Goal: Transaction & Acquisition: Purchase product/service

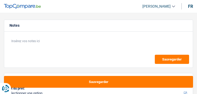
select select "48"
select select "worker"
select select "unemployed"
select select "netSalary"
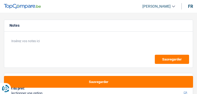
select select "familyAllowances"
select select "unemployment"
select select "rents"
select select "48"
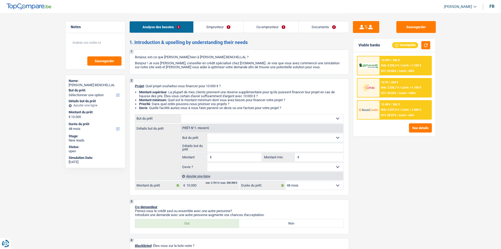
drag, startPoint x: 455, startPoint y: 112, endPoint x: 505, endPoint y: 92, distance: 54.1
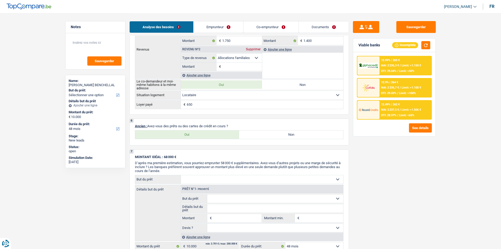
scroll to position [342, 0]
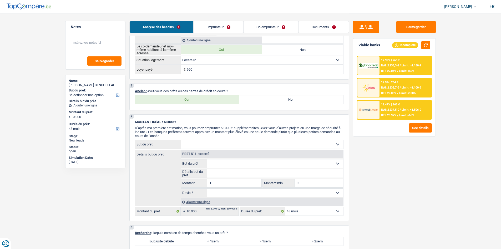
drag, startPoint x: 209, startPoint y: 99, endPoint x: 421, endPoint y: 142, distance: 216.0
click at [196, 94] on label "Oui" at bounding box center [187, 99] width 104 height 8
click at [196, 94] on input "Oui" at bounding box center [187, 99] width 104 height 8
radio input "true"
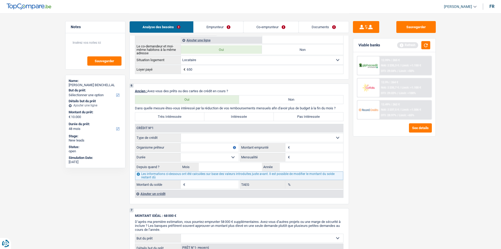
click at [179, 94] on div "Ajouter un crédit" at bounding box center [239, 193] width 208 height 8
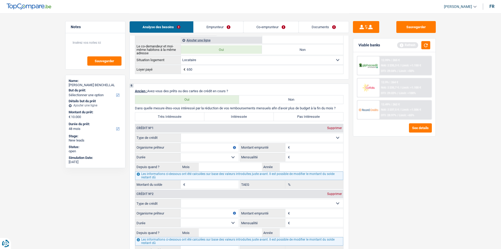
drag, startPoint x: 227, startPoint y: 135, endPoint x: 233, endPoint y: 140, distance: 8.0
click at [196, 94] on select "Carte ou ouverture de crédit Prêt hypothécaire Vente à tempérament Prêt à tempé…" at bounding box center [262, 137] width 162 height 8
select select "personalLoan"
type input "0"
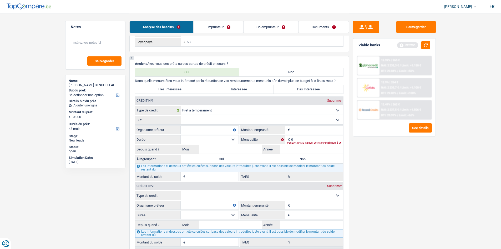
scroll to position [395, 0]
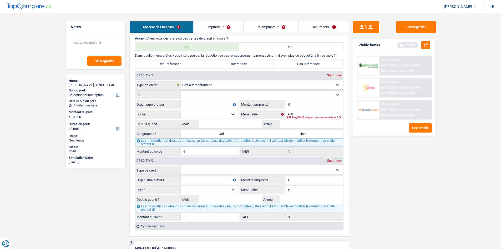
click at [196, 94] on div "Crédit nº2 Supprimer" at bounding box center [239, 160] width 208 height 8
drag, startPoint x: 206, startPoint y: 170, endPoint x: 209, endPoint y: 174, distance: 4.7
click at [196, 94] on select "Carte ou ouverture de crédit Prêt hypothécaire Vente à tempérament Prêt à tempé…" at bounding box center [262, 170] width 162 height 8
select select "personalLoan"
type input "0"
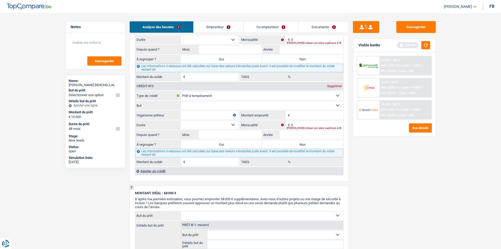
scroll to position [526, 0]
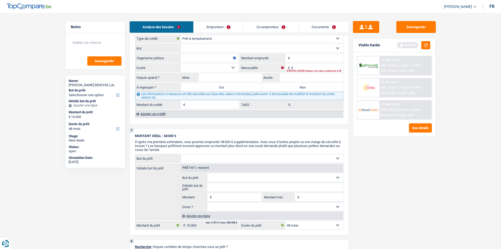
click at [167, 94] on div "Ajouter un crédit" at bounding box center [239, 114] width 208 height 8
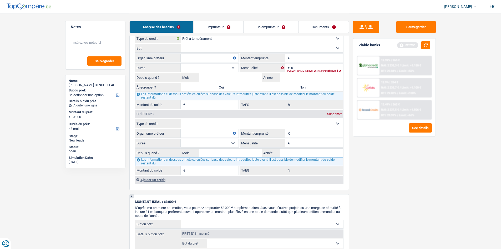
click at [196, 94] on select "Carte ou ouverture de crédit Prêt hypothécaire Vente à tempérament Prêt à tempé…" at bounding box center [262, 123] width 162 height 8
select select "personalLoan"
type input "0"
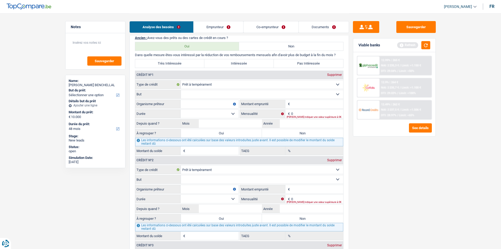
scroll to position [395, 0]
drag, startPoint x: 217, startPoint y: 95, endPoint x: 238, endPoint y: 96, distance: 21.1
click at [196, 94] on select "Confort maison: meubles, textile, peinture, électroménager, outillage non-profe…" at bounding box center [262, 94] width 162 height 8
drag, startPoint x: 464, startPoint y: 64, endPoint x: 467, endPoint y: 66, distance: 3.4
click at [196, 64] on main "Notes Sauvegarder Name: Ayoub BENCHELLAL But du prêt: Confort maison: meubles, …" at bounding box center [250, 113] width 501 height 1017
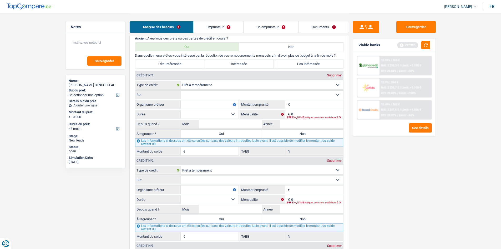
click at [196, 91] on select "Confort maison: meubles, textile, peinture, électroménager, outillage non-profe…" at bounding box center [262, 94] width 162 height 8
click at [196, 85] on select "Carte ou ouverture de crédit Prêt hypothécaire Vente à tempérament Prêt à tempé…" at bounding box center [262, 85] width 162 height 8
drag, startPoint x: 232, startPoint y: 134, endPoint x: 252, endPoint y: 84, distance: 54.2
click at [196, 94] on label "Oui" at bounding box center [221, 133] width 81 height 8
click at [196, 94] on input "Oui" at bounding box center [221, 133] width 81 height 8
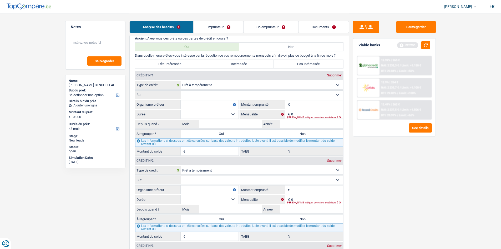
radio input "true"
type input "0"
select select
type input "0"
select select
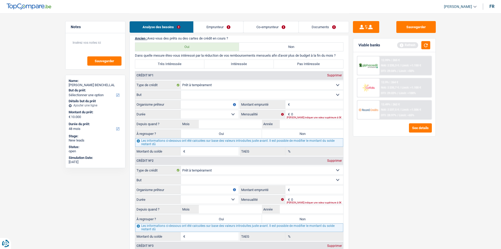
type input "0"
select select
select select "refinancing"
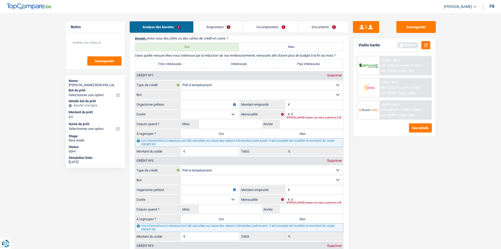
select select "refinancing"
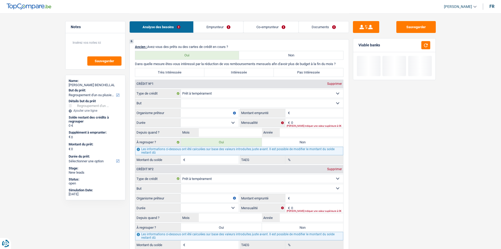
drag, startPoint x: 240, startPoint y: 91, endPoint x: 253, endPoint y: 97, distance: 14.1
click at [196, 91] on select "Carte ou ouverture de crédit Prêt hypothécaire Vente à tempérament Prêt à tempé…" at bounding box center [262, 93] width 162 height 8
select select "creditConsolidation"
click at [181, 89] on select "Carte ou ouverture de crédit Prêt hypothécaire Vente à tempérament Prêt à tempé…" at bounding box center [262, 93] width 162 height 8
click at [196, 94] on input "0" at bounding box center [317, 122] width 52 height 8
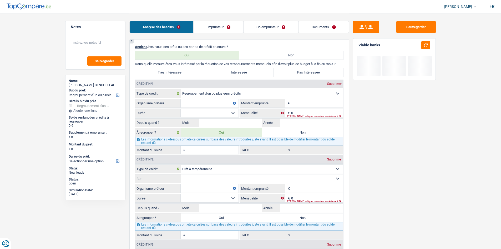
click at [196, 94] on label "Non" at bounding box center [302, 132] width 81 height 8
click at [196, 94] on input "Non" at bounding box center [302, 132] width 81 height 8
radio input "true"
select select
select select "24"
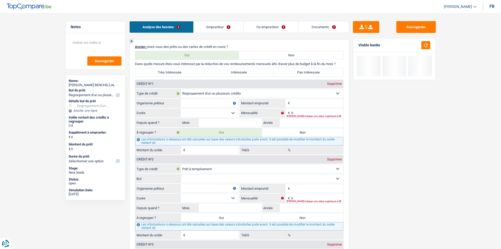
select select
select select "24"
select select
select select "24"
radio input "false"
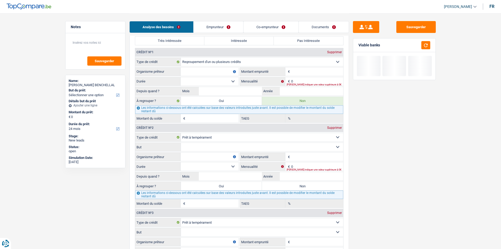
scroll to position [342, 0]
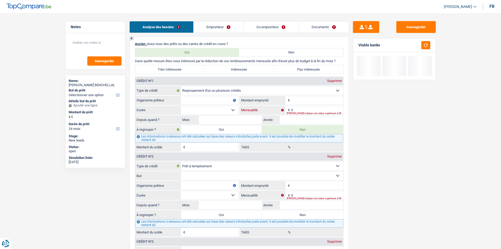
click at [196, 94] on input "0" at bounding box center [317, 110] width 52 height 8
click at [196, 94] on input "Montant emprunté" at bounding box center [317, 100] width 52 height 8
type input "32.000"
drag, startPoint x: 425, startPoint y: 144, endPoint x: 352, endPoint y: 112, distance: 80.3
click at [196, 94] on div "Sauvegarder Viable banks Refresh See details" at bounding box center [394, 130] width 91 height 219
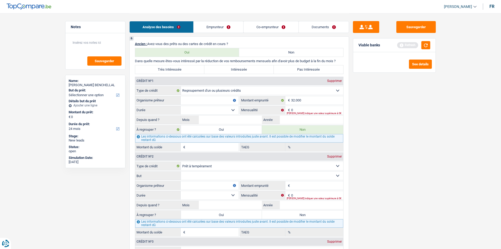
click at [196, 94] on fieldset "Carte ou ouverture de crédit Prêt hypothécaire Vente à tempérament Prêt à tempé…" at bounding box center [239, 118] width 208 height 65
click at [196, 94] on input "0" at bounding box center [317, 110] width 52 height 8
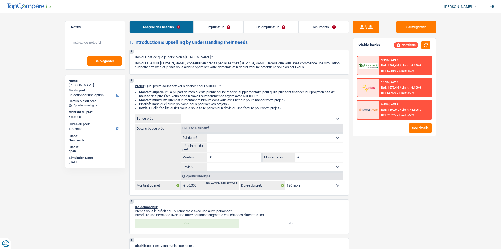
select select "120"
select select "publicEmployee"
select select "familyAllowances"
select select "netSalary"
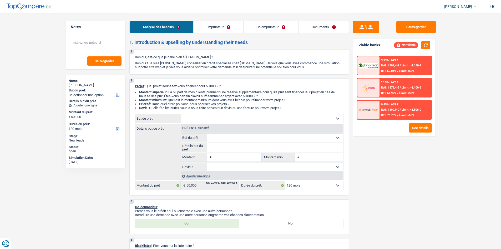
select select "pension"
select select "mealVouchers"
select select "rents"
select select "personalLoan"
select select "legalFees"
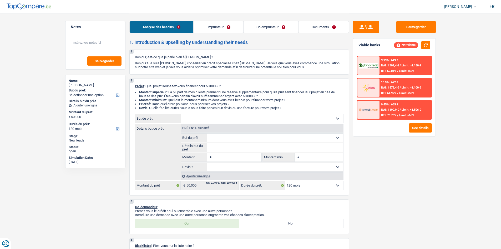
select select "60"
select select "120"
drag, startPoint x: 236, startPoint y: 29, endPoint x: 236, endPoint y: 32, distance: 2.9
click at [236, 29] on link "Emprunteur" at bounding box center [219, 26] width 50 height 11
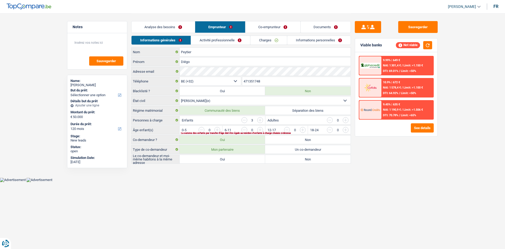
click at [239, 41] on link "Activité professionnelle" at bounding box center [220, 40] width 59 height 9
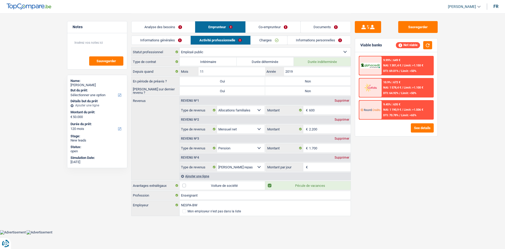
click at [276, 28] on link "Co-emprunteur" at bounding box center [273, 26] width 55 height 11
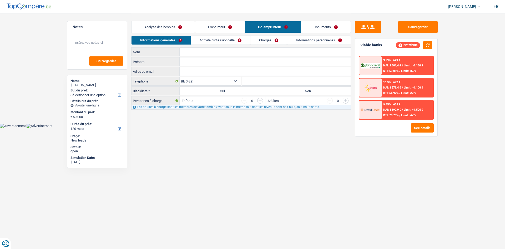
click at [218, 43] on link "Activité professionnelle" at bounding box center [220, 40] width 59 height 9
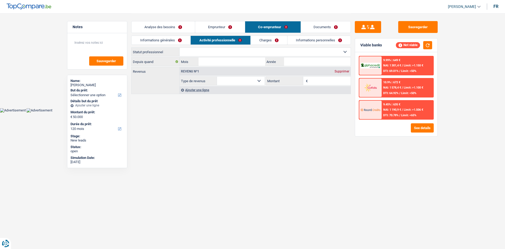
click at [152, 26] on link "Analyse des besoins" at bounding box center [163, 26] width 63 height 11
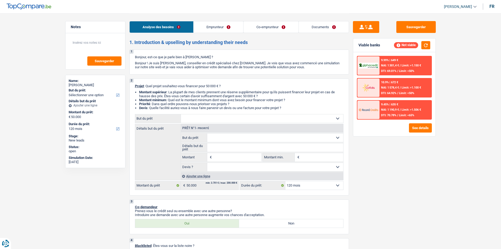
click at [253, 120] on select "Confort maison: meubles, textile, peinture, électroménager, outillage non-profe…" at bounding box center [262, 118] width 162 height 8
select select "movingOrInstallation"
select select
click at [181, 114] on select "Confort maison: meubles, textile, peinture, électroménager, outillage non-profe…" at bounding box center [262, 118] width 162 height 8
select select "movingOrInstallation"
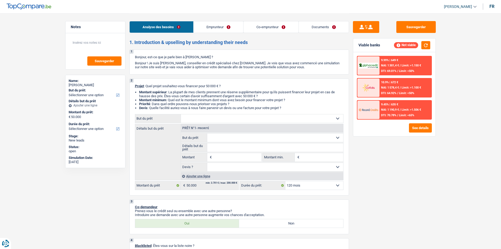
type input "0"
select select
select select "movingOrInstallation"
type input "50.000"
select select
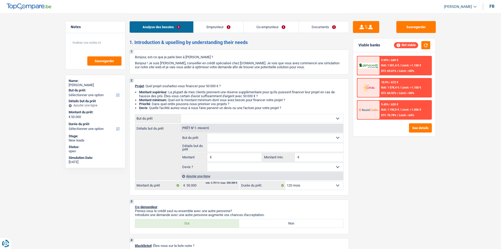
radio input "false"
radio input "true"
select select "movingOrInstallation"
type input "50.000"
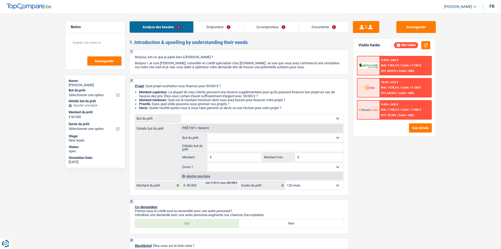
select select
select select "movingOrInstallation"
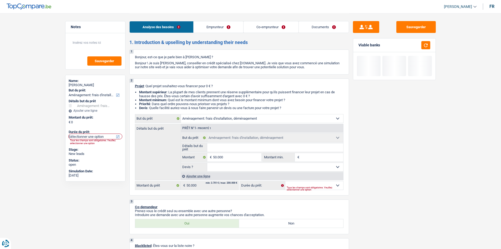
click at [204, 173] on div "Ajouter une ligne" at bounding box center [262, 176] width 163 height 8
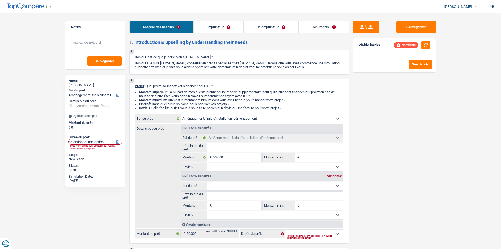
select select
click at [233, 182] on select "Confort maison: meubles, textile, peinture, électroménager, outillage non-profe…" at bounding box center [275, 186] width 136 height 8
select select "household"
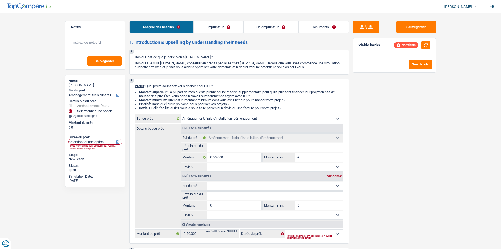
click at [207, 182] on select "Confort maison: meubles, textile, peinture, électroménager, outillage non-profe…" at bounding box center [275, 186] width 136 height 8
type input "50.000"
select select "household"
select select "144"
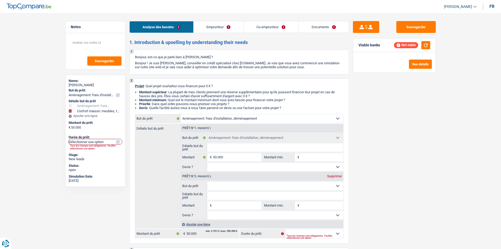
select select "144"
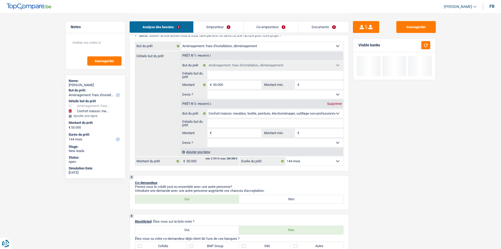
scroll to position [79, 0]
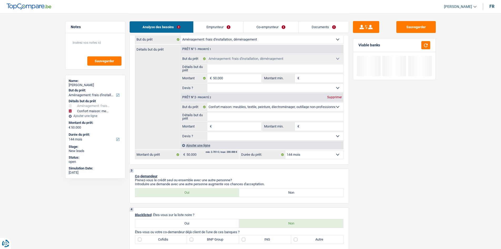
click at [210, 143] on div "Ajouter une ligne" at bounding box center [262, 145] width 163 height 8
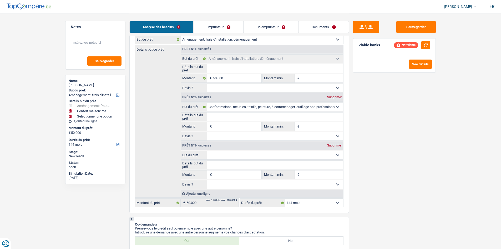
drag, startPoint x: 238, startPoint y: 154, endPoint x: 352, endPoint y: 179, distance: 117.3
click at [238, 154] on select "Confort maison: meubles, textile, peinture, électroménager, outillage non-profe…" at bounding box center [275, 155] width 136 height 8
select select "tech"
click at [207, 151] on select "Confort maison: meubles, textile, peinture, électroménager, outillage non-profe…" at bounding box center [275, 155] width 136 height 8
select select "tech"
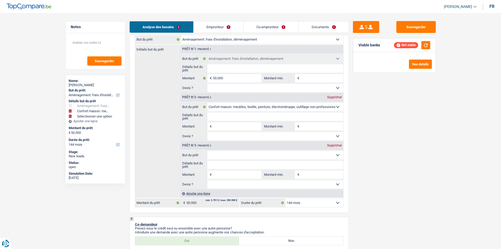
select select "tech"
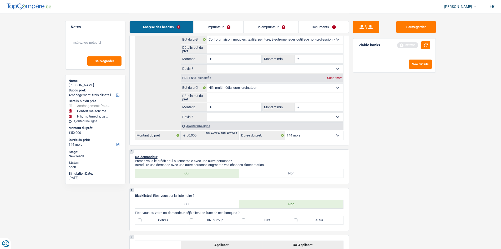
scroll to position [184, 0]
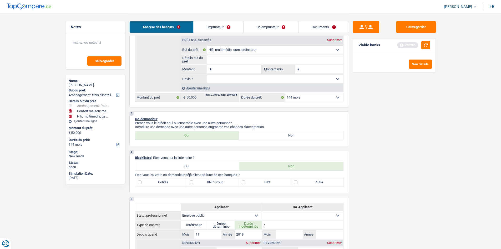
click at [218, 89] on div "Ajouter une ligne" at bounding box center [262, 88] width 163 height 8
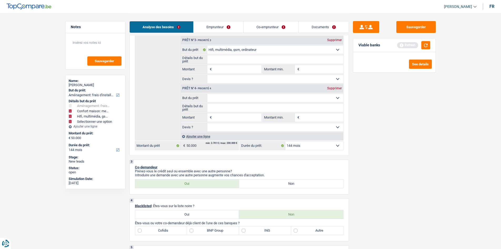
drag, startPoint x: 285, startPoint y: 94, endPoint x: 288, endPoint y: 96, distance: 4.1
click at [285, 94] on select "Confort maison: meubles, textile, peinture, électroménager, outillage non-profe…" at bounding box center [275, 98] width 136 height 8
select select "houseOrGarden"
click at [207, 94] on select "Confort maison: meubles, textile, peinture, électroménager, outillage non-profe…" at bounding box center [275, 98] width 136 height 8
select select "houseOrGarden"
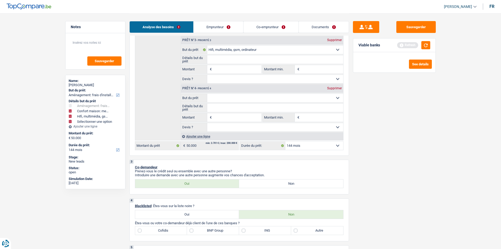
select select "houseOrGarden"
click at [338, 88] on div "Supprimer" at bounding box center [334, 88] width 17 height 3
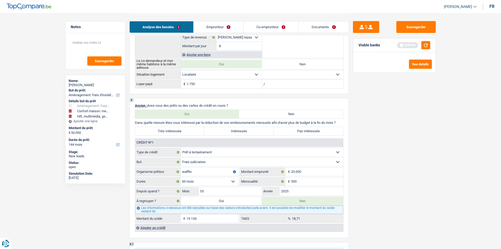
scroll to position [526, 0]
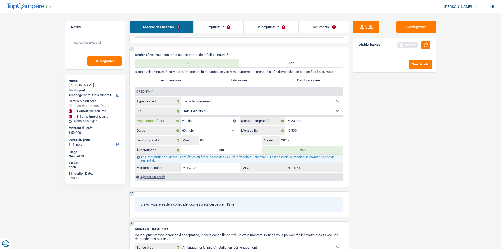
click at [223, 122] on input "wallfin" at bounding box center [210, 121] width 58 height 8
type input "wallfin/ alpah credit"
drag, startPoint x: 423, startPoint y: 142, endPoint x: 416, endPoint y: 140, distance: 6.5
click at [423, 142] on div "Sauvegarder Viable banks Refresh See details" at bounding box center [394, 130] width 91 height 219
click at [326, 79] on label "Pas Intéressée" at bounding box center [308, 80] width 69 height 8
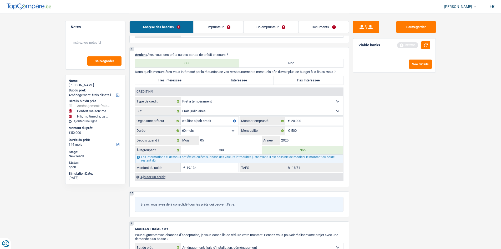
click at [326, 79] on input "Pas Intéressée" at bounding box center [308, 80] width 69 height 8
radio input "true"
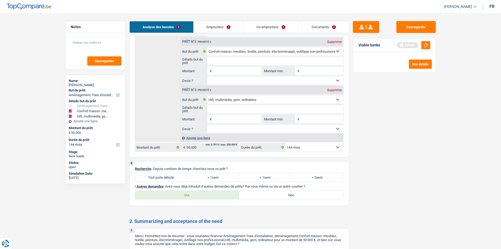
click at [153, 173] on label "Tout juste débuté" at bounding box center [161, 177] width 52 height 8
click at [153, 173] on input "Tout juste débuté" at bounding box center [161, 177] width 52 height 8
radio input "true"
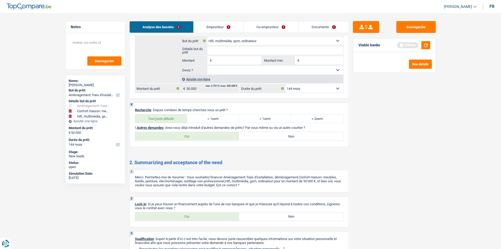
scroll to position [876, 0]
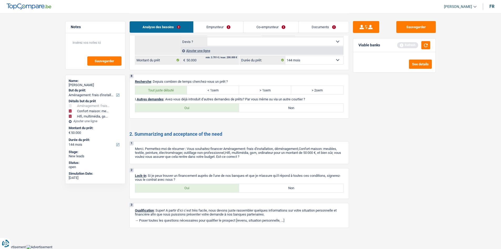
click at [254, 89] on label "> 1sem" at bounding box center [265, 90] width 52 height 8
click at [254, 89] on input "> 1sem" at bounding box center [265, 90] width 52 height 8
radio input "true"
click at [204, 188] on label "Oui" at bounding box center [187, 188] width 104 height 8
click at [204, 188] on input "Oui" at bounding box center [187, 188] width 104 height 8
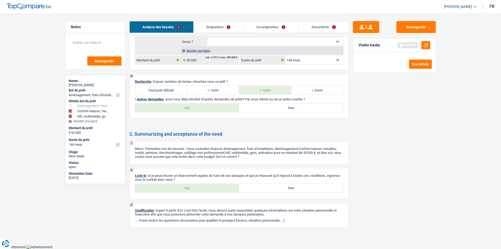
radio input "true"
click at [314, 104] on label "Non" at bounding box center [291, 107] width 104 height 8
click at [314, 104] on input "Non" at bounding box center [291, 107] width 104 height 8
radio input "true"
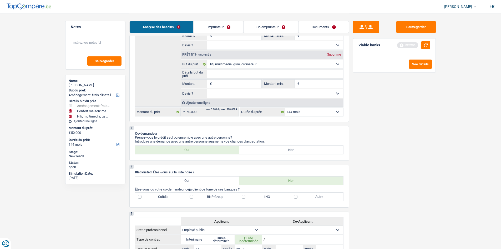
scroll to position [166, 0]
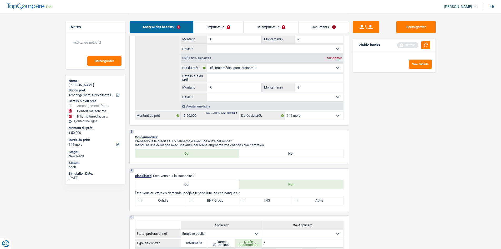
click at [216, 30] on link "Emprunteur" at bounding box center [219, 26] width 50 height 11
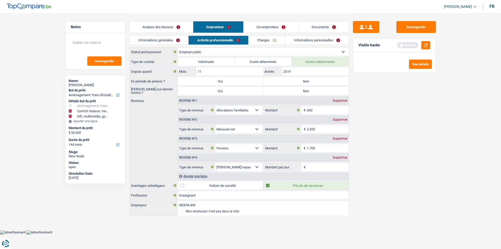
scroll to position [0, 0]
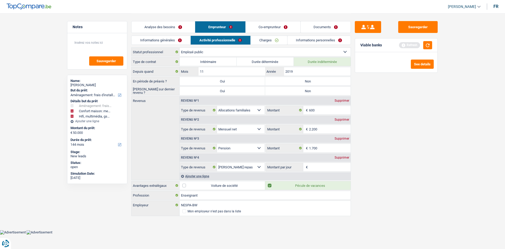
click at [171, 36] on link "Informations générales" at bounding box center [161, 40] width 59 height 9
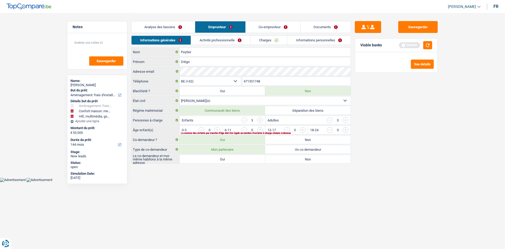
drag, startPoint x: 232, startPoint y: 160, endPoint x: 289, endPoint y: 181, distance: 60.9
click at [231, 160] on label "Oui" at bounding box center [222, 159] width 85 height 8
click at [231, 160] on input "Oui" at bounding box center [222, 159] width 85 height 8
radio input "true"
click at [289, 181] on body "Vous avez le contrôle de vos données Nous utilisons des cookies, tout comme nos…" at bounding box center [252, 91] width 505 height 182
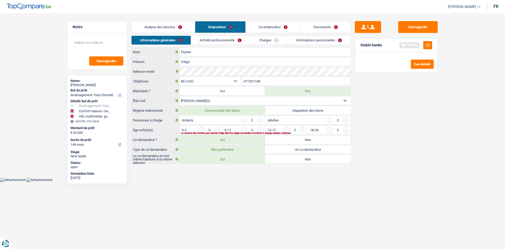
click at [301, 130] on input "button" at bounding box center [409, 131] width 219 height 8
click at [302, 129] on input "button" at bounding box center [409, 131] width 219 height 8
click at [263, 128] on input "button" at bounding box center [366, 131] width 219 height 8
click at [279, 28] on link "Co-emprunteur" at bounding box center [273, 26] width 55 height 11
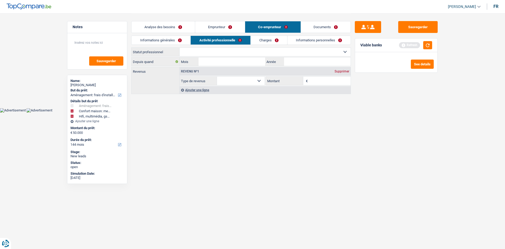
click at [230, 40] on link "Activité professionnelle" at bounding box center [221, 40] width 60 height 9
click at [240, 82] on select "Allocation d'handicap Allocations chômage Allocations familiales Chèques repas …" at bounding box center [241, 81] width 48 height 8
select select "familyAllowances"
click at [217, 77] on select "Allocation d'handicap Allocations chômage Allocations familiales Chèques repas …" at bounding box center [241, 81] width 48 height 8
click at [327, 84] on input "Montant" at bounding box center [330, 81] width 42 height 8
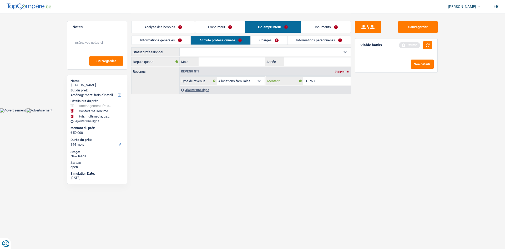
type input "760"
click at [236, 25] on link "Emprunteur" at bounding box center [220, 26] width 50 height 11
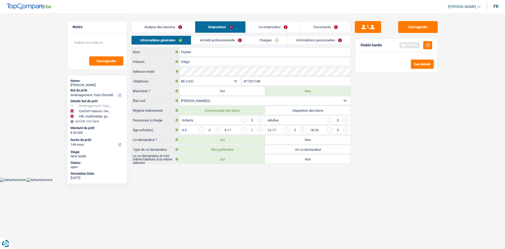
click at [231, 37] on link "Activité professionnelle" at bounding box center [220, 40] width 59 height 9
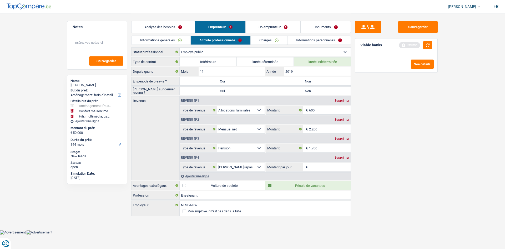
click at [326, 84] on label "Non" at bounding box center [307, 81] width 85 height 8
click at [326, 84] on input "Non" at bounding box center [307, 81] width 85 height 8
radio input "true"
click at [322, 90] on label "Non" at bounding box center [307, 91] width 85 height 8
click at [322, 90] on input "Non" at bounding box center [307, 91] width 85 height 8
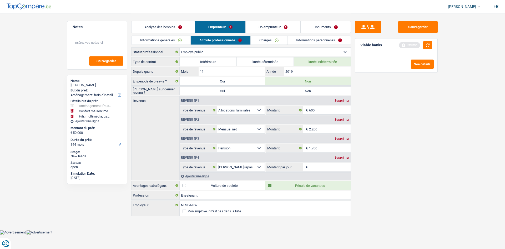
radio input "true"
click at [312, 73] on input "2019" at bounding box center [317, 71] width 67 height 8
click at [345, 100] on div "Supprimer" at bounding box center [341, 100] width 17 height 3
select select "netSalary"
type input "2.200"
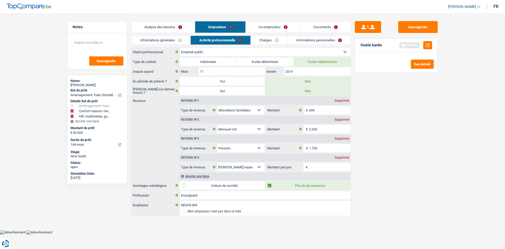
select select "pension"
type input "1.700"
select select "mealVouchers"
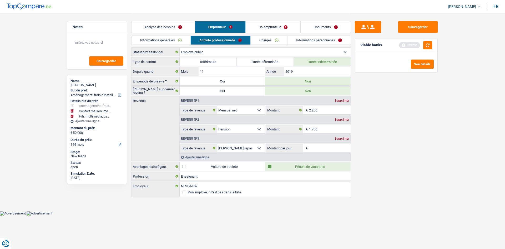
click at [268, 27] on link "Co-emprunteur" at bounding box center [273, 26] width 55 height 11
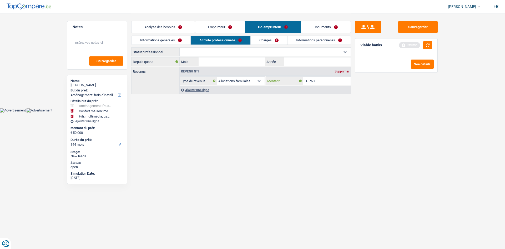
click at [329, 80] on input "760" at bounding box center [330, 81] width 42 height 8
click at [220, 28] on link "Emprunteur" at bounding box center [220, 26] width 50 height 11
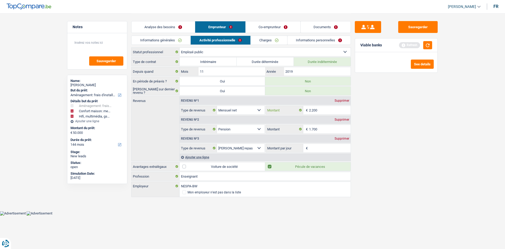
click at [331, 108] on input "2.200" at bounding box center [330, 110] width 42 height 8
click at [346, 118] on div "Supprimer" at bounding box center [341, 119] width 17 height 3
select select "mealVouchers"
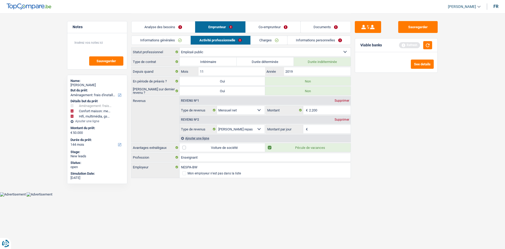
click at [398, 120] on div "Sauvegarder Viable banks Refresh See details" at bounding box center [396, 130] width 91 height 219
click at [328, 132] on input "Montant par jour" at bounding box center [330, 129] width 42 height 8
click at [344, 120] on div "Supprimer" at bounding box center [341, 119] width 17 height 3
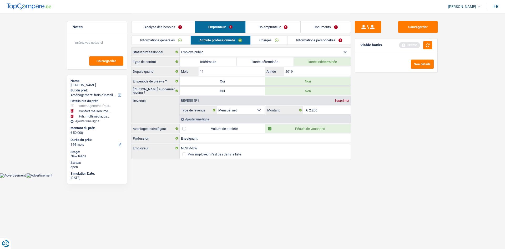
drag, startPoint x: 394, startPoint y: 144, endPoint x: 385, endPoint y: 138, distance: 11.1
click at [392, 144] on div "Sauvegarder Viable banks Refresh See details" at bounding box center [396, 130] width 91 height 219
click at [207, 118] on div "Ajouter une ligne" at bounding box center [265, 119] width 171 height 8
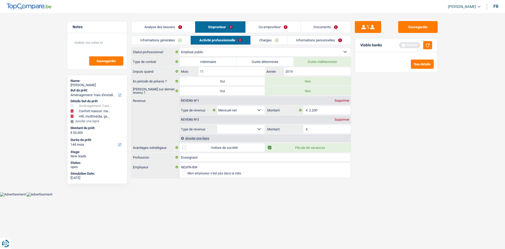
click at [255, 124] on div "Revenu nº2 Supprimer Allocation d'handicap Allocations chômage Allocations fami…" at bounding box center [265, 123] width 171 height 19
click at [258, 125] on select "Allocation d'handicap Allocations chômage Allocations familiales Chèques repas …" at bounding box center [241, 129] width 48 height 8
select select "pension"
click at [217, 125] on select "Allocation d'handicap Allocations chômage Allocations familiales Chèques repas …" at bounding box center [241, 129] width 48 height 8
click at [315, 128] on input "Montant" at bounding box center [330, 129] width 42 height 8
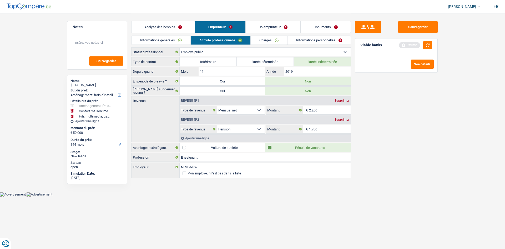
click at [416, 134] on div "Sauvegarder Viable banks Refresh See details" at bounding box center [396, 130] width 91 height 219
click at [325, 131] on input "1.700" at bounding box center [330, 129] width 42 height 8
type input "1.740"
click at [427, 150] on div "Sauvegarder Viable banks Refresh See details" at bounding box center [396, 130] width 91 height 219
click at [273, 41] on link "Charges" at bounding box center [269, 40] width 37 height 9
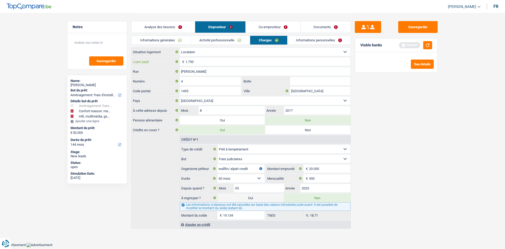
click at [221, 62] on input "1.750" at bounding box center [267, 61] width 165 height 8
click at [202, 37] on link "Activité professionnelle" at bounding box center [220, 40] width 59 height 9
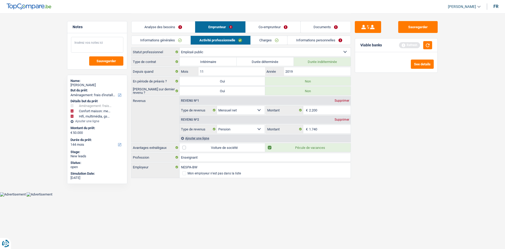
click at [79, 46] on textarea at bounding box center [97, 45] width 52 height 16
type textarea "Militaire : pension"
click at [279, 36] on link "Charges" at bounding box center [269, 40] width 37 height 9
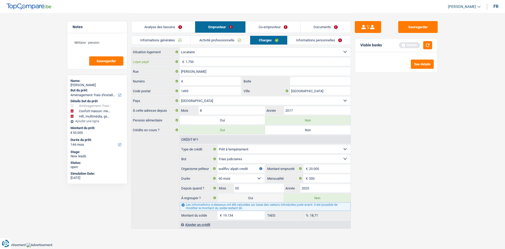
click at [206, 63] on input "1.750" at bounding box center [267, 61] width 165 height 8
click at [318, 40] on link "Informations personnelles" at bounding box center [319, 40] width 63 height 9
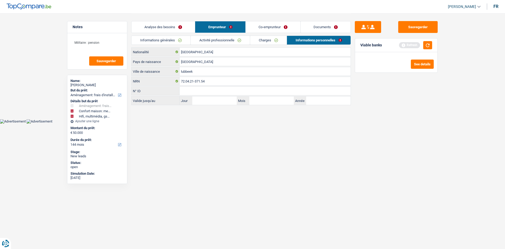
click at [266, 44] on link "Charges" at bounding box center [268, 40] width 37 height 9
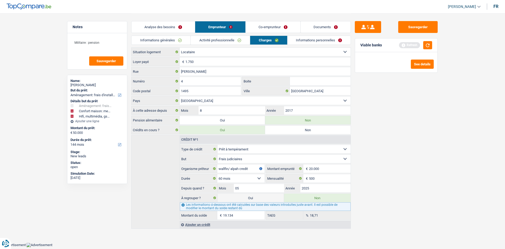
click at [332, 42] on link "Informations personnelles" at bounding box center [319, 40] width 63 height 9
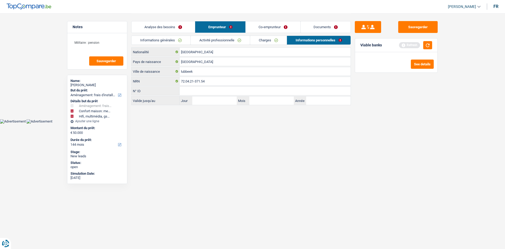
click at [280, 28] on link "Co-emprunteur" at bounding box center [273, 26] width 55 height 11
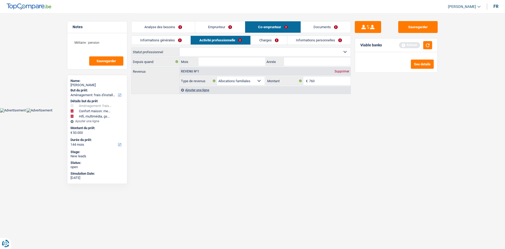
click at [177, 47] on div "Informations générales Activité professionnelle Charges Informations personnell…" at bounding box center [241, 42] width 220 height 12
click at [177, 41] on link "Informations générales" at bounding box center [161, 40] width 59 height 9
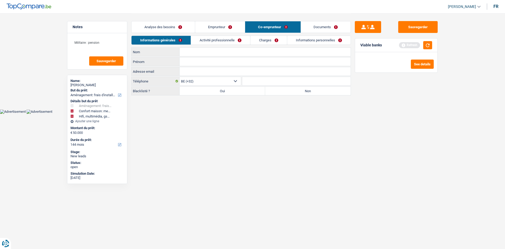
click at [200, 52] on input "Nom" at bounding box center [265, 52] width 171 height 8
type input "Van petegem"
click at [221, 61] on input "Prénom" at bounding box center [265, 61] width 171 height 8
type input "Geneviève"
drag, startPoint x: 331, startPoint y: 139, endPoint x: 279, endPoint y: 84, distance: 75.2
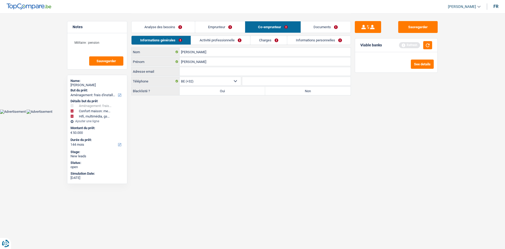
click at [331, 114] on html "Vous avez le contrôle de vos données Nous utilisons des cookies, tout comme nos…" at bounding box center [252, 57] width 505 height 114
drag, startPoint x: 286, startPoint y: 88, endPoint x: 243, endPoint y: 59, distance: 51.3
click at [286, 88] on label "Non" at bounding box center [307, 91] width 85 height 8
click at [286, 88] on input "Non" at bounding box center [307, 91] width 85 height 8
radio input "true"
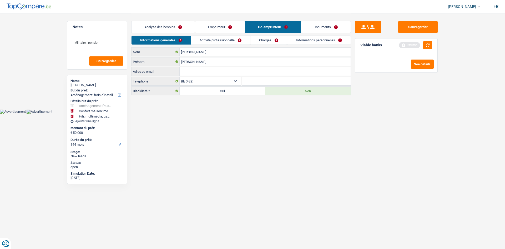
click at [235, 39] on link "Activité professionnelle" at bounding box center [220, 40] width 59 height 9
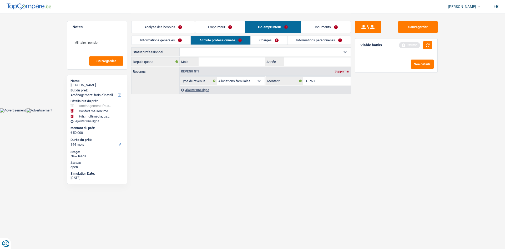
click at [226, 49] on select "Ouvrier Employé privé Employé public Invalide Indépendant Pensionné Chômeur Mut…" at bounding box center [265, 52] width 171 height 8
select select "privateEmployee"
click at [180, 48] on select "Ouvrier Employé privé Employé public Invalide Indépendant Pensionné Chômeur Mut…" at bounding box center [265, 52] width 171 height 8
select select "familyAllowances"
select select "netSalary"
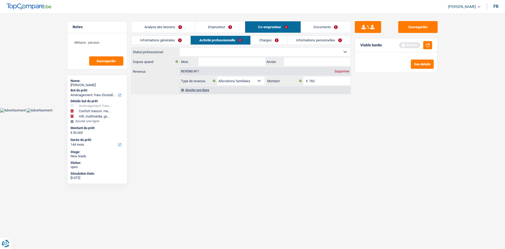
select select "mealVouchers"
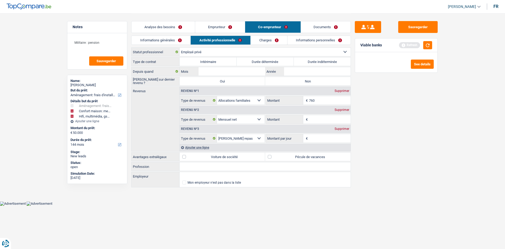
click at [324, 62] on label "Durée indéterminée" at bounding box center [322, 61] width 57 height 8
click at [324, 62] on input "Durée indéterminée" at bounding box center [322, 61] width 57 height 8
radio input "true"
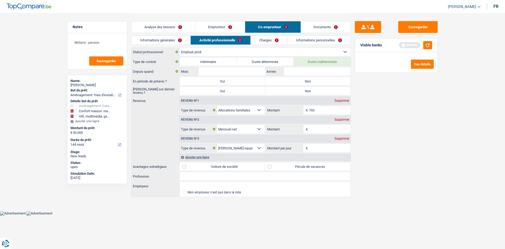
click at [309, 80] on label "Non" at bounding box center [307, 81] width 85 height 8
click at [309, 80] on input "Non" at bounding box center [307, 81] width 85 height 8
radio input "true"
click at [314, 90] on label "Non" at bounding box center [307, 91] width 85 height 8
click at [314, 90] on input "Non" at bounding box center [307, 91] width 85 height 8
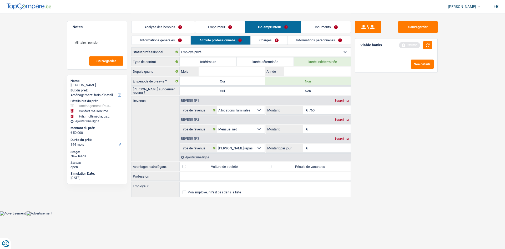
radio input "true"
click at [312, 73] on input "Année" at bounding box center [317, 71] width 67 height 8
click at [320, 72] on input "Année" at bounding box center [317, 71] width 67 height 8
type input "2"
type input "1999"
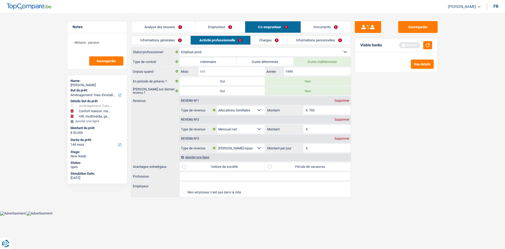
click at [244, 71] on input "Mois" at bounding box center [232, 71] width 67 height 8
drag, startPoint x: 211, startPoint y: 50, endPoint x: 215, endPoint y: 51, distance: 3.7
click at [211, 50] on select "Ouvrier Employé privé Employé public Invalide Indépendant Pensionné Chômeur Mut…" at bounding box center [265, 52] width 171 height 8
select select "independent"
click at [180, 48] on select "Ouvrier Employé privé Employé public Invalide Indépendant Pensionné Chômeur Mut…" at bounding box center [265, 52] width 171 height 8
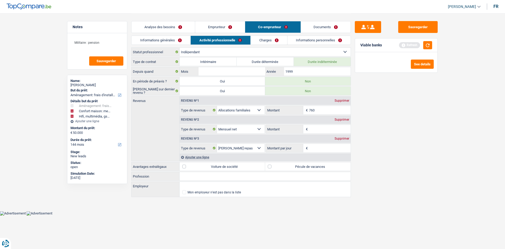
select select "familyAllowances"
select select "netSalary"
select select "mealVouchers"
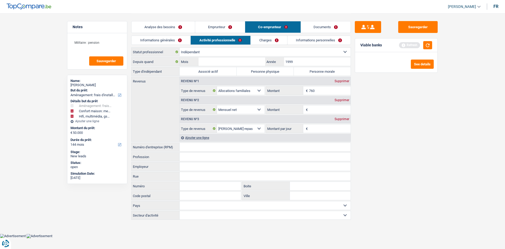
click at [209, 151] on div "Numéro d'entreprise (RPM) Tous les champs sont obligatoires. Veuillez fournir u…" at bounding box center [241, 146] width 220 height 9
click at [209, 141] on div "Revenus Revenu nº1 Supprimer Allocation d'handicap Allocations chômage Allocati…" at bounding box center [241, 109] width 220 height 65
click at [255, 143] on input "Numéro d'entreprise (RPM)" at bounding box center [265, 147] width 171 height 8
drag, startPoint x: 214, startPoint y: 146, endPoint x: 165, endPoint y: 148, distance: 49.0
click at [165, 148] on div "0830540130 Numéro d'entreprise (RPM)" at bounding box center [241, 147] width 219 height 8
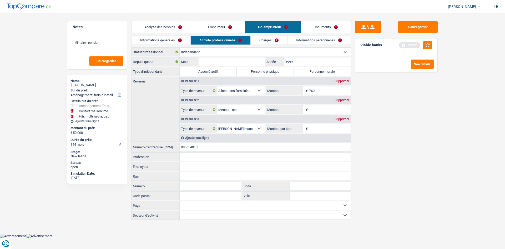
type input "0830540130"
drag, startPoint x: 258, startPoint y: 73, endPoint x: 224, endPoint y: 55, distance: 39.2
click at [258, 73] on label "Personne physique" at bounding box center [265, 71] width 57 height 8
click at [258, 73] on input "Personne physique" at bounding box center [265, 71] width 57 height 8
radio input "true"
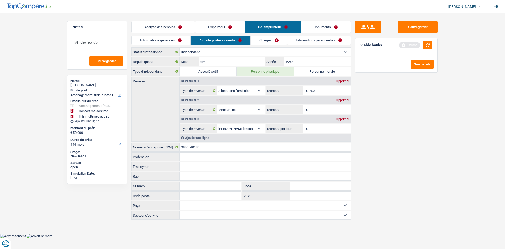
click at [219, 58] on input "Mois" at bounding box center [232, 61] width 67 height 8
type input "2"
click at [382, 108] on div "Sauvegarder Viable banks Refresh See details" at bounding box center [396, 130] width 91 height 219
click at [327, 114] on div "Revenu nº3 Supprimer Allocation d'handicap Allocations chômage Allocations fami…" at bounding box center [265, 123] width 171 height 19
click at [345, 117] on div "Supprimer" at bounding box center [341, 118] width 17 height 3
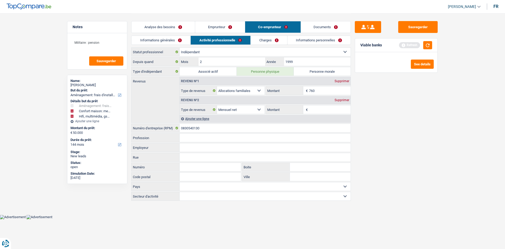
click at [319, 104] on div "Revenu nº2 Supprimer Allocation d'handicap Allocations chômage Allocations fami…" at bounding box center [265, 104] width 171 height 19
click at [318, 107] on input "Montant" at bounding box center [330, 109] width 42 height 8
click at [221, 135] on input "Profession" at bounding box center [265, 137] width 171 height 8
type input "Avocate"
click at [450, 155] on main "Notes Militaire : pension Sauvegarder Name: Diëgo Peytier But du prêt: Confort …" at bounding box center [252, 107] width 505 height 214
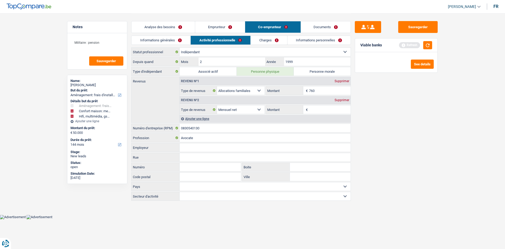
click at [333, 109] on input "Montant" at bounding box center [330, 109] width 42 height 8
type input "2.500"
click at [427, 120] on div "Sauvegarder Viable banks Refresh See details" at bounding box center [396, 130] width 91 height 219
click at [272, 38] on link "Charges" at bounding box center [269, 40] width 37 height 9
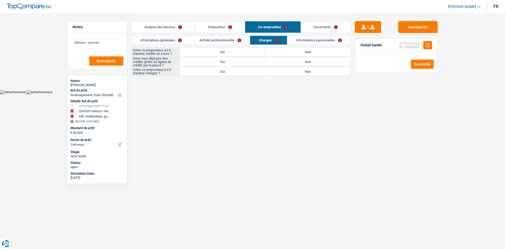
click at [308, 57] on div "Avez-vous déjà pris des crédits (prêts ou lignes de crédit) par le passé ? Oui …" at bounding box center [241, 61] width 220 height 9
click at [312, 55] on label "Non" at bounding box center [307, 52] width 85 height 8
click at [312, 55] on input "Non" at bounding box center [307, 52] width 85 height 8
radio input "true"
click at [308, 69] on label "Non" at bounding box center [307, 71] width 85 height 8
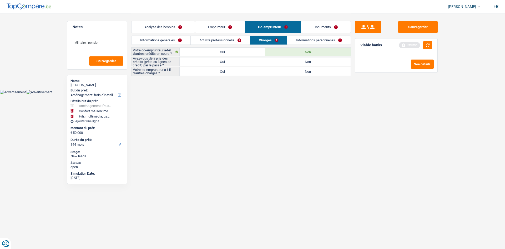
click at [308, 69] on input "Non" at bounding box center [307, 71] width 85 height 8
radio input "true"
click at [235, 61] on label "Oui" at bounding box center [222, 61] width 85 height 8
click at [235, 61] on input "Oui" at bounding box center [222, 61] width 85 height 8
radio input "true"
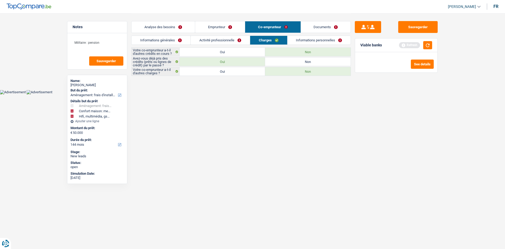
click at [319, 39] on link "Informations personnelles" at bounding box center [319, 40] width 63 height 9
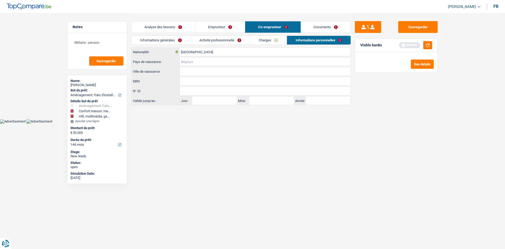
click at [211, 66] on input "Pays de naissance" at bounding box center [265, 61] width 171 height 8
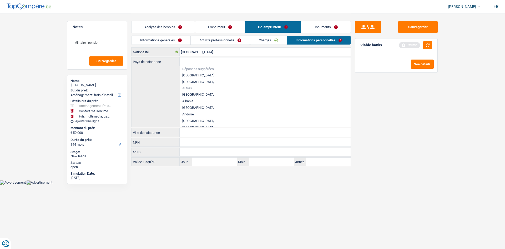
click at [222, 25] on link "Emprunteur" at bounding box center [220, 26] width 50 height 11
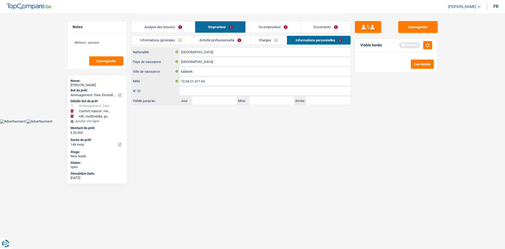
click at [263, 24] on link "Co-emprunteur" at bounding box center [273, 26] width 55 height 11
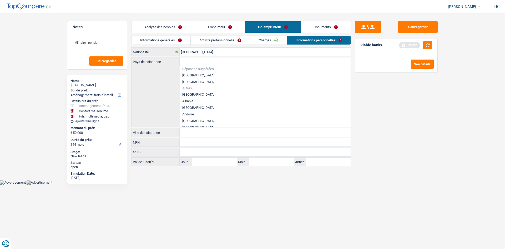
click at [196, 75] on li "[GEOGRAPHIC_DATA]" at bounding box center [265, 75] width 171 height 7
type input "[GEOGRAPHIC_DATA]"
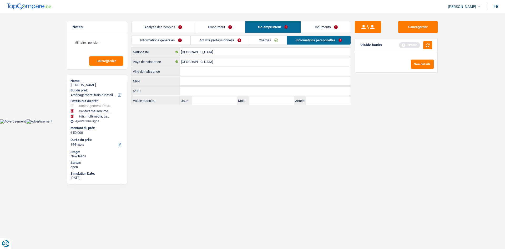
click at [200, 73] on input "Ville de naissance" at bounding box center [265, 71] width 171 height 8
type input "Namur"
click at [139, 4] on header "Charles Verhaegen Se déconnecter fr" at bounding box center [252, 6] width 505 height 13
click at [166, 29] on link "Analyse des besoins" at bounding box center [163, 26] width 63 height 11
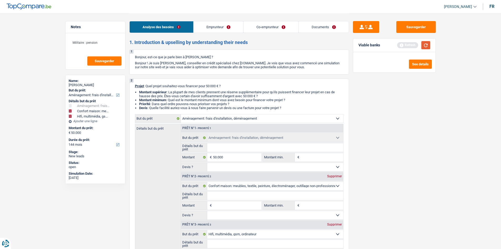
click at [428, 46] on button "button" at bounding box center [425, 45] width 9 height 8
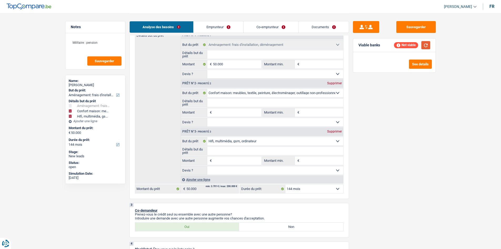
scroll to position [105, 0]
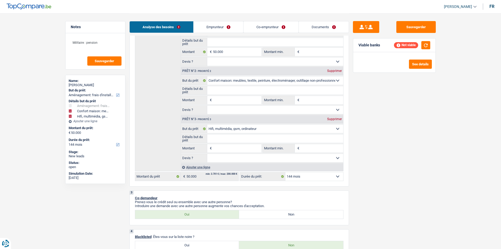
click at [313, 177] on select "12 mois 18 mois 24 mois 30 mois 36 mois 42 mois 48 mois 60 mois 72 mois 84 mois…" at bounding box center [314, 176] width 58 height 8
select select "120"
click at [285, 172] on select "12 mois 18 mois 24 mois 30 mois 36 mois 42 mois 48 mois 60 mois 72 mois 84 mois…" at bounding box center [314, 176] width 58 height 8
select select "120"
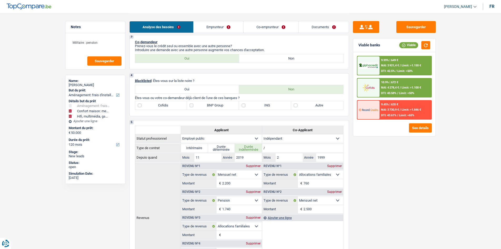
scroll to position [316, 0]
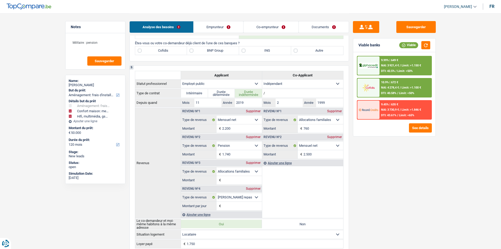
click at [229, 47] on label "BNP Group" at bounding box center [213, 50] width 52 height 8
click at [229, 47] on input "BNP Group" at bounding box center [213, 50] width 52 height 8
checkbox input "true"
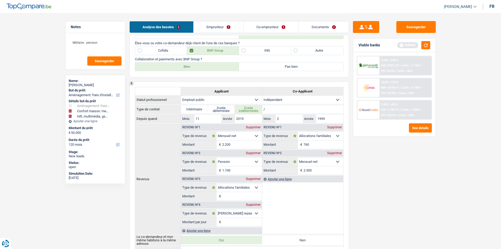
click at [208, 68] on label "Bien" at bounding box center [187, 66] width 104 height 8
click at [208, 68] on input "Bien" at bounding box center [187, 66] width 104 height 8
radio input "true"
click at [273, 52] on label "ING" at bounding box center [265, 50] width 52 height 8
click at [273, 52] on input "ING" at bounding box center [265, 50] width 52 height 8
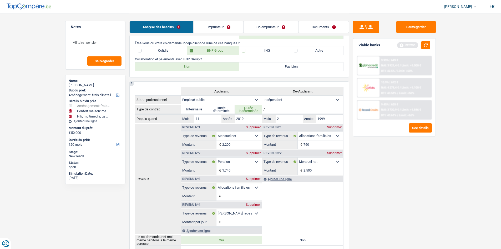
checkbox input "true"
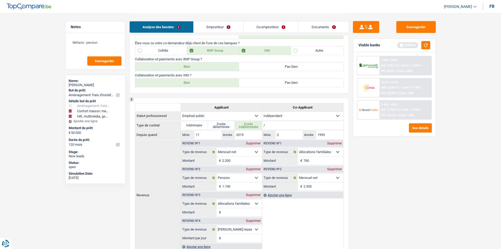
click at [211, 85] on label "Bien" at bounding box center [187, 82] width 104 height 8
click at [211, 85] on input "Bien" at bounding box center [187, 82] width 104 height 8
radio input "true"
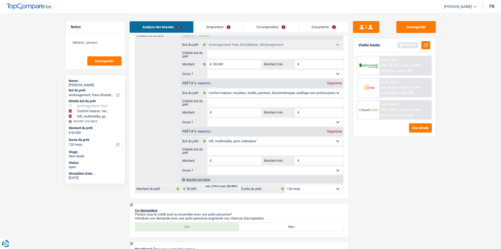
scroll to position [79, 0]
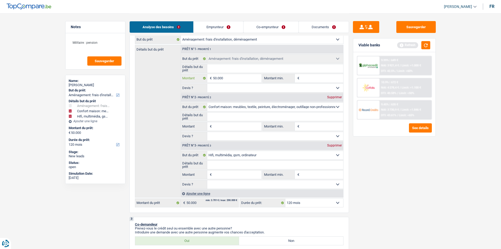
click at [240, 79] on input "50.000" at bounding box center [237, 78] width 48 height 8
type input "5.000"
type input "500"
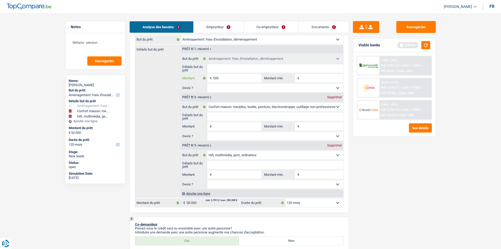
type input "50"
type input "5"
type input "2"
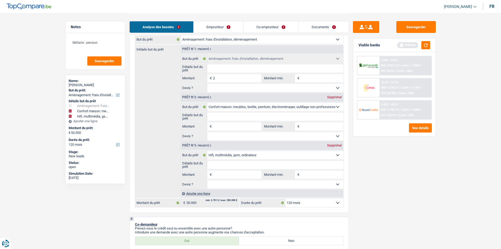
type input "2"
type input "25"
type input "2.500"
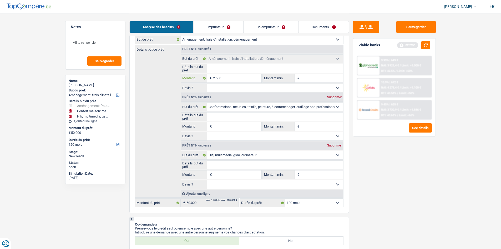
type input "25.000"
type input "250.000"
type input "25.000"
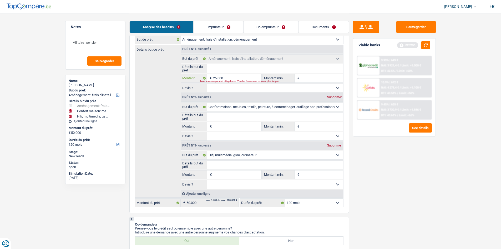
type input "25.000"
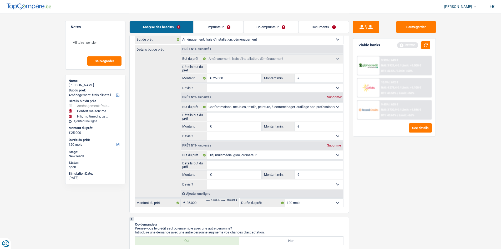
click at [412, 198] on div "Sauvegarder Viable banks Refresh 9.99% | 649 € NAI: 3 921,4 € / Limit: >1.000 €…" at bounding box center [394, 130] width 91 height 219
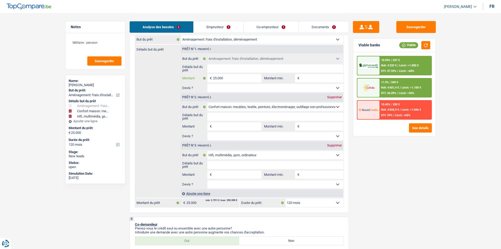
click at [247, 75] on input "25.000" at bounding box center [237, 78] width 48 height 8
type input "2.500"
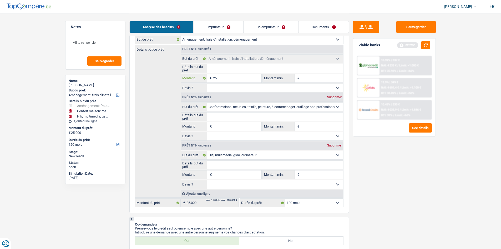
type input "2"
type input "1"
type input "10"
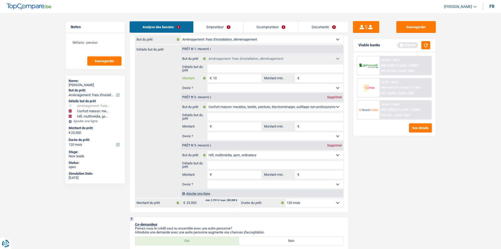
type input "100"
type input "1.000"
type input "10.000"
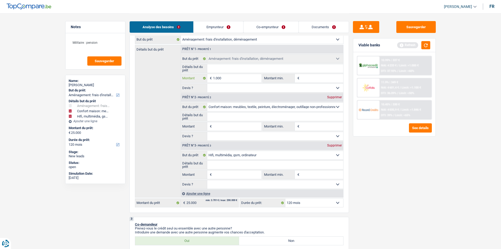
type input "10.000"
select select "48"
type input "10.000"
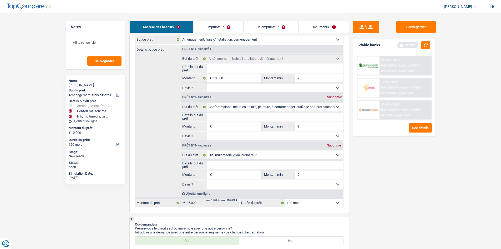
select select "48"
type input "10.000"
select select "48"
click at [432, 209] on div "Sauvegarder Viable banks Refresh 10.99% | 337 € NAI: 4 233 € / Limit: >1.000 € …" at bounding box center [394, 130] width 91 height 219
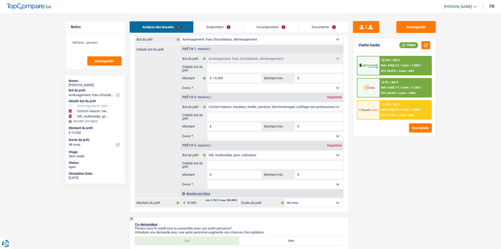
click at [244, 109] on select "Confort maison: meubles, textile, peinture, électroménager, outillage non-profe…" at bounding box center [275, 107] width 136 height 8
click at [420, 151] on div "Sauvegarder Viable banks Viable 12.99% | 265 € NAI: 4 305,3 € / Limit: >1.000 €…" at bounding box center [394, 130] width 91 height 219
drag, startPoint x: 241, startPoint y: 106, endPoint x: 240, endPoint y: 110, distance: 3.8
click at [241, 106] on select "Confort maison: meubles, textile, peinture, électroménager, outillage non-profe…" at bounding box center [275, 107] width 136 height 8
drag, startPoint x: 445, startPoint y: 169, endPoint x: 434, endPoint y: 168, distance: 11.3
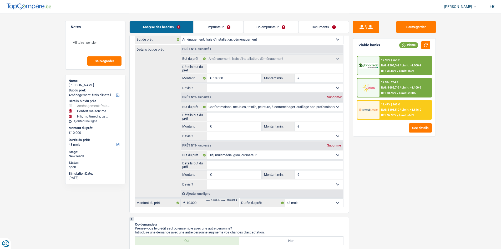
click at [246, 108] on select "Confort maison: meubles, textile, peinture, électroménager, outillage non-profe…" at bounding box center [275, 107] width 136 height 8
drag, startPoint x: 430, startPoint y: 161, endPoint x: 420, endPoint y: 156, distance: 11.2
click at [430, 161] on div "Sauvegarder Viable banks Viable 12.99% | 265 € NAI: 4 305,3 € / Limit: >1.000 €…" at bounding box center [394, 130] width 91 height 219
click at [221, 22] on link "Emprunteur" at bounding box center [219, 26] width 50 height 11
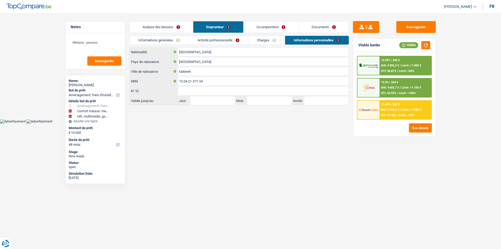
scroll to position [0, 0]
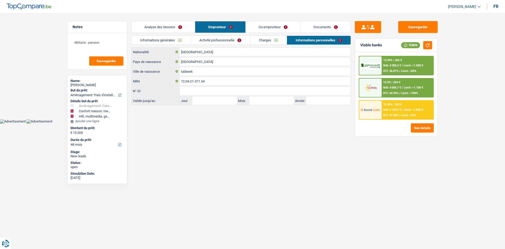
click at [231, 38] on link "Activité professionnelle" at bounding box center [220, 40] width 59 height 9
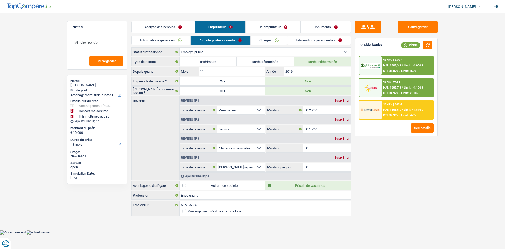
click at [289, 27] on link "Co-emprunteur" at bounding box center [273, 26] width 55 height 11
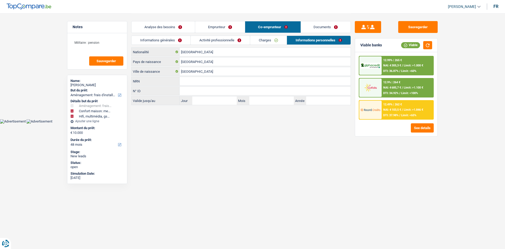
click at [221, 38] on link "Activité professionnelle" at bounding box center [220, 40] width 59 height 9
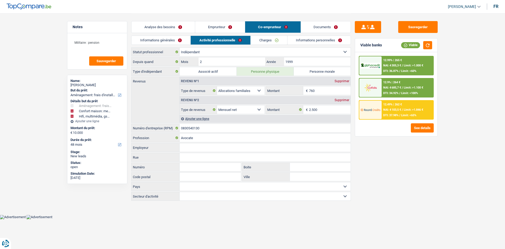
click at [219, 23] on link "Emprunteur" at bounding box center [220, 26] width 50 height 11
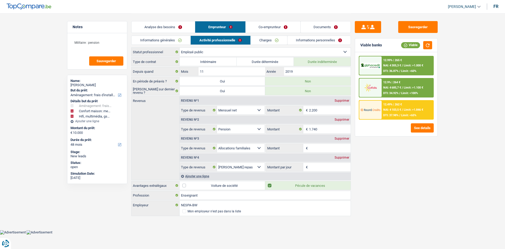
click at [178, 27] on link "Analyse des besoins" at bounding box center [163, 26] width 63 height 11
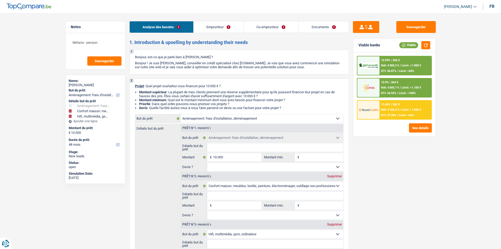
click at [339, 173] on div "Prêt n°2 - Priorité 2 Supprimer" at bounding box center [262, 176] width 162 height 8
click at [338, 175] on div "Supprimer" at bounding box center [334, 175] width 17 height 3
select select "tech"
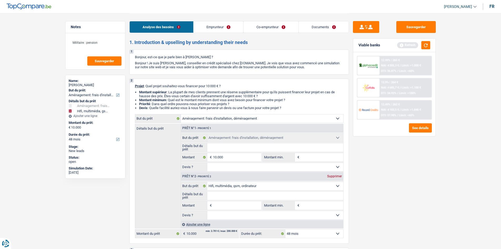
click at [338, 175] on div "Supprimer" at bounding box center [334, 175] width 17 height 3
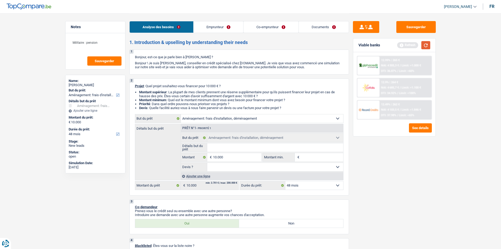
drag, startPoint x: 428, startPoint y: 44, endPoint x: 434, endPoint y: 70, distance: 26.5
click at [428, 45] on button "button" at bounding box center [425, 45] width 9 height 8
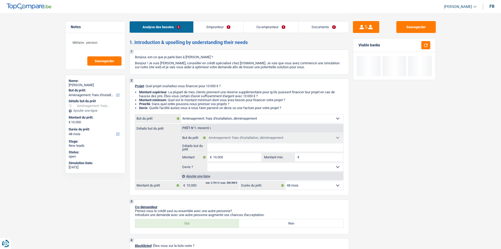
click at [213, 175] on div "Ajouter une ligne" at bounding box center [262, 176] width 163 height 8
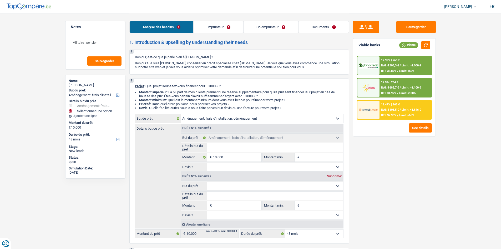
drag, startPoint x: 232, startPoint y: 184, endPoint x: 235, endPoint y: 185, distance: 3.6
click at [232, 184] on select "Confort maison: meubles, textile, peinture, électroménager, outillage non-profe…" at bounding box center [275, 186] width 136 height 8
select select "insurance"
click at [207, 182] on select "Confort maison: meubles, textile, peinture, électroménager, outillage non-profe…" at bounding box center [275, 186] width 136 height 8
select select "insurance"
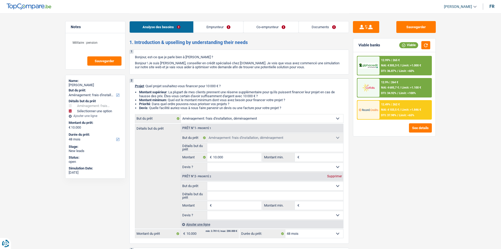
select select "insurance"
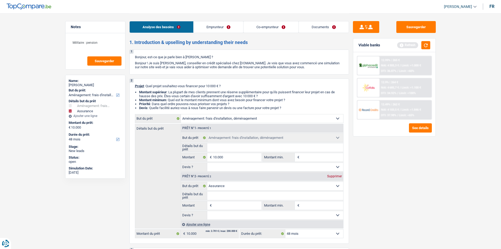
click at [236, 183] on select "Confort maison: meubles, textile, peinture, électroménager, outillage non-profe…" at bounding box center [275, 186] width 136 height 8
select select "other"
click at [207, 182] on select "Confort maison: meubles, textile, peinture, électroménager, outillage non-profe…" at bounding box center [275, 186] width 136 height 8
select select "other"
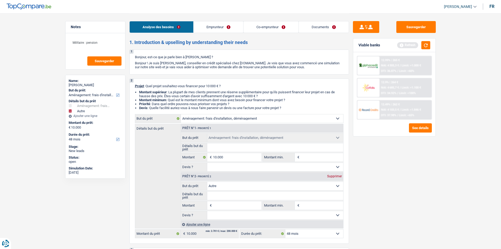
click at [236, 207] on input "Montant" at bounding box center [237, 205] width 48 height 8
type input "4"
type input "40"
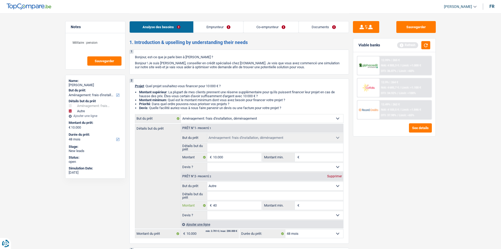
type input "400"
type input "4.000"
type input "40.000"
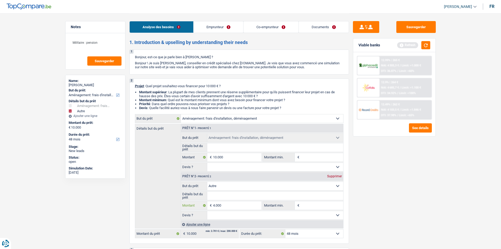
type input "40.000"
click at [421, 173] on div "Sauvegarder Viable banks Refresh 12.99% | 265 € NAI: 4 305,3 € / Limit: >1.000 …" at bounding box center [394, 130] width 91 height 219
type input "50.000"
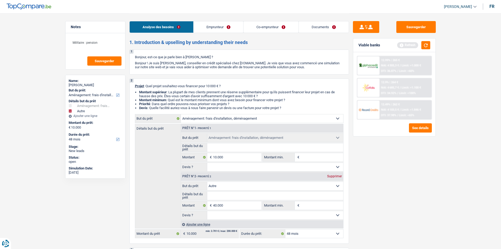
type input "50.000"
select select "144"
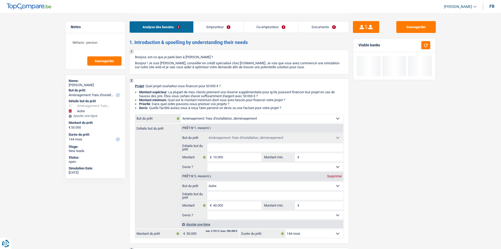
click at [271, 22] on link "Co-emprunteur" at bounding box center [271, 26] width 55 height 11
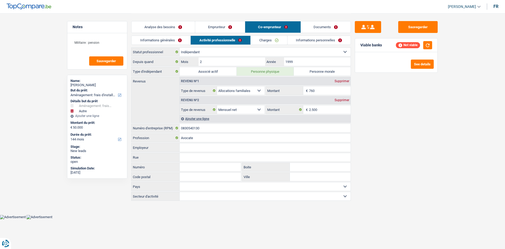
click at [236, 24] on link "Emprunteur" at bounding box center [220, 26] width 50 height 11
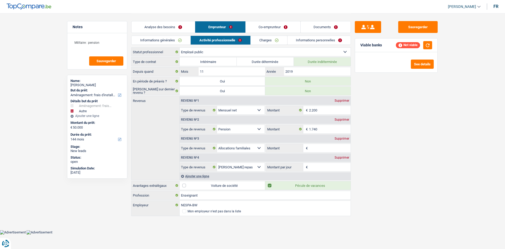
click at [180, 26] on link "Analyse des besoins" at bounding box center [163, 26] width 63 height 11
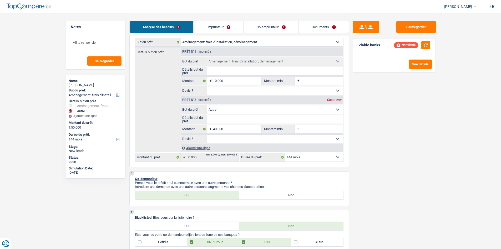
scroll to position [105, 0]
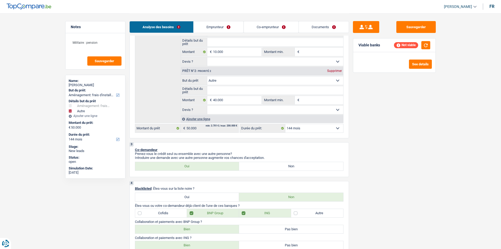
click at [193, 116] on div "Ajouter une ligne" at bounding box center [262, 119] width 163 height 8
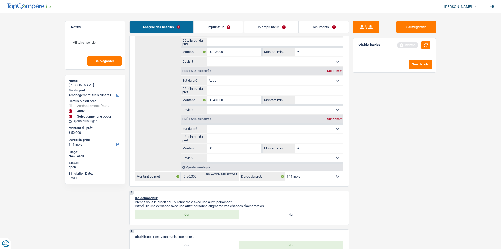
click at [239, 129] on select "Confort maison: meubles, textile, peinture, électroménager, outillage non-profe…" at bounding box center [275, 128] width 136 height 8
select select "study"
click at [207, 124] on select "Confort maison: meubles, textile, peinture, électroménager, outillage non-profe…" at bounding box center [275, 128] width 136 height 8
select select "study"
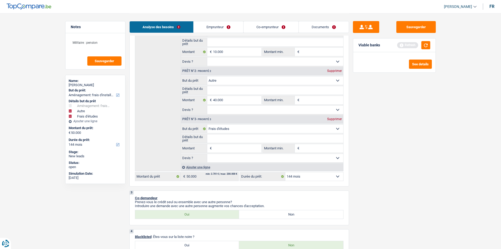
click at [337, 70] on div "Supprimer" at bounding box center [334, 70] width 17 height 3
type input "10.000"
select select "48"
type input "10.000"
select select "48"
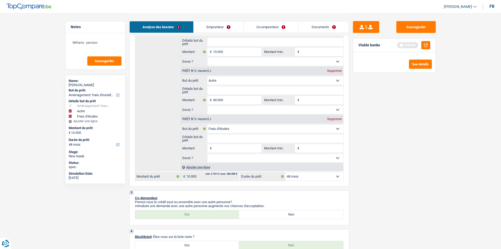
type input "10.000"
select select "48"
select select "study"
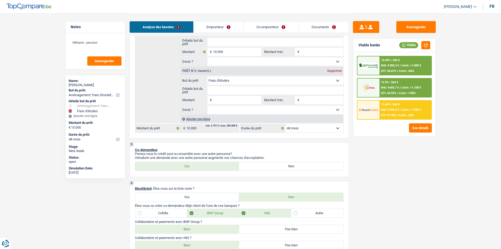
click at [218, 89] on input "Détails but du prêt" at bounding box center [275, 90] width 136 height 8
type input "l"
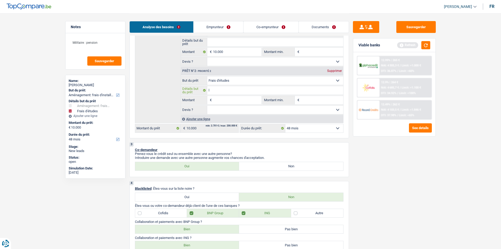
type input "lo"
type input "lou"
type input "louv"
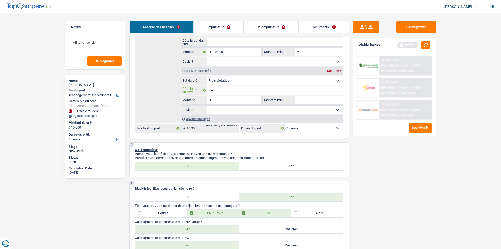
type input "louv"
type input "louva"
type input "louvai"
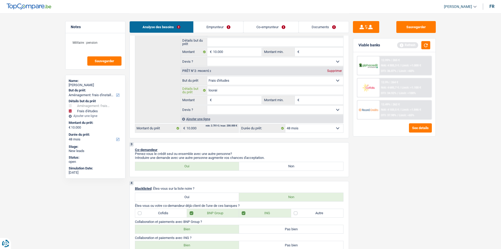
type input "louvain"
click at [248, 97] on input "Montant" at bounding box center [237, 100] width 48 height 8
drag, startPoint x: 425, startPoint y: 158, endPoint x: 268, endPoint y: 123, distance: 160.8
click at [424, 155] on div "Sauvegarder Viable banks Refresh 12.99% | 265 € NAI: 4 305,3 € / Limit: >1.000 …" at bounding box center [394, 130] width 91 height 219
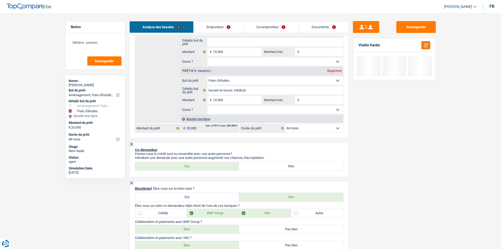
click at [225, 119] on div "Ajouter une ligne" at bounding box center [262, 119] width 163 height 8
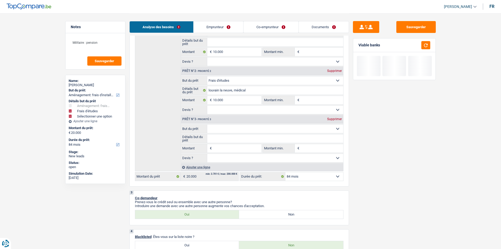
click at [252, 131] on select "Confort maison: meubles, textile, peinture, électroménager, outillage non-profe…" at bounding box center [275, 128] width 136 height 8
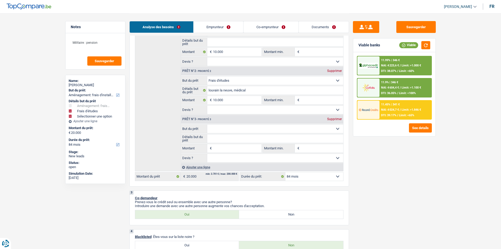
click at [207, 124] on select "Confort maison: meubles, textile, peinture, électroménager, outillage non-profe…" at bounding box center [275, 128] width 136 height 8
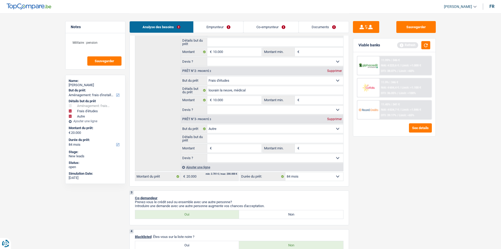
click at [225, 149] on input "Montant" at bounding box center [237, 148] width 48 height 8
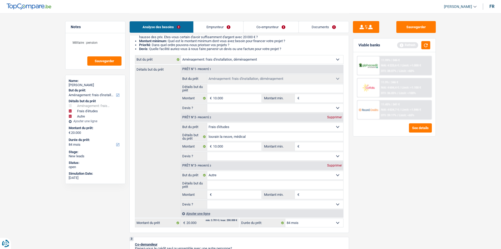
scroll to position [53, 0]
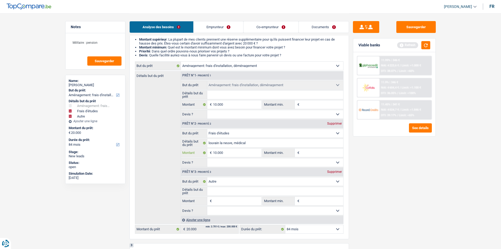
click at [236, 154] on input "10.000" at bounding box center [237, 152] width 48 height 8
drag, startPoint x: 285, startPoint y: 145, endPoint x: 348, endPoint y: 147, distance: 63.1
click at [285, 145] on input "louvain la neuve, médical" at bounding box center [275, 143] width 136 height 8
drag, startPoint x: 209, startPoint y: 26, endPoint x: 187, endPoint y: 28, distance: 22.4
click at [209, 26] on link "Emprunteur" at bounding box center [219, 26] width 50 height 11
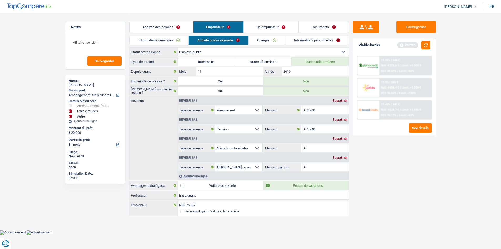
scroll to position [0, 0]
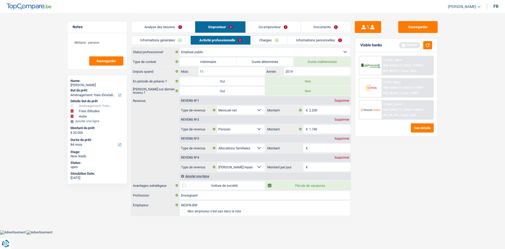
click at [179, 29] on link "Analyse des besoins" at bounding box center [163, 26] width 63 height 11
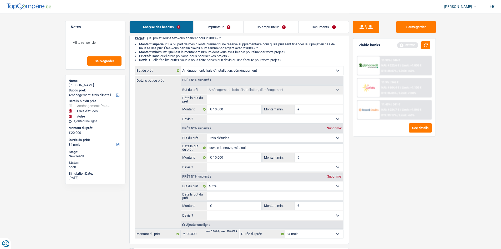
scroll to position [53, 0]
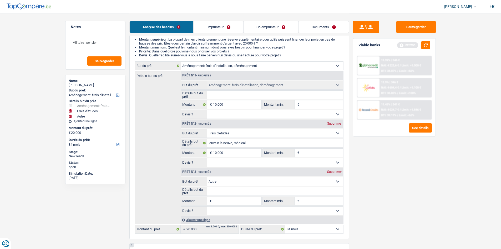
click at [246, 194] on input "Détails but du prêt" at bounding box center [275, 191] width 136 height 8
drag, startPoint x: 253, startPoint y: 197, endPoint x: 462, endPoint y: 132, distance: 219.1
click at [253, 197] on input "Montant" at bounding box center [237, 201] width 48 height 8
drag, startPoint x: 407, startPoint y: 198, endPoint x: 456, endPoint y: 191, distance: 48.8
click at [408, 198] on div "Sauvegarder Viable banks Refresh 11.99% | 346 € NAI: 4 223,6 € / Limit: >1.000 …" at bounding box center [394, 130] width 91 height 219
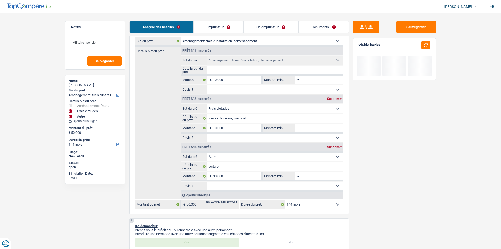
scroll to position [132, 0]
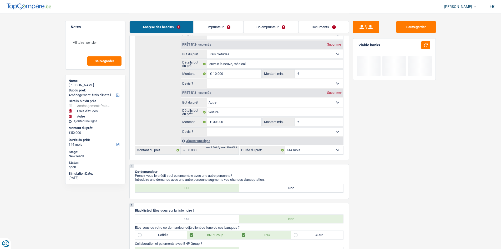
click at [322, 151] on select "12 mois 18 mois 24 mois 30 mois 36 mois 42 mois 48 mois 60 mois 72 mois 84 mois…" at bounding box center [314, 150] width 58 height 8
click at [285, 146] on select "12 mois 18 mois 24 mois 30 mois 36 mois 42 mois 48 mois 60 mois 72 mois 84 mois…" at bounding box center [314, 150] width 58 height 8
click at [222, 135] on select "Oui Non Non répondu Sélectionner une option" at bounding box center [275, 131] width 136 height 8
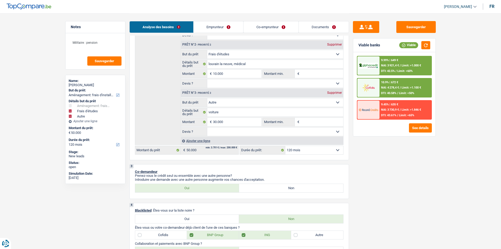
click at [207, 127] on select "Oui Non Non répondu Sélectionner une option" at bounding box center [275, 131] width 136 height 8
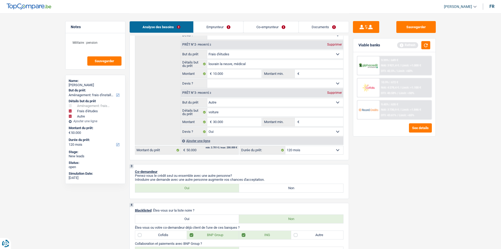
click at [221, 80] on select "Oui Non Non répondu Sélectionner une option" at bounding box center [275, 83] width 136 height 8
click at [207, 79] on select "Oui Non Non répondu Sélectionner une option" at bounding box center [275, 83] width 136 height 8
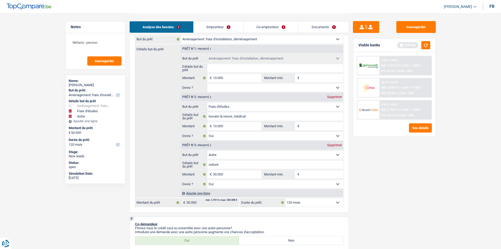
scroll to position [79, 0]
drag, startPoint x: 225, startPoint y: 88, endPoint x: 227, endPoint y: 91, distance: 3.4
click at [225, 88] on select "Oui Non Non répondu Sélectionner une option" at bounding box center [275, 88] width 136 height 8
click at [207, 84] on select "Oui Non Non répondu Sélectionner une option" at bounding box center [275, 88] width 136 height 8
click at [426, 45] on button "button" at bounding box center [425, 45] width 9 height 8
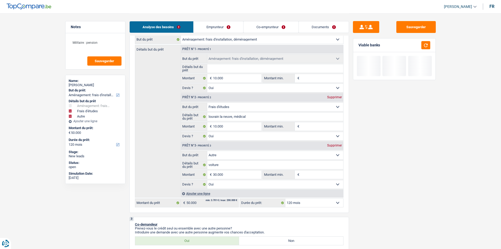
click at [251, 67] on input "Détails but du prêt" at bounding box center [275, 68] width 136 height 8
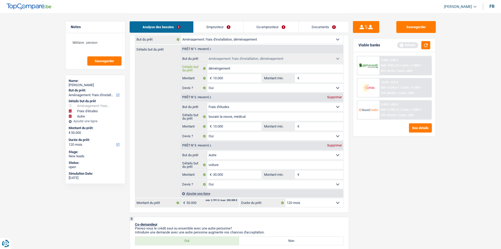
click at [219, 69] on input "déméngement" at bounding box center [275, 68] width 136 height 8
drag, startPoint x: 375, startPoint y: 149, endPoint x: 369, endPoint y: 153, distance: 6.5
click at [380, 150] on div "Sauvegarder Viable banks Refresh 9.99% | 649 € NAI: 3 921,4 € / Limit: >1.000 €…" at bounding box center [394, 130] width 91 height 219
click at [422, 46] on button "button" at bounding box center [425, 45] width 9 height 8
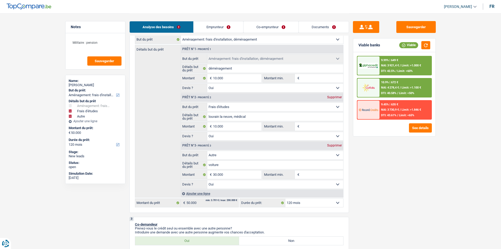
drag, startPoint x: 438, startPoint y: 159, endPoint x: 406, endPoint y: 131, distance: 42.9
click at [438, 157] on div "Sauvegarder Viable banks Viable 9.99% | 649 € NAI: 3 921,4 € / Limit: >1.000 € …" at bounding box center [394, 130] width 91 height 219
click at [310, 76] on input "Montant min." at bounding box center [322, 78] width 43 height 8
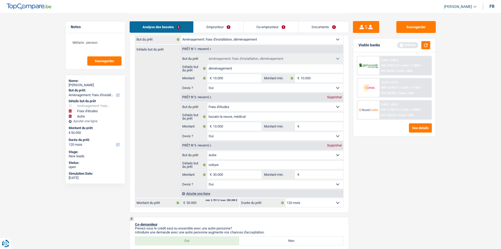
drag, startPoint x: 410, startPoint y: 178, endPoint x: 369, endPoint y: 160, distance: 44.8
click at [410, 177] on div "Sauvegarder Viable banks Refresh 9.99% | 649 € NAI: 3 921,4 € / Limit: >1.000 €…" at bounding box center [394, 130] width 91 height 219
click at [309, 125] on input "Montant min." at bounding box center [322, 126] width 43 height 8
click at [400, 200] on div "Sauvegarder Viable banks Refresh 9.99% | 649 € NAI: 3 921,4 € / Limit: >1.000 €…" at bounding box center [394, 130] width 91 height 219
click at [313, 175] on input "Montant min." at bounding box center [322, 174] width 43 height 8
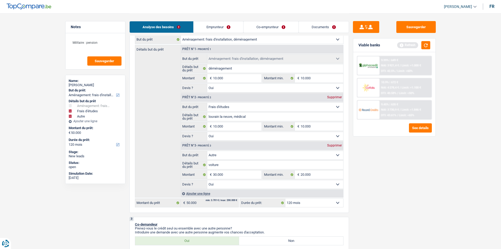
drag, startPoint x: 401, startPoint y: 193, endPoint x: 496, endPoint y: 62, distance: 160.7
click at [401, 193] on div "Sauvegarder Viable banks Refresh 9.99% | 649 € NAI: 3 921,4 € / Limit: >1.000 €…" at bounding box center [394, 130] width 91 height 219
drag, startPoint x: 409, startPoint y: 24, endPoint x: 406, endPoint y: 35, distance: 11.4
click at [409, 24] on button "Sauvegarder" at bounding box center [415, 27] width 39 height 12
drag, startPoint x: 98, startPoint y: 62, endPoint x: 135, endPoint y: 68, distance: 38.0
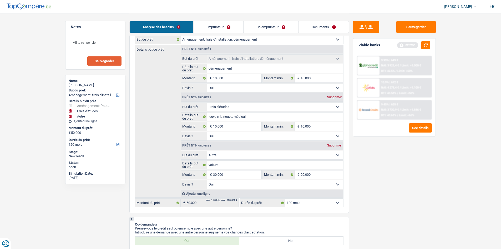
click at [98, 62] on span "Sauvegarder" at bounding box center [104, 60] width 19 height 3
click at [314, 22] on link "Documents" at bounding box center [324, 26] width 50 height 11
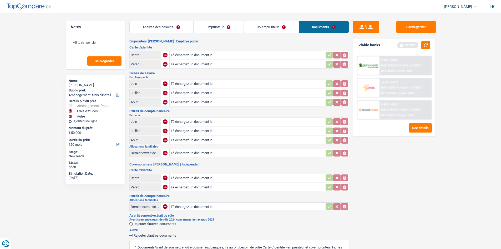
scroll to position [0, 0]
click at [268, 26] on link "Co-emprunteur" at bounding box center [271, 26] width 55 height 11
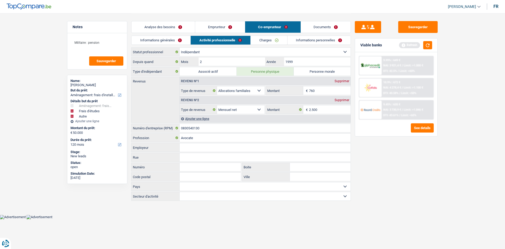
click at [309, 45] on div "Informations générales Activité professionnelle Charges Informations personnell…" at bounding box center [241, 42] width 220 height 12
click at [310, 41] on link "Informations personnelles" at bounding box center [319, 40] width 63 height 9
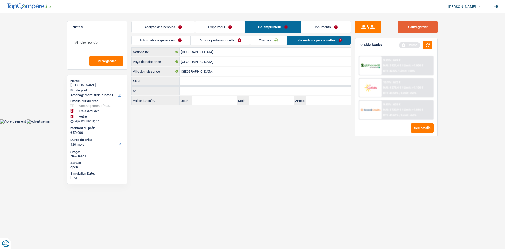
click at [410, 24] on button "Sauvegarder" at bounding box center [417, 27] width 39 height 12
click at [236, 21] on li "Emprunteur" at bounding box center [220, 27] width 50 height 12
click at [230, 29] on link "Emprunteur" at bounding box center [220, 26] width 50 height 11
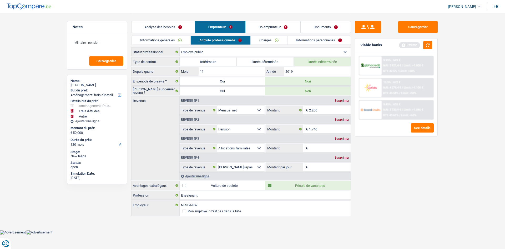
drag, startPoint x: 148, startPoint y: 21, endPoint x: 257, endPoint y: 90, distance: 128.8
click at [149, 21] on link "Analyse des besoins" at bounding box center [163, 26] width 63 height 11
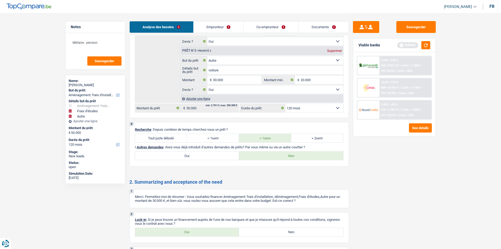
scroll to position [868, 0]
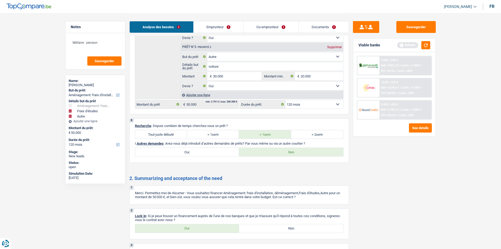
click at [323, 22] on link "Documents" at bounding box center [324, 26] width 50 height 11
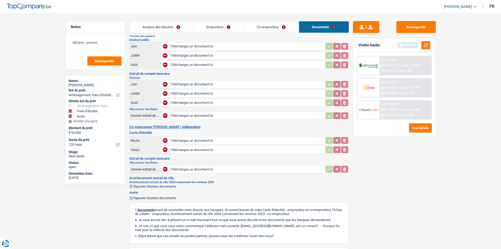
scroll to position [0, 0]
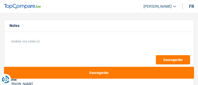
select select "60"
select select "mutuality"
select select "mutualityIndemnity"
select select "liveWithParents"
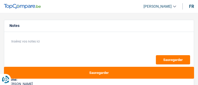
select select "60"
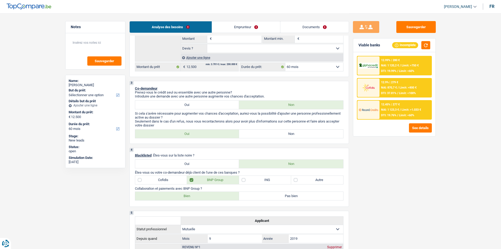
scroll to position [26, 0]
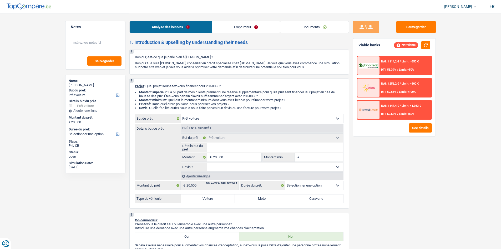
select select "car"
select select "privateEmployee"
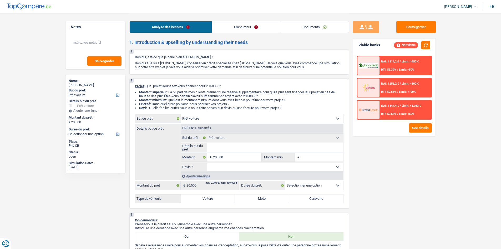
select select "familyAllowances"
select select "netSalary"
select select "mealVouchers"
select select "rents"
select select "car"
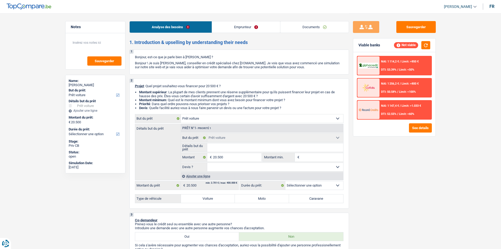
select select "car"
select select "32"
select select "single"
drag, startPoint x: 229, startPoint y: 20, endPoint x: 230, endPoint y: 24, distance: 4.6
click at [229, 20] on div "Analyse des besoins Emprunteur Documents" at bounding box center [239, 24] width 220 height 22
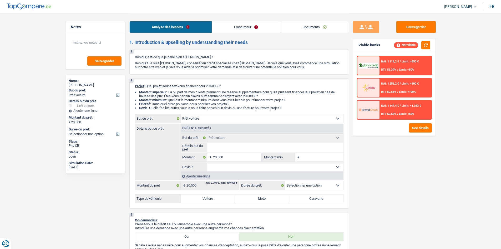
click at [235, 31] on link "Emprunteur" at bounding box center [246, 26] width 68 height 11
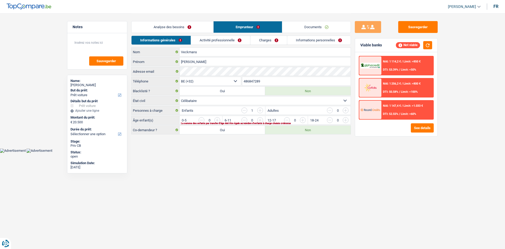
click at [203, 43] on link "Activité professionnelle" at bounding box center [220, 40] width 59 height 9
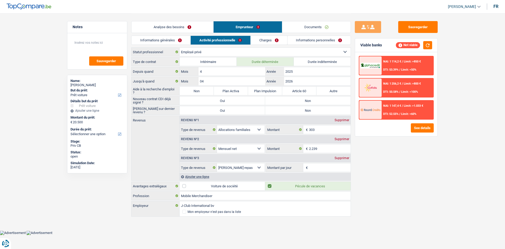
click at [268, 43] on link "Charges" at bounding box center [269, 40] width 37 height 9
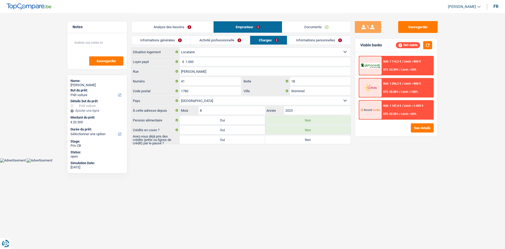
click at [307, 37] on link "Informations personnelles" at bounding box center [318, 40] width 63 height 9
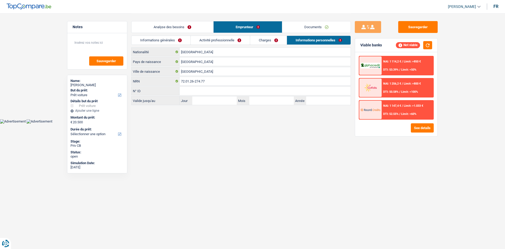
click at [241, 41] on link "Activité professionnelle" at bounding box center [220, 40] width 59 height 9
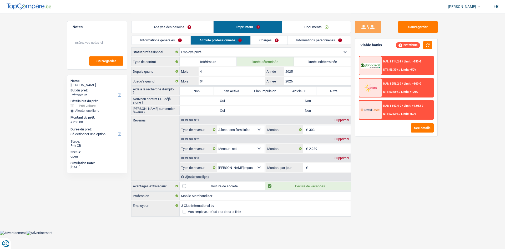
click at [182, 28] on link "Analyse des besoins" at bounding box center [173, 26] width 82 height 11
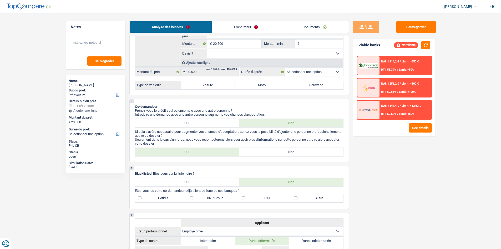
scroll to position [26, 0]
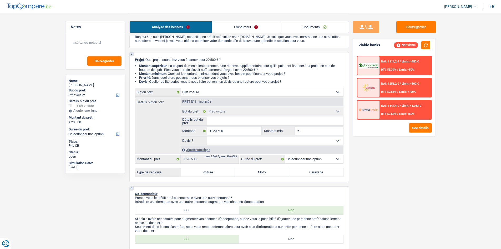
click at [267, 25] on link "Emprunteur" at bounding box center [246, 26] width 68 height 11
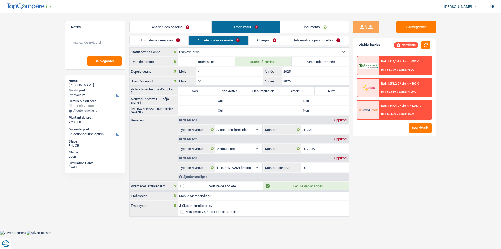
scroll to position [0, 0]
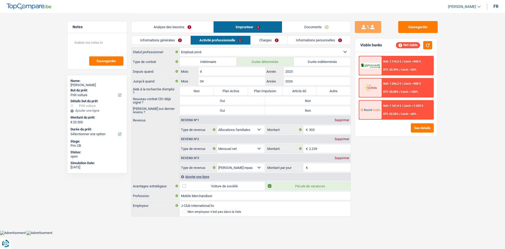
click at [198, 28] on link "Analyse des besoins" at bounding box center [173, 26] width 82 height 11
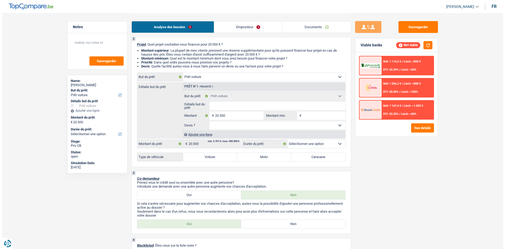
scroll to position [26, 0]
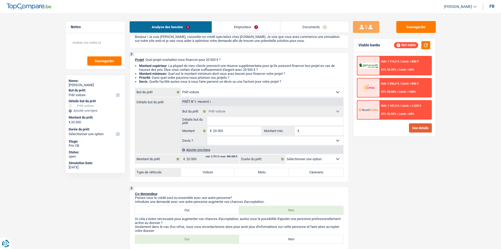
click at [419, 129] on button "See details" at bounding box center [420, 127] width 23 height 9
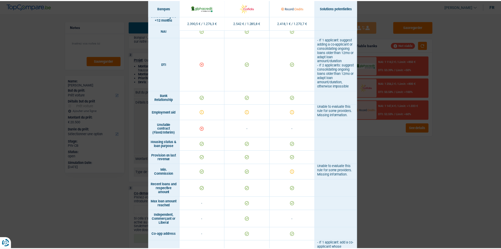
scroll to position [263, 0]
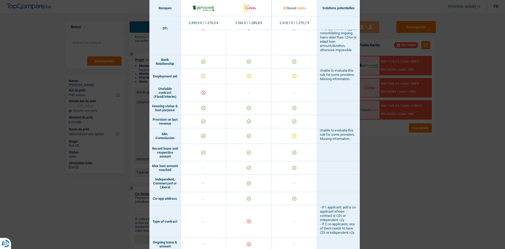
click at [423, 169] on div "Banks conditions × Banques Solutions potentielles Revenus / Charges 2.390,5 € /…" at bounding box center [252, 124] width 505 height 249
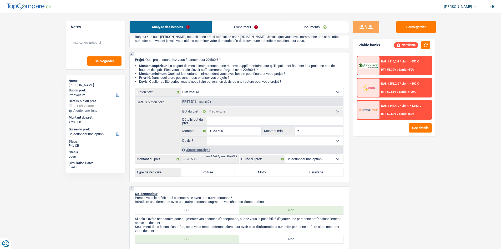
click at [260, 29] on link "Emprunteur" at bounding box center [246, 26] width 68 height 11
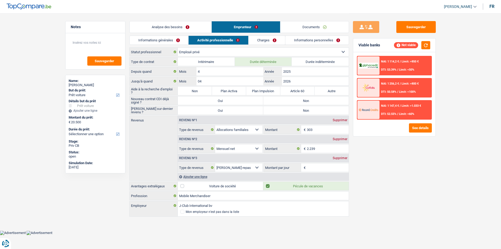
scroll to position [0, 0]
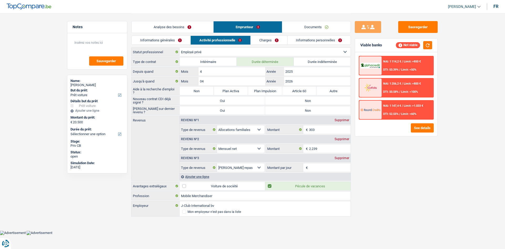
click at [196, 90] on label "Non" at bounding box center [197, 91] width 34 height 8
click at [196, 90] on input "Non" at bounding box center [197, 91] width 34 height 8
radio input "true"
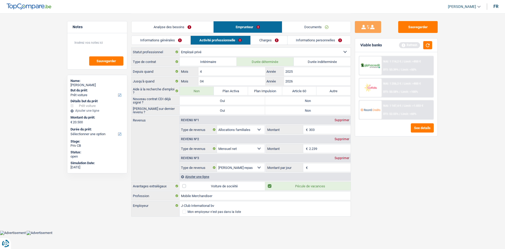
click at [317, 101] on label "Non" at bounding box center [307, 100] width 85 height 8
click at [317, 101] on input "Non" at bounding box center [307, 100] width 85 height 8
radio input "true"
click at [313, 107] on label "Non" at bounding box center [307, 110] width 85 height 8
click at [313, 107] on input "Non" at bounding box center [307, 110] width 85 height 8
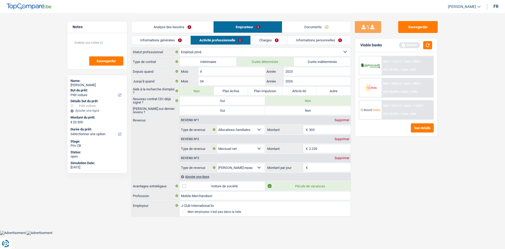
radio input "true"
drag, startPoint x: 410, startPoint y: 190, endPoint x: 407, endPoint y: 181, distance: 9.7
click at [410, 189] on div "Sauvegarder Viable banks Refresh NAI: 1 114,2 € / Limit: >850 € DTI: 53.39% / L…" at bounding box center [396, 130] width 91 height 219
click at [428, 49] on button "button" at bounding box center [427, 45] width 9 height 8
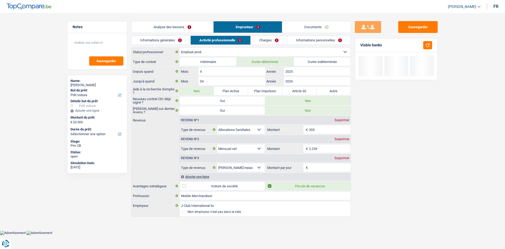
click at [176, 26] on link "Analyse des besoins" at bounding box center [173, 26] width 82 height 11
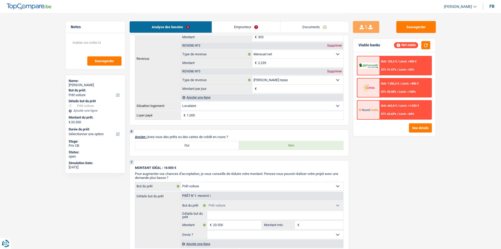
scroll to position [395, 0]
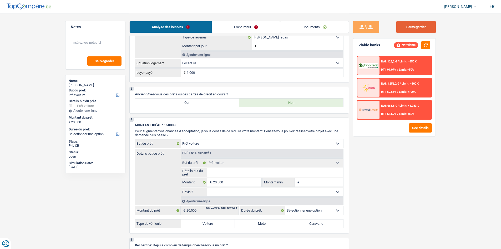
click at [420, 28] on button "Sauvegarder" at bounding box center [415, 27] width 39 height 12
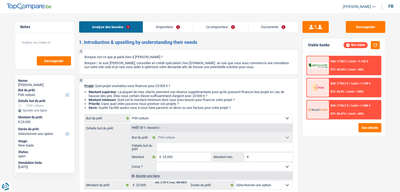
select select "car"
select select "worker"
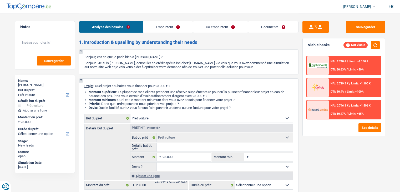
select select "worker"
select select "netSalary"
select select "rents"
select select "car"
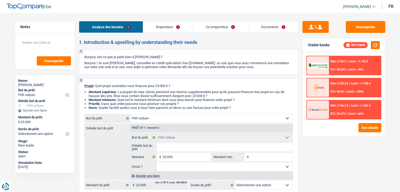
select select "car"
select select "32"
select select "married"
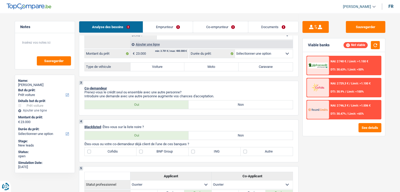
drag, startPoint x: 152, startPoint y: 30, endPoint x: 203, endPoint y: 62, distance: 60.6
click at [152, 30] on link "Emprunteur" at bounding box center [168, 26] width 50 height 11
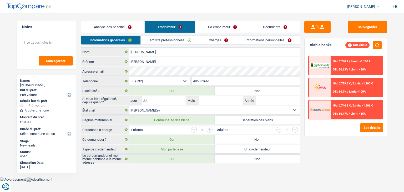
drag, startPoint x: 165, startPoint y: 100, endPoint x: 338, endPoint y: 112, distance: 173.2
click at [165, 100] on input "Jour" at bounding box center [164, 100] width 44 height 8
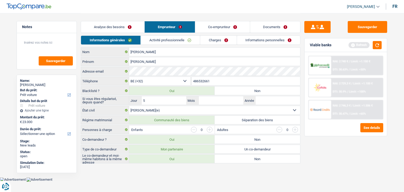
type input "5"
click at [214, 104] on input "Mois" at bounding box center [221, 100] width 44 height 8
type input "6"
click at [271, 102] on input "Année" at bounding box center [278, 100] width 44 height 8
type input "2025"
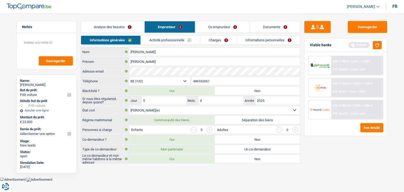
drag, startPoint x: 316, startPoint y: 129, endPoint x: 331, endPoint y: 144, distance: 21.8
click at [317, 129] on div "See details" at bounding box center [345, 127] width 75 height 9
drag, startPoint x: 365, startPoint y: 28, endPoint x: 356, endPoint y: 29, distance: 9.3
click at [364, 27] on button "Sauvegarder" at bounding box center [367, 27] width 39 height 12
click at [378, 47] on button "button" at bounding box center [377, 45] width 9 height 8
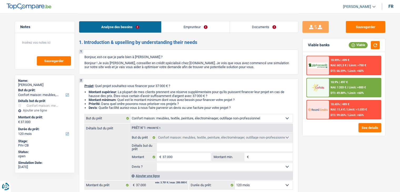
select select "household"
select select "120"
select select "household"
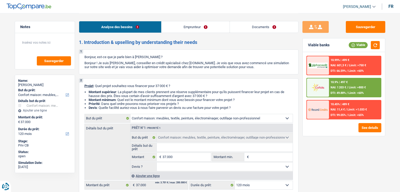
select select "120"
select select "mutuality"
select select "familyAllowances"
select select "mutualityIndemnity"
select select "ownerWithMortgage"
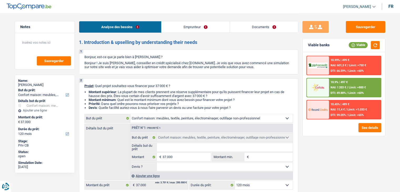
select select "mortgage"
select select "360"
select select "household"
select select "120"
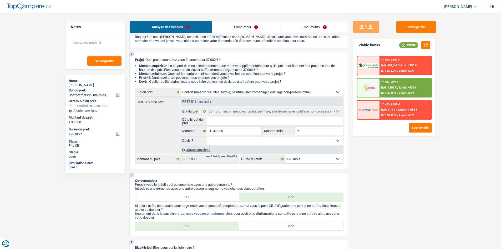
drag, startPoint x: 260, startPoint y: 30, endPoint x: 273, endPoint y: 37, distance: 14.5
click at [260, 30] on link "Emprunteur" at bounding box center [246, 26] width 68 height 11
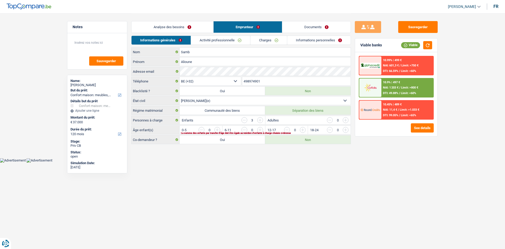
click at [273, 37] on link "Charges" at bounding box center [268, 40] width 37 height 9
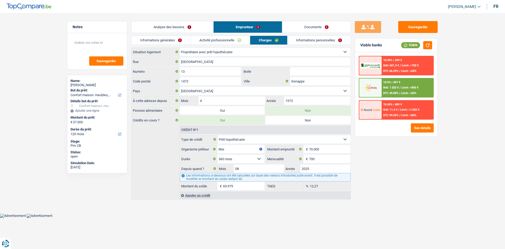
click at [190, 27] on link "Analyse des besoins" at bounding box center [173, 26] width 82 height 11
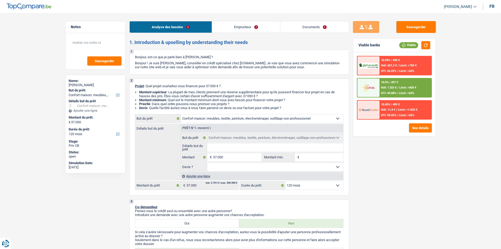
click at [280, 120] on select "Confort maison: meubles, textile, peinture, électroménager, outillage non-profe…" at bounding box center [262, 118] width 162 height 8
select select "houseOrGarden"
click at [181, 114] on select "Confort maison: meubles, textile, peinture, électroménager, outillage non-profe…" at bounding box center [262, 118] width 162 height 8
select select "houseOrGarden"
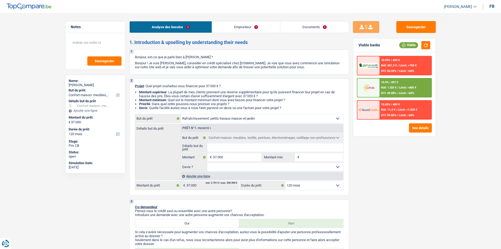
select select "houseOrGarden"
select select "household"
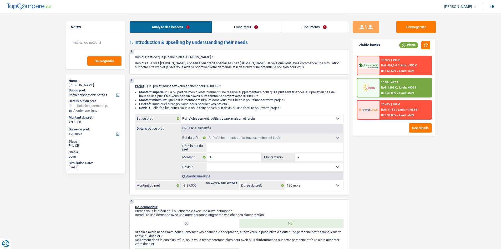
select select "household"
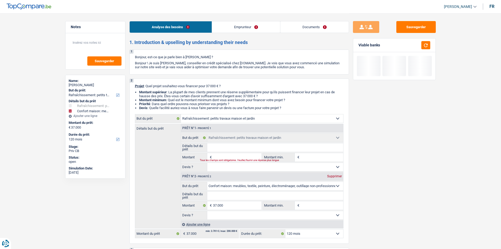
click at [336, 174] on div "Supprimer" at bounding box center [334, 175] width 17 height 3
type input "0"
select select
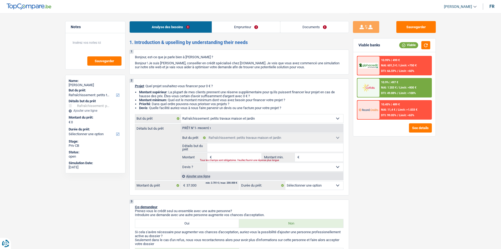
click at [249, 153] on input "Montant" at bounding box center [237, 157] width 48 height 8
type input "3"
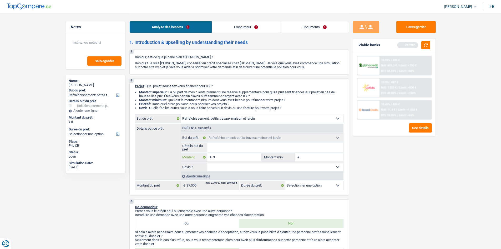
type input "37"
type input "370"
type input "3.700"
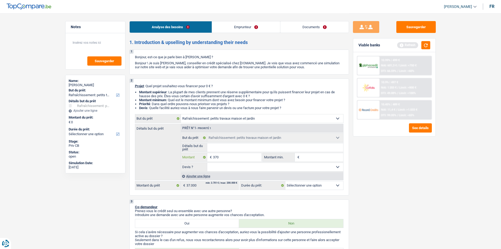
type input "3.700"
type input "37.000"
click at [216, 153] on input "37.000" at bounding box center [237, 157] width 48 height 8
type input "37.000"
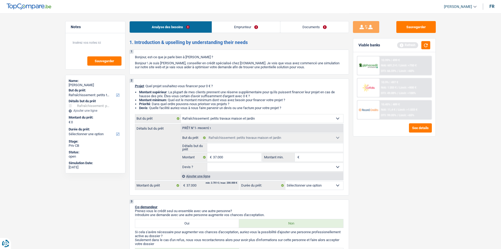
click at [224, 148] on input "Détails but du prêt" at bounding box center [275, 147] width 136 height 8
type input "37.000"
select select "120"
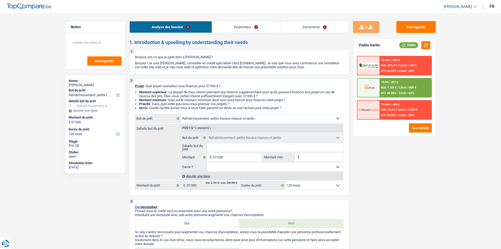
type input "F"
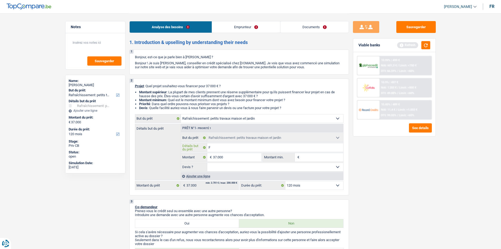
type input "Fr"
type input "F"
type input "G"
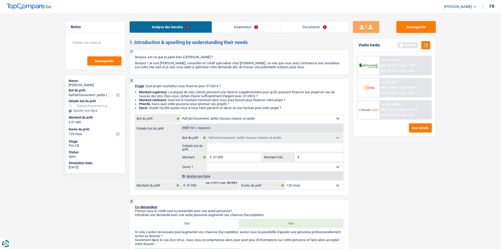
type input "G"
type input "Gr"
type input "Gr,"
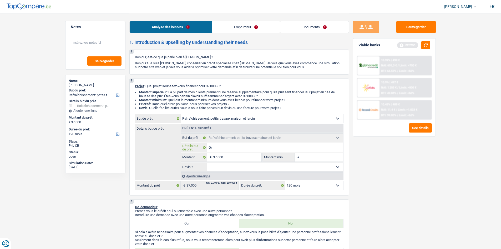
type input "Gr,n"
type input "Gr,ni"
type input "Gr,nie"
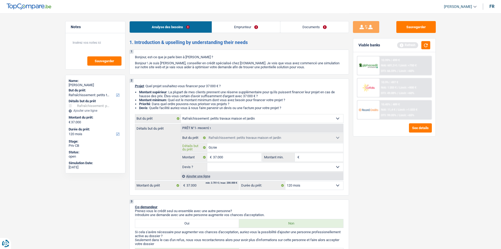
type input "Gr,nie"
type input "Gr,nier"
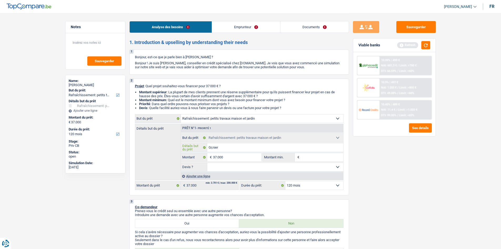
type input "Gr,nier ,"
type input "Gr,nier , h"
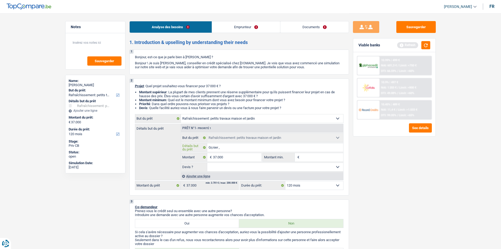
type input "Gr,nier , h"
type input "Gr,nier ,"
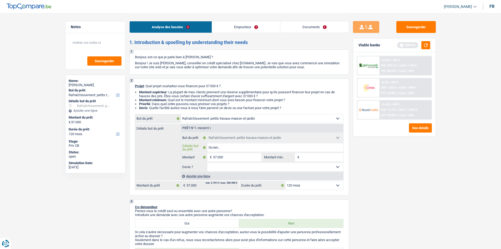
type input "Gr,nier"
type input "Gr,nie"
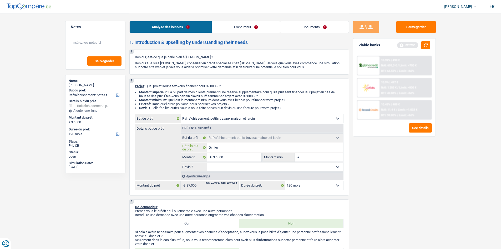
type input "Gr,nie"
type input "Gr,ni"
type input "Gr,n"
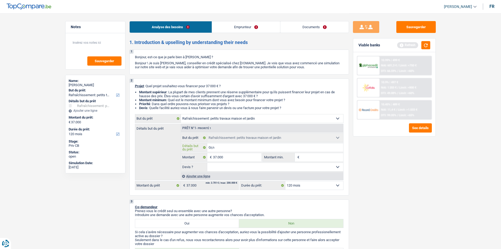
type input "Gr,"
type input "Gr"
type input "Gre"
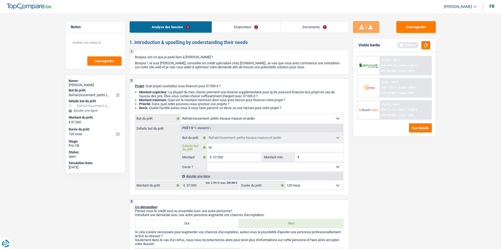
type input "Gre"
type input "Gren"
type input "Greni"
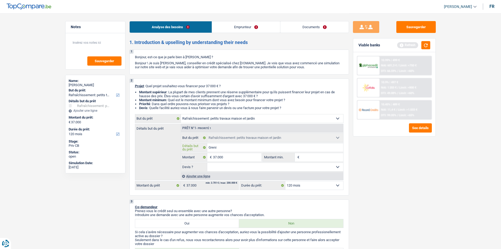
type input "Grenie"
type input "Grenier"
type input "[PERSON_NAME],"
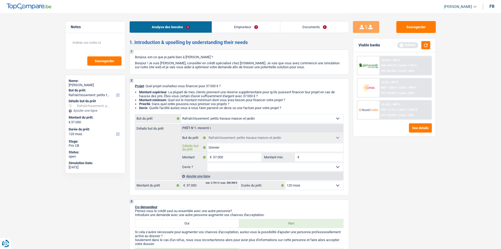
type input "[PERSON_NAME],"
type input "[PERSON_NAME], c"
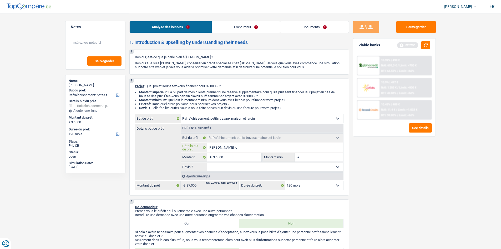
type input "[PERSON_NAME], ch"
type input "[PERSON_NAME], cha"
type input "[PERSON_NAME], chal"
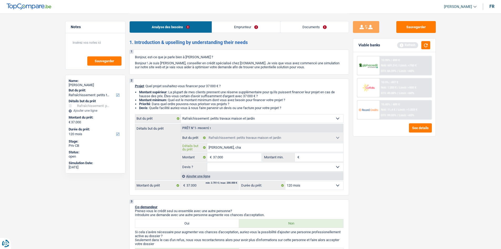
type input "[PERSON_NAME], chal"
type input "[PERSON_NAME], chalb"
type input "[PERSON_NAME], chalbr"
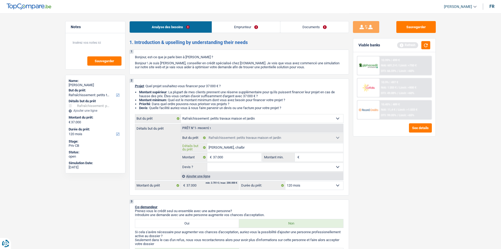
type input "[PERSON_NAME], chalbre"
type input "[PERSON_NAME], chalbres"
type input "[PERSON_NAME], chalbres,"
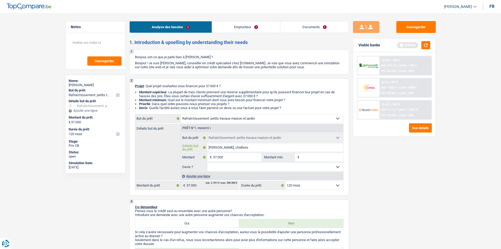
type input "[PERSON_NAME], chalbres,"
type input "[PERSON_NAME], chalbres, s"
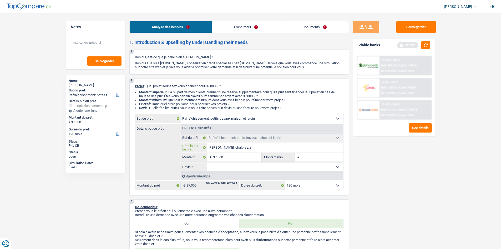
type input "[PERSON_NAME], chalbres, sa"
type input "[PERSON_NAME], chalbres, sal"
type input "[PERSON_NAME], chalbres, sall"
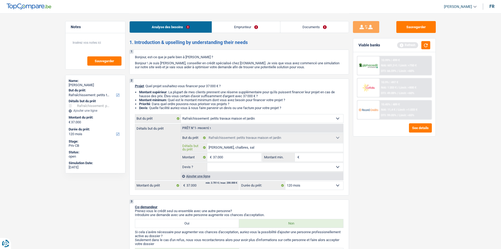
type input "[PERSON_NAME], chalbres, sall"
type input "[PERSON_NAME], chalbres, salle"
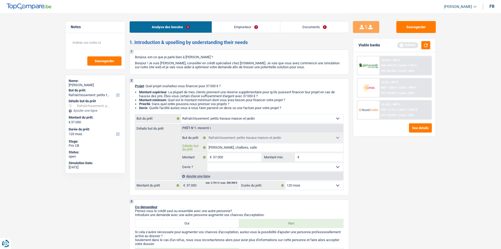
type input "Grenier, chalbres, salle d"
type input "[PERSON_NAME], chalbres, salle de"
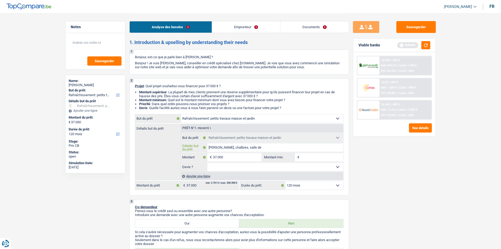
type input "[PERSON_NAME], chalbres, salle de"
type input "[PERSON_NAME], chalbres, salle de b"
type input "[PERSON_NAME], chalbres, salle de ba"
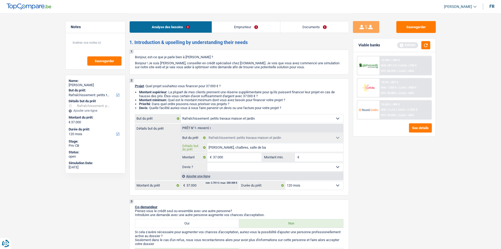
type input "[PERSON_NAME], chalbres, salle de bai"
type input "[PERSON_NAME], chalbres, salle de bain"
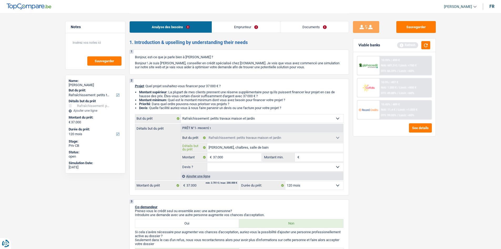
type input "[PERSON_NAME], chalbres, salle de bain"
click at [400, 165] on div "Sauvegarder Viable banks Refresh 10.99% | 499 € NAI: 601,3 € / Limit: >750 € DT…" at bounding box center [394, 130] width 91 height 219
type input "[PERSON_NAME], salle de bain"
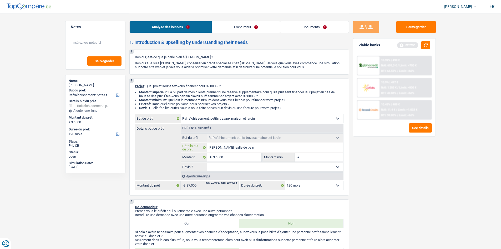
type input "[PERSON_NAME], salle de bain"
type input "[PERSON_NAME], chabres, salle de bain"
type input "[PERSON_NAME], salle de bain"
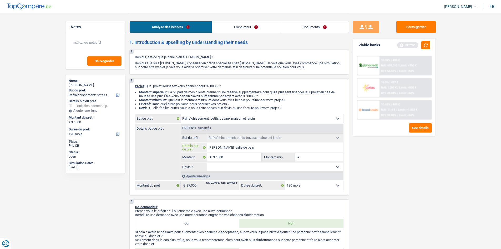
type input "[PERSON_NAME], chamres, salle de bain"
type input "Grenier, chambres, salle de bain"
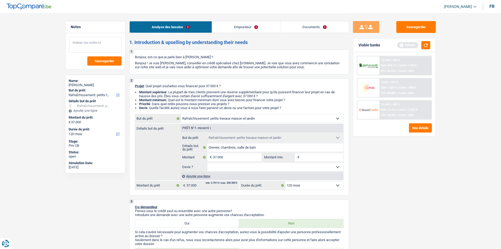
click at [103, 42] on textarea at bounding box center [95, 45] width 52 height 16
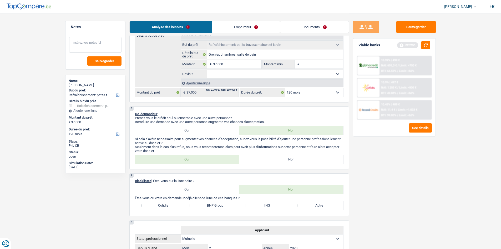
scroll to position [132, 0]
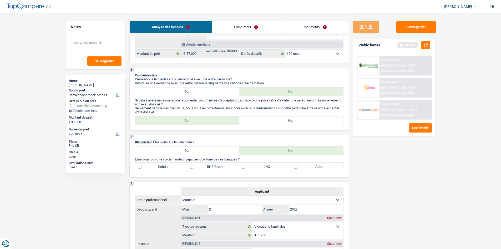
click at [242, 22] on link "Emprunteur" at bounding box center [246, 26] width 68 height 11
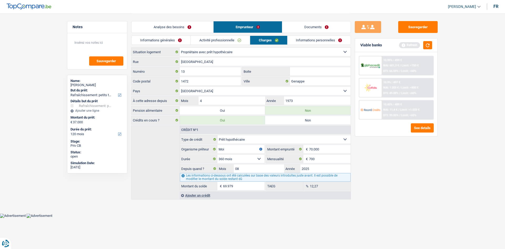
click at [168, 38] on link "Informations générales" at bounding box center [161, 40] width 59 height 9
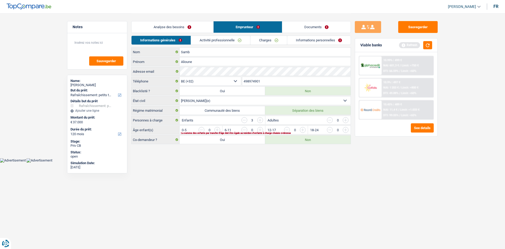
click at [183, 25] on link "Analyse des besoins" at bounding box center [173, 26] width 82 height 11
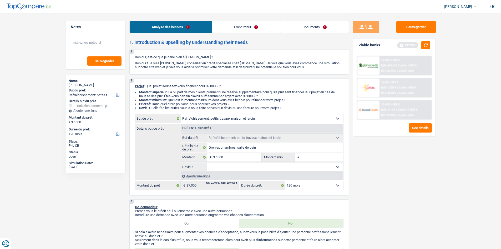
click at [254, 28] on link "Emprunteur" at bounding box center [246, 26] width 68 height 11
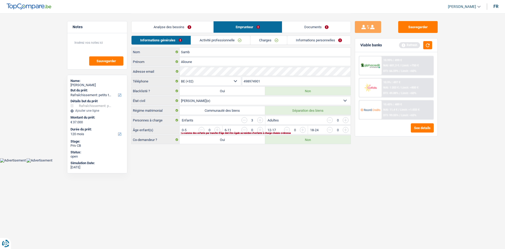
click at [183, 27] on link "Analyse des besoins" at bounding box center [173, 26] width 82 height 11
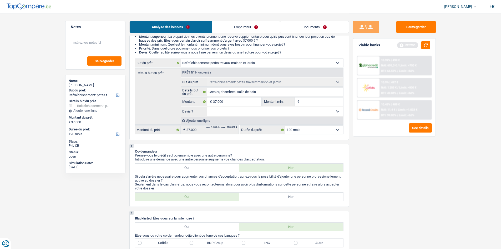
scroll to position [105, 0]
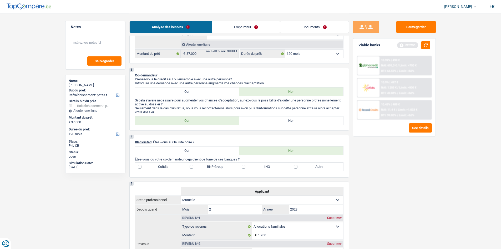
drag, startPoint x: 326, startPoint y: 120, endPoint x: 346, endPoint y: 156, distance: 41.0
click at [326, 120] on label "Non" at bounding box center [291, 120] width 104 height 8
click at [326, 120] on input "Non" at bounding box center [291, 120] width 104 height 8
radio input "true"
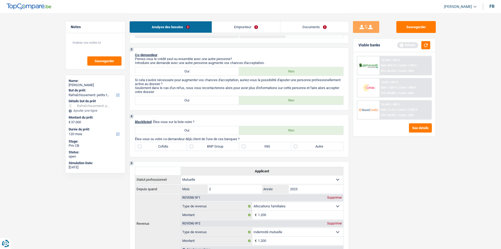
scroll to position [158, 0]
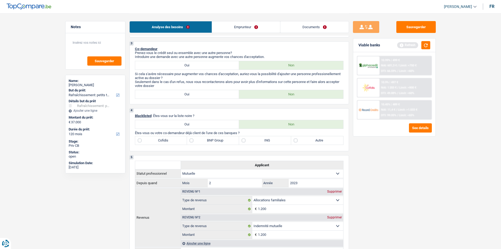
click at [274, 31] on link "Emprunteur" at bounding box center [246, 26] width 68 height 11
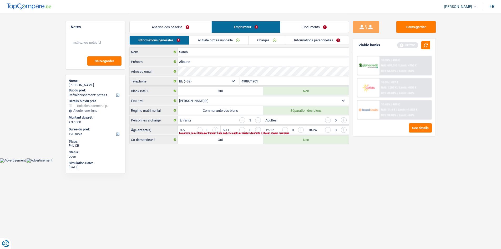
scroll to position [0, 0]
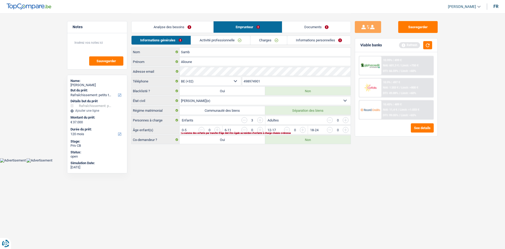
click at [182, 25] on link "Analyse des besoins" at bounding box center [173, 26] width 82 height 11
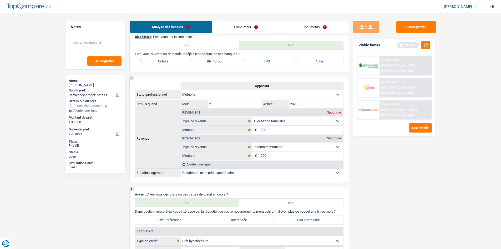
scroll to position [289, 0]
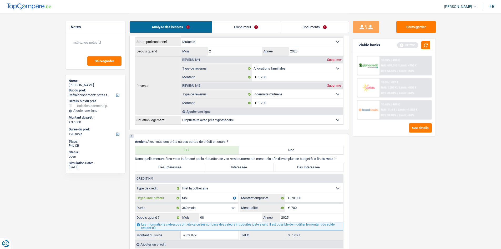
click at [209, 192] on input "Moi" at bounding box center [210, 198] width 58 height 8
click at [396, 179] on div "Sauvegarder Viable banks Refresh 10.99% | 499 € NAI: 601,3 € / Limit: >750 € DT…" at bounding box center [394, 130] width 91 height 219
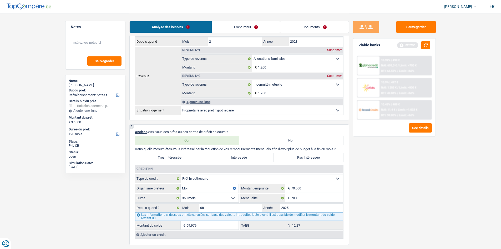
scroll to position [342, 0]
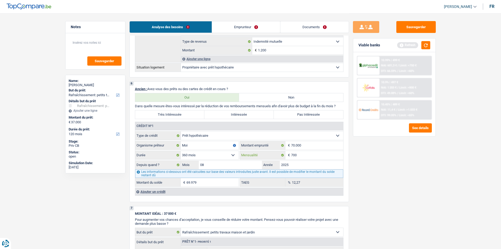
click at [328, 152] on input "700" at bounding box center [317, 155] width 52 height 8
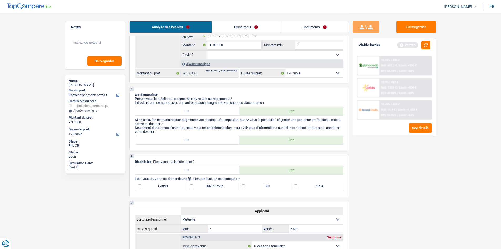
scroll to position [105, 0]
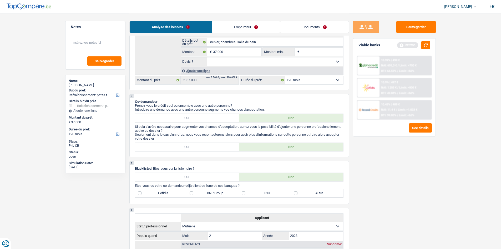
click at [211, 139] on p "Seulement dans le cas d'un refus, nous vous recontacterons alors pour avoir plu…" at bounding box center [239, 136] width 209 height 8
click at [206, 148] on label "Oui" at bounding box center [187, 147] width 104 height 8
click at [206, 148] on input "Oui" at bounding box center [187, 147] width 104 height 8
radio input "true"
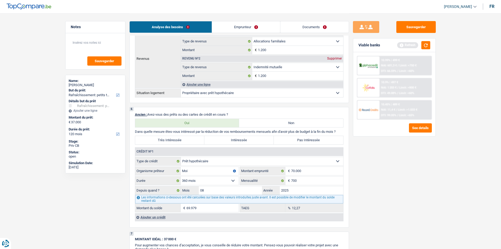
scroll to position [342, 0]
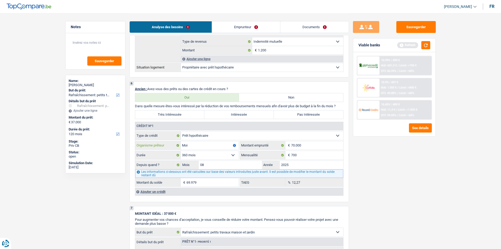
drag, startPoint x: 203, startPoint y: 142, endPoint x: 282, endPoint y: 156, distance: 81.0
click at [202, 142] on input "Moi" at bounding box center [210, 145] width 58 height 8
type input "M"
type input "e"
type input "BNP"
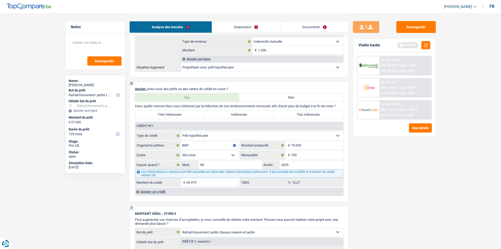
drag, startPoint x: 395, startPoint y: 153, endPoint x: 383, endPoint y: 145, distance: 14.2
click at [385, 144] on div "Sauvegarder Viable banks Refresh 10.99% | 499 € NAI: 601,3 € / Limit: >750 € DT…" at bounding box center [394, 130] width 91 height 219
drag, startPoint x: 320, startPoint y: 117, endPoint x: 332, endPoint y: 98, distance: 22.1
click at [322, 114] on label "Pas Intéressée" at bounding box center [308, 114] width 69 height 8
click at [322, 114] on input "Pas Intéressée" at bounding box center [308, 114] width 69 height 8
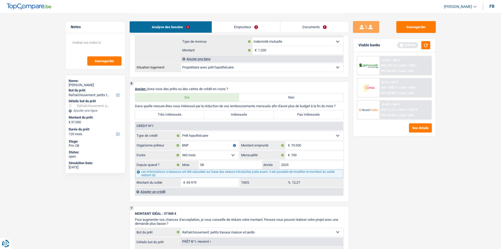
radio input "true"
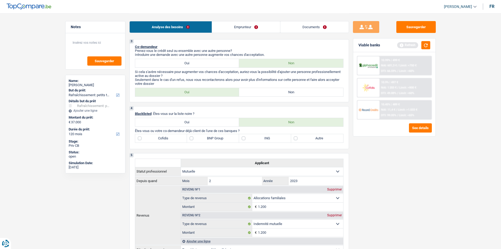
scroll to position [158, 0]
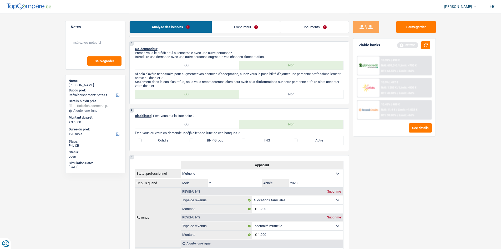
click at [208, 140] on label "BNP Group" at bounding box center [213, 140] width 52 height 8
click at [208, 140] on input "BNP Group" at bounding box center [213, 140] width 52 height 8
checkbox input "true"
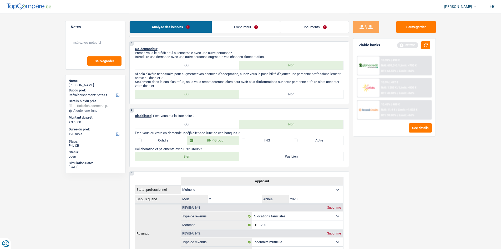
click at [183, 157] on label "Bien" at bounding box center [187, 156] width 104 height 8
click at [183, 157] on input "Bien" at bounding box center [187, 156] width 104 height 8
radio input "true"
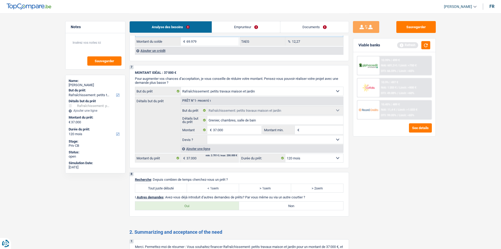
scroll to position [552, 0]
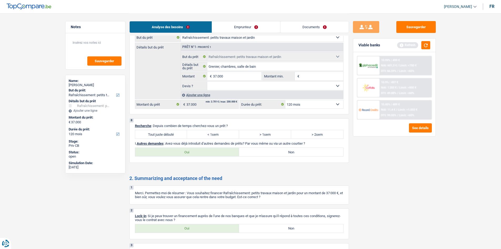
click at [170, 136] on label "Tout juste débuté" at bounding box center [161, 134] width 52 height 8
click at [170, 136] on input "Tout juste débuté" at bounding box center [161, 134] width 52 height 8
radio input "true"
click at [183, 192] on label "Oui" at bounding box center [187, 228] width 104 height 8
click at [183, 192] on input "Oui" at bounding box center [187, 228] width 104 height 8
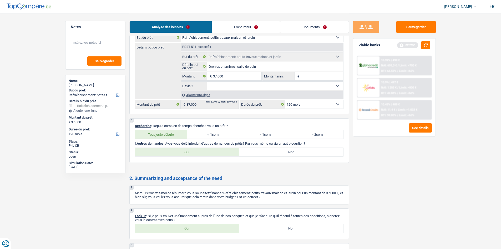
radio input "true"
click at [235, 86] on select "Oui Non Non répondu Sélectionner une option" at bounding box center [275, 86] width 136 height 8
select select "yes"
click at [207, 82] on select "Oui Non Non répondu Sélectionner une option" at bounding box center [275, 86] width 136 height 8
select select "yes"
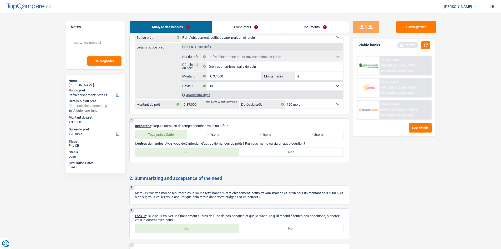
click at [304, 155] on label "Non" at bounding box center [291, 152] width 104 height 8
click at [304, 155] on input "Non" at bounding box center [291, 152] width 104 height 8
radio input "true"
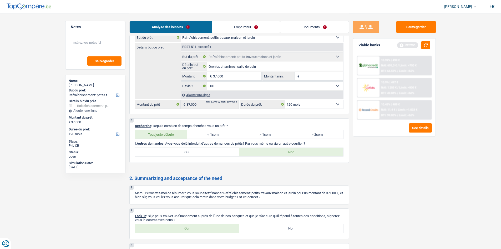
drag, startPoint x: 244, startPoint y: 24, endPoint x: 300, endPoint y: 79, distance: 78.7
click at [244, 24] on link "Emprunteur" at bounding box center [246, 26] width 68 height 11
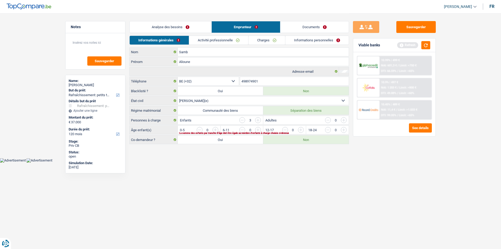
scroll to position [0, 0]
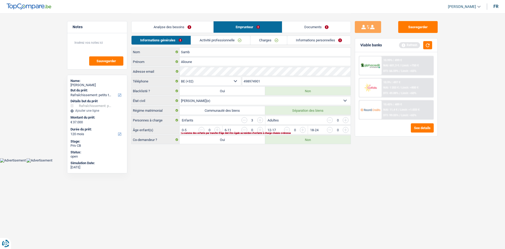
click at [195, 26] on link "Analyse des besoins" at bounding box center [173, 26] width 82 height 11
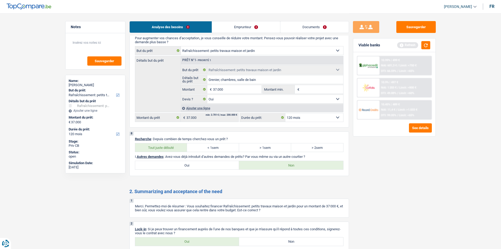
scroll to position [593, 0]
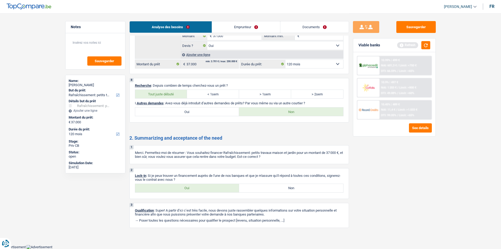
click at [238, 19] on div "Analyse des besoins Emprunteur Documents" at bounding box center [239, 24] width 220 height 22
click at [245, 23] on link "Emprunteur" at bounding box center [246, 26] width 68 height 11
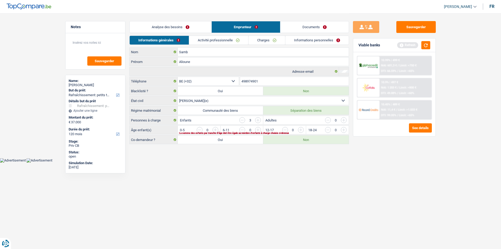
scroll to position [0, 0]
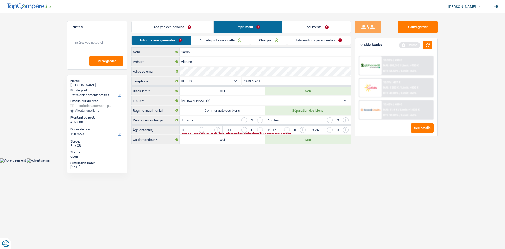
click at [301, 130] on input "button" at bounding box center [409, 131] width 219 height 8
click at [261, 127] on input "button" at bounding box center [366, 131] width 219 height 8
click at [230, 43] on link "Activité professionnelle" at bounding box center [220, 40] width 59 height 9
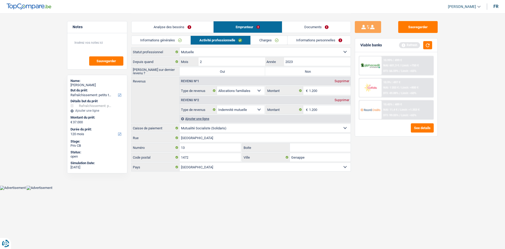
click at [303, 70] on label "Non" at bounding box center [307, 71] width 85 height 8
click at [303, 70] on input "Non" at bounding box center [307, 71] width 85 height 8
radio input "true"
click at [331, 93] on input "1.200" at bounding box center [330, 90] width 42 height 8
drag, startPoint x: 192, startPoint y: 28, endPoint x: 453, endPoint y: 95, distance: 269.4
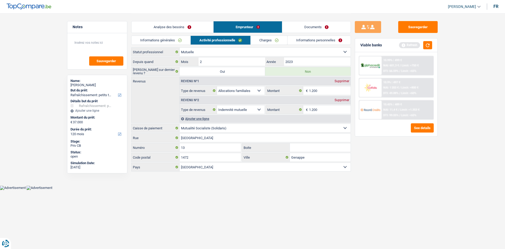
click at [192, 28] on link "Analyse des besoins" at bounding box center [173, 26] width 82 height 11
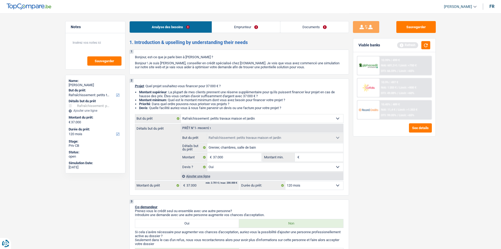
click at [260, 29] on link "Emprunteur" at bounding box center [246, 26] width 68 height 11
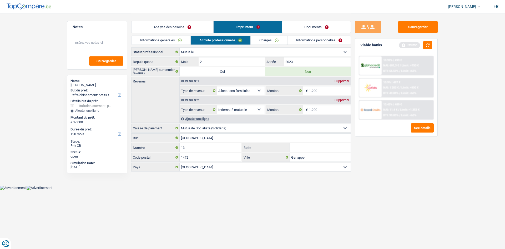
click at [185, 39] on link "Informations générales" at bounding box center [161, 40] width 59 height 9
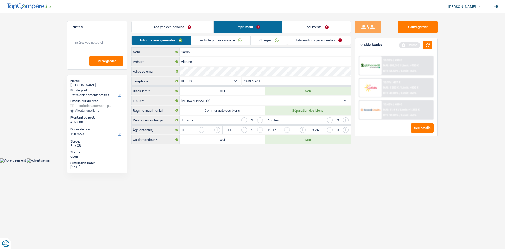
click at [171, 27] on link "Analyse des besoins" at bounding box center [173, 26] width 82 height 11
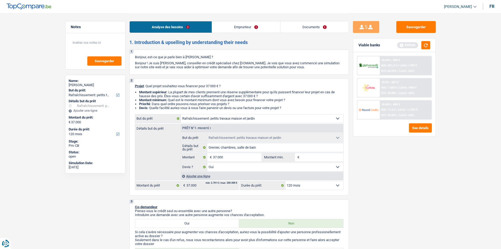
click at [244, 25] on link "Emprunteur" at bounding box center [246, 26] width 68 height 11
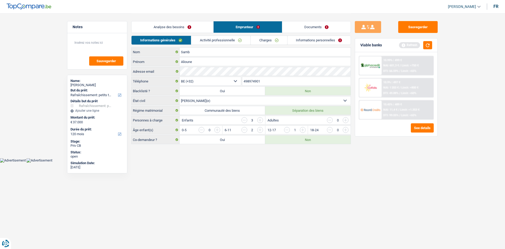
click at [261, 39] on link "Charges" at bounding box center [269, 40] width 37 height 9
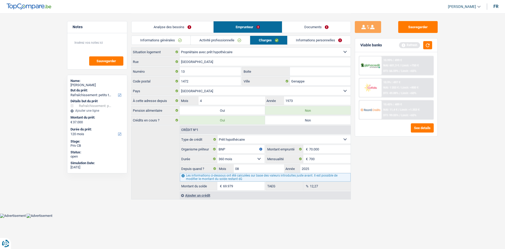
click at [242, 41] on link "Activité professionnelle" at bounding box center [220, 40] width 59 height 9
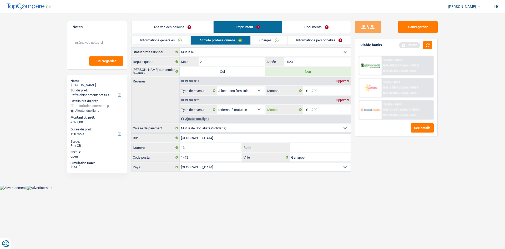
click at [327, 107] on input "1.200" at bounding box center [330, 109] width 42 height 8
click at [194, 24] on link "Analyse des besoins" at bounding box center [173, 26] width 82 height 11
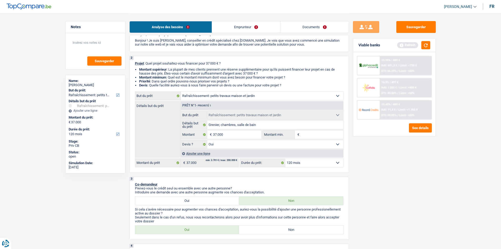
scroll to position [53, 0]
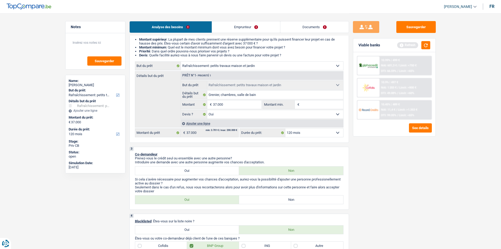
click at [228, 29] on link "Emprunteur" at bounding box center [246, 26] width 68 height 11
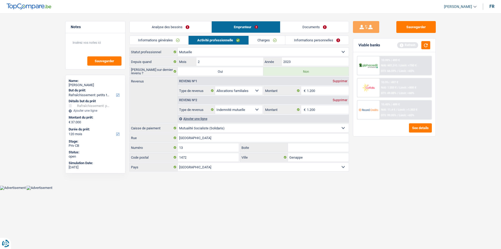
scroll to position [0, 0]
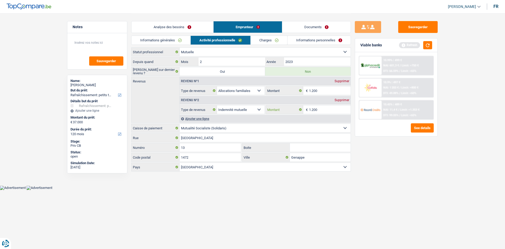
click at [335, 113] on input "1.200" at bounding box center [330, 109] width 42 height 8
click at [266, 41] on link "Charges" at bounding box center [269, 40] width 37 height 9
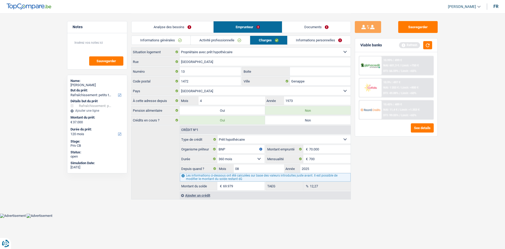
click at [318, 41] on link "Informations personnelles" at bounding box center [319, 40] width 63 height 9
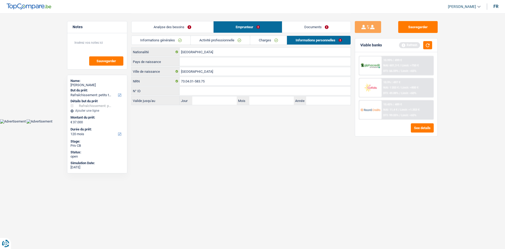
click at [278, 42] on link "Charges" at bounding box center [268, 40] width 37 height 9
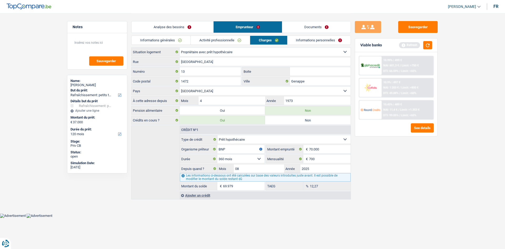
click at [313, 29] on link "Documents" at bounding box center [316, 26] width 68 height 11
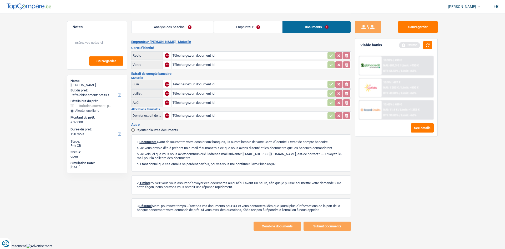
click at [261, 25] on link "Emprunteur" at bounding box center [248, 26] width 68 height 11
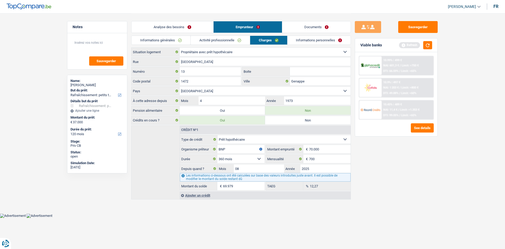
click at [244, 41] on link "Activité professionnelle" at bounding box center [220, 40] width 59 height 9
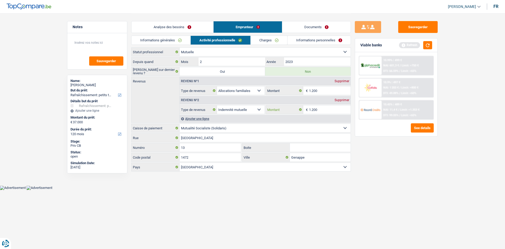
click at [336, 112] on input "1.200" at bounding box center [330, 109] width 42 height 8
click at [383, 152] on div "Sauvegarder Viable banks Refresh 10.99% | 499 € NAI: 601,3 € / Limit: >750 € DT…" at bounding box center [396, 130] width 91 height 219
click at [323, 105] on fieldset "1.200 € Montant N'utilisez que des lettres pour répondre" at bounding box center [308, 109] width 85 height 9
click at [263, 38] on link "Charges" at bounding box center [269, 40] width 37 height 9
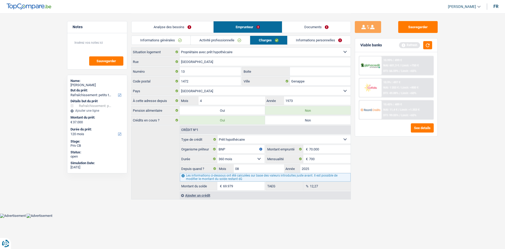
click at [297, 40] on link "Informations personnelles" at bounding box center [319, 40] width 63 height 9
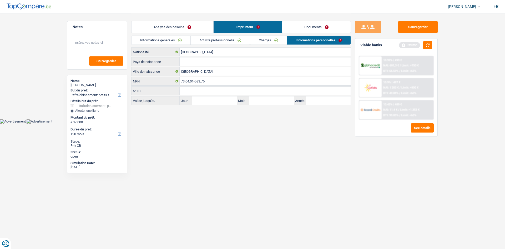
click at [260, 39] on link "Charges" at bounding box center [268, 40] width 37 height 9
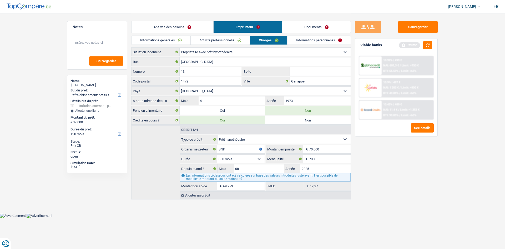
click at [198, 24] on link "Analyse des besoins" at bounding box center [173, 26] width 82 height 11
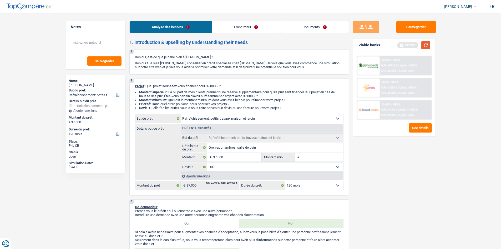
click at [400, 44] on button "button" at bounding box center [425, 45] width 9 height 8
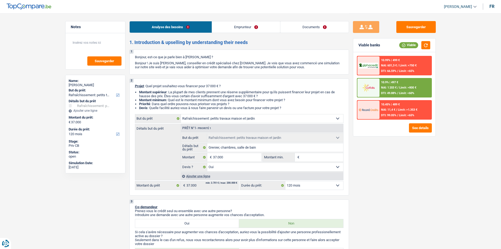
click at [400, 23] on button "Sauvegarder" at bounding box center [415, 27] width 39 height 12
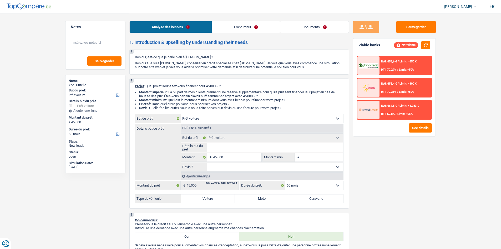
select select "car"
select select "60"
select select "car"
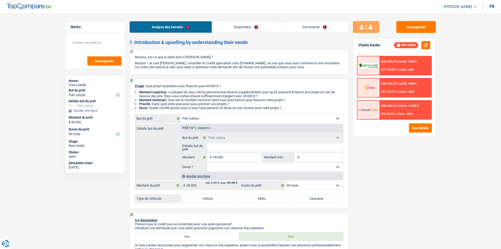
select select "60"
select select "worker"
select select "netSalary"
select select "rents"
select select "car"
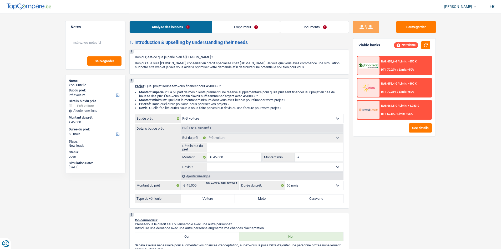
select select "car"
select select "60"
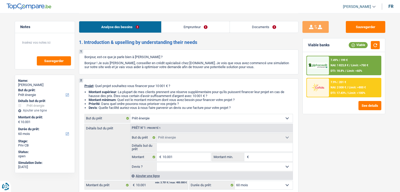
select select "energy"
select select "60"
select select "energy"
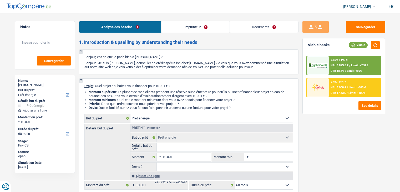
select select "60"
select select "invalid"
select select "familyAllowances"
select select "disabilityPension"
select select "ownerWithMortgage"
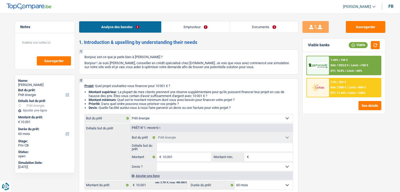
select select "mortgage"
select select "360"
select select "energy"
select select "60"
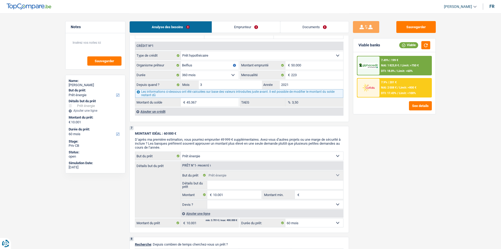
scroll to position [421, 0]
click at [170, 107] on label "Montant du solde" at bounding box center [158, 103] width 46 height 8
click at [187, 107] on input "45.367" at bounding box center [213, 103] width 52 height 8
click at [168, 110] on div "Ajouter un crédit" at bounding box center [239, 112] width 208 height 8
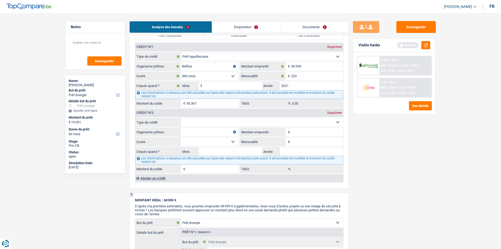
click at [231, 124] on select "Carte ou ouverture de crédit Prêt hypothécaire Vente à tempérament Prêt à tempé…" at bounding box center [262, 122] width 162 height 8
select select "personalLoan"
type input "0"
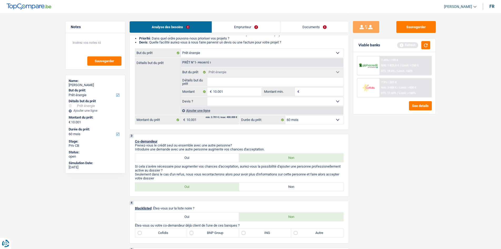
scroll to position [0, 0]
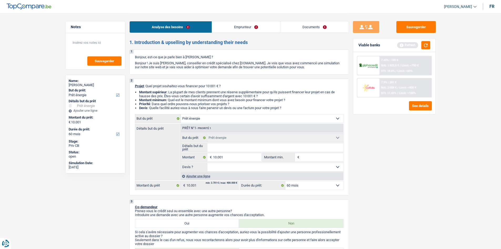
drag, startPoint x: 199, startPoint y: 115, endPoint x: 202, endPoint y: 120, distance: 6.0
click at [199, 115] on select "Confort maison: meubles, textile, peinture, électroménager, outillage non-profe…" at bounding box center [262, 118] width 162 height 8
select select "other"
click at [181, 114] on select "Confort maison: meubles, textile, peinture, électroménager, outillage non-profe…" at bounding box center [262, 118] width 162 height 8
select select "other"
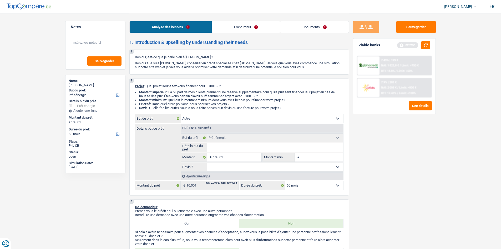
select select "other"
select select "energy"
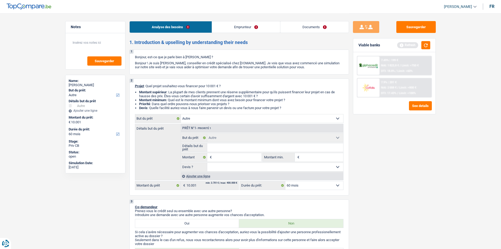
select select "energy"
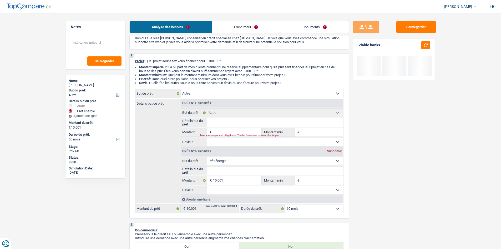
scroll to position [105, 0]
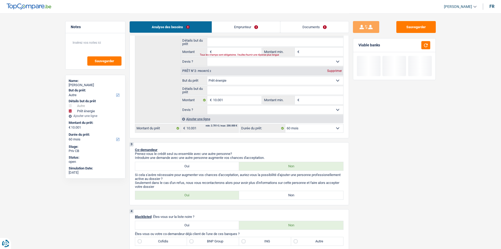
click at [335, 70] on div "Supprimer" at bounding box center [334, 70] width 17 height 3
type input "0"
select select
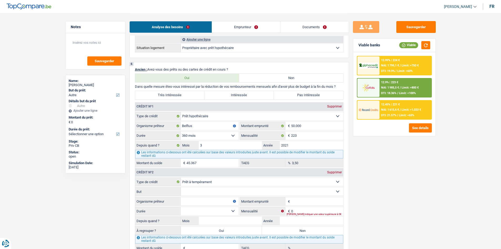
scroll to position [368, 0]
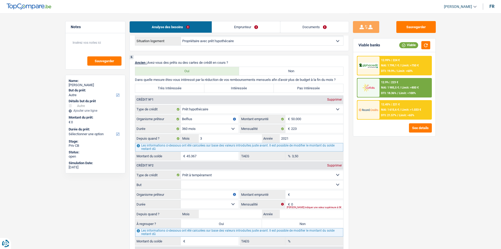
click at [195, 86] on label "Très Intéressée" at bounding box center [169, 88] width 69 height 8
click at [195, 86] on input "Très Intéressée" at bounding box center [169, 88] width 69 height 8
radio input "true"
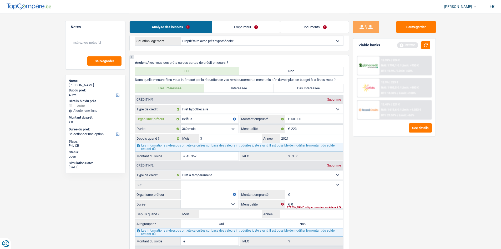
click at [208, 118] on input "Belfius" at bounding box center [210, 119] width 58 height 8
click at [314, 129] on input "223" at bounding box center [317, 128] width 52 height 8
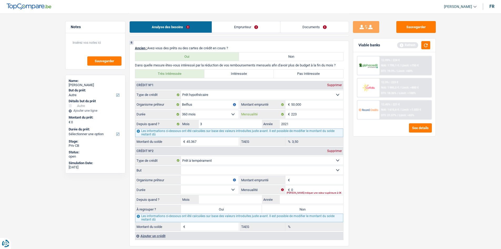
scroll to position [395, 0]
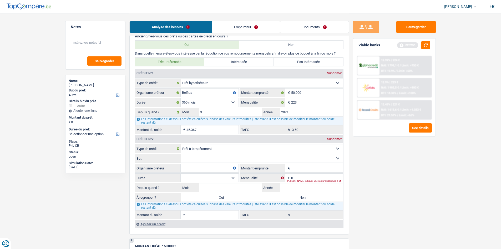
click at [190, 162] on select "Confort maison: meubles, textile, peinture, électroménager, outillage non-profe…" at bounding box center [262, 158] width 162 height 8
select select "smallWorks"
click at [181, 154] on select "Confort maison: meubles, textile, peinture, électroménager, outillage non-profe…" at bounding box center [262, 158] width 162 height 8
click at [213, 167] on input "Organisme prêteur" at bounding box center [210, 168] width 58 height 8
type input "A"
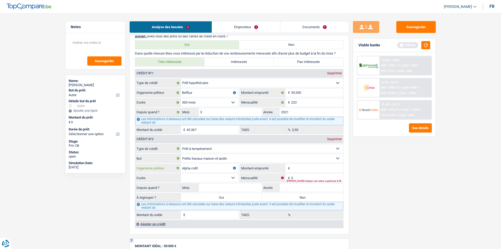
click at [195, 168] on input "Alpha crdit" at bounding box center [210, 168] width 58 height 8
type input "Alpha credit"
click at [307, 171] on input "Montant emprunté" at bounding box center [317, 168] width 52 height 8
type input "30.000"
click at [362, 192] on div "Sauvegarder Viable banks Refresh 12.99% | 224 € NAI: 1 799,1 € / Limit: >750 € …" at bounding box center [394, 130] width 91 height 219
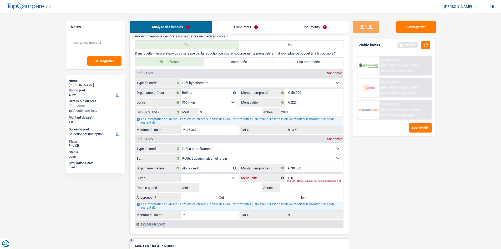
click at [311, 177] on input "0" at bounding box center [317, 177] width 52 height 8
type input "406"
click at [198, 179] on select "12 mois 18 mois 24 mois 30 mois 36 mois 42 mois 48 mois 60 mois 72 mois 84 mois…" at bounding box center [210, 177] width 58 height 8
select select "120"
click at [181, 173] on select "12 mois 18 mois 24 mois 30 mois 36 mois 42 mois 48 mois 60 mois 72 mois 84 mois…" at bounding box center [210, 177] width 58 height 8
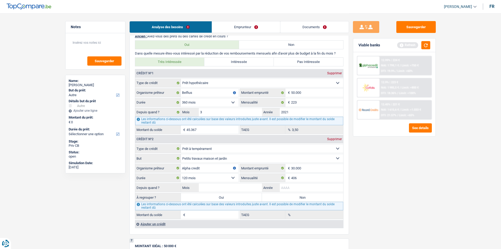
click at [291, 186] on input "Année" at bounding box center [311, 187] width 63 height 8
click at [217, 191] on input "Mois" at bounding box center [230, 187] width 63 height 8
click at [308, 186] on input "2023" at bounding box center [311, 187] width 63 height 8
type input "2022"
click at [233, 186] on input "Mois" at bounding box center [230, 187] width 63 height 8
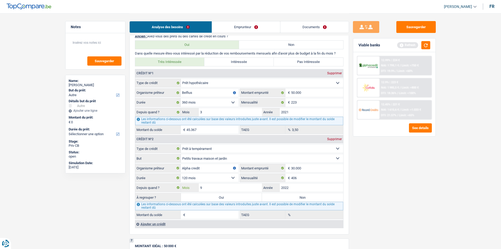
type input "9"
type input "24.027"
type input "11,10"
drag, startPoint x: 431, startPoint y: 205, endPoint x: 393, endPoint y: 210, distance: 38.2
click at [400, 192] on div "Sauvegarder Viable banks Refresh 12.99% | 224 € NAI: 1 799,1 € / Limit: >750 € …" at bounding box center [394, 130] width 91 height 219
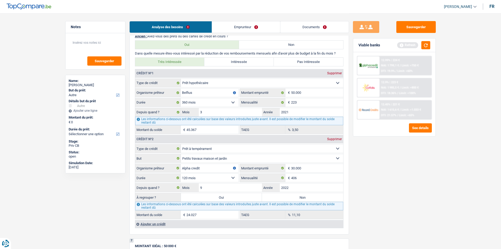
drag, startPoint x: 248, startPoint y: 197, endPoint x: 447, endPoint y: 205, distance: 199.3
click at [250, 192] on label "Oui" at bounding box center [221, 197] width 81 height 8
click at [250, 192] on input "Oui" at bounding box center [221, 197] width 81 height 8
radio input "true"
type input "24.027"
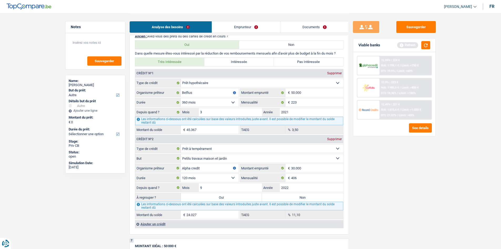
type input "24.027"
select select "refinancing"
select select "120"
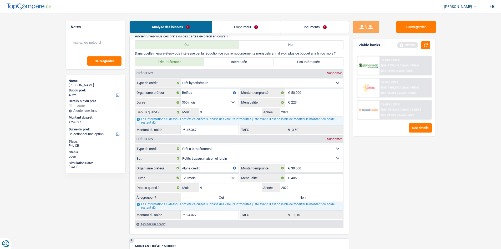
select select "refinancing"
select select "120"
select select "refinancing"
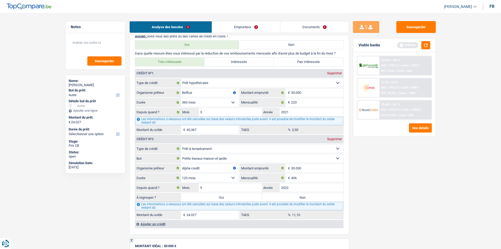
select select "120"
select select "other"
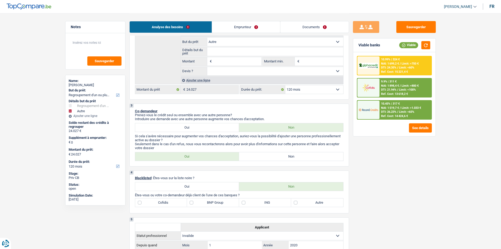
scroll to position [132, 0]
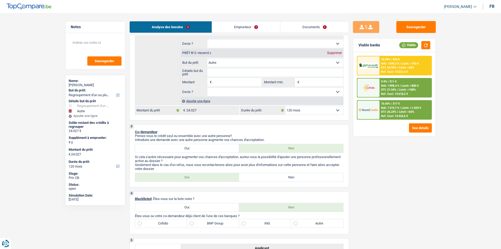
drag, startPoint x: 260, startPoint y: 28, endPoint x: 283, endPoint y: 32, distance: 22.7
click at [260, 28] on link "Emprunteur" at bounding box center [246, 26] width 68 height 11
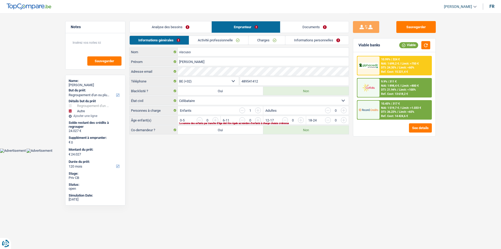
scroll to position [0, 0]
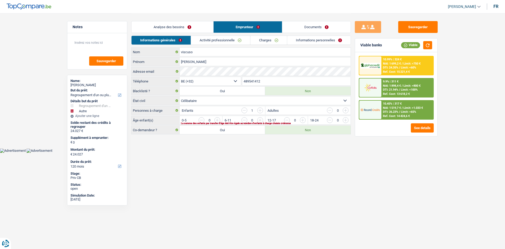
click at [227, 44] on link "Activité professionnelle" at bounding box center [220, 40] width 59 height 9
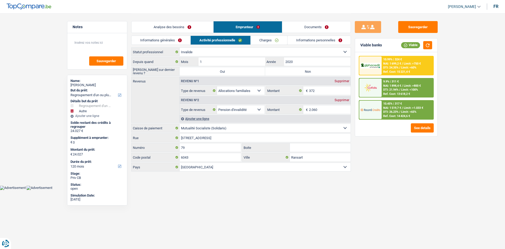
click at [187, 28] on link "Analyse des besoins" at bounding box center [173, 26] width 82 height 11
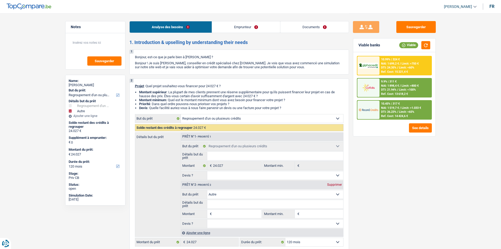
click at [233, 192] on input "Détails but du prêt" at bounding box center [275, 204] width 136 height 8
click at [229, 192] on input "Montant" at bounding box center [237, 213] width 48 height 8
click at [230, 192] on input "Détails but du prêt" at bounding box center [275, 204] width 136 height 8
click at [226, 192] on input "Montant" at bounding box center [237, 213] width 48 height 8
type input "1"
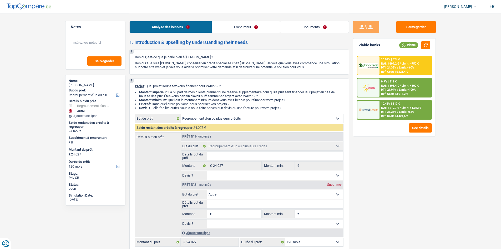
type input "1"
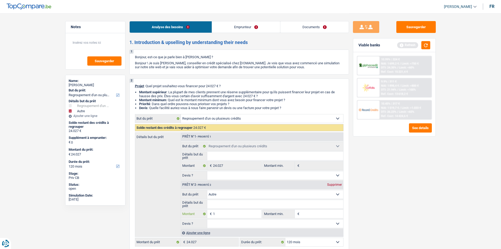
type input "10"
type input "100"
type input "1.000"
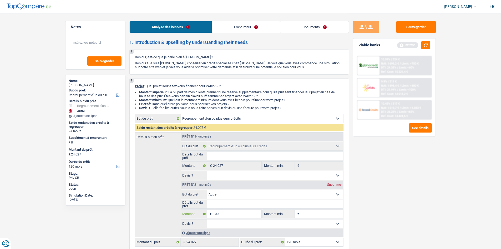
type input "1.000"
type input "10.000"
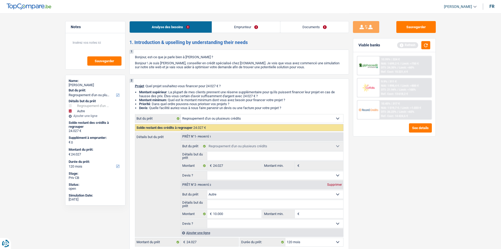
type input "34.027"
click at [386, 192] on div "Sauvegarder Viable banks Refresh 10.99% | 324 € NAI: 1 699,2 € / Limit: >750 € …" at bounding box center [394, 130] width 91 height 219
click at [223, 192] on input "Détails but du prêt" at bounding box center [275, 204] width 136 height 8
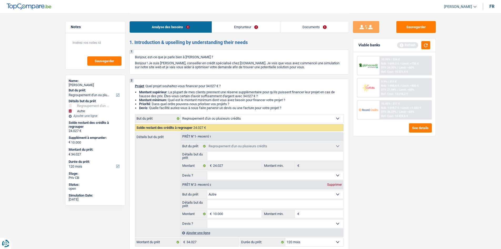
type input "P"
type input "Po"
type input "Pom"
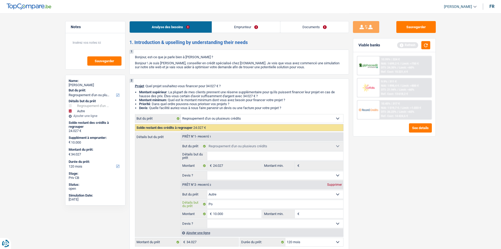
type input "Pom"
type input "Pomp"
type input "Pompe"
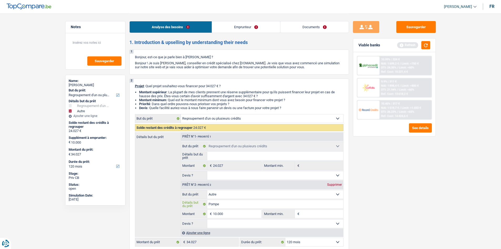
type input "Pompes"
type input "Pompes à"
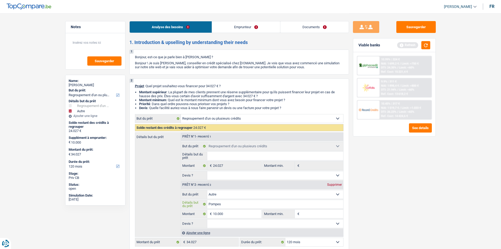
type input "Pompes à"
type input "Pompes à c"
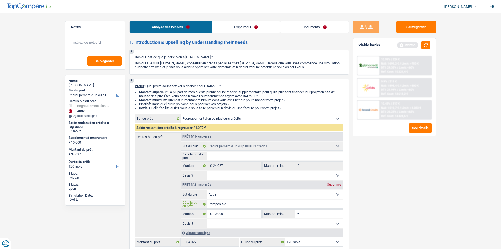
type input "Pompes à ch"
type input "Pompes à cha"
type input "Pompes à chal"
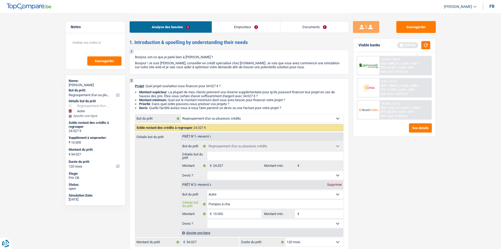
type input "Pompes à chal"
type input "Pompes à chale"
type input "Pompes à chaleu"
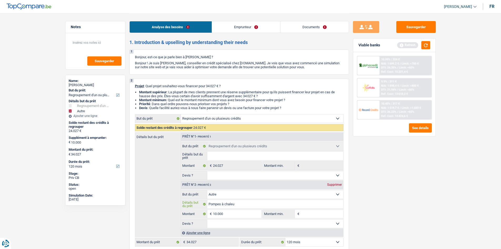
type input "Pompes à chaleur"
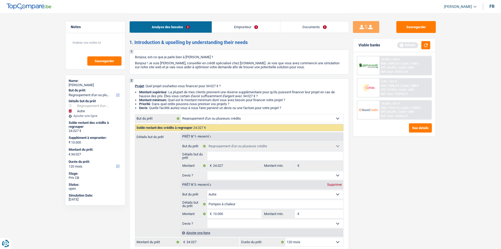
click at [370, 187] on div "Sauvegarder Viable banks Refresh 10.99% | 324 € NAI: 1 699,2 € / Limit: >750 € …" at bounding box center [394, 130] width 91 height 219
click at [400, 48] on button "button" at bounding box center [425, 45] width 9 height 8
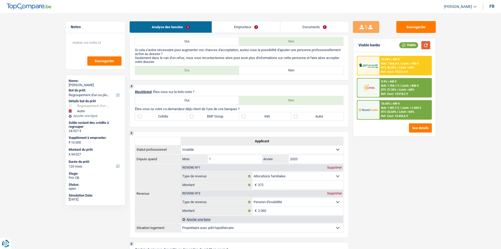
scroll to position [158, 0]
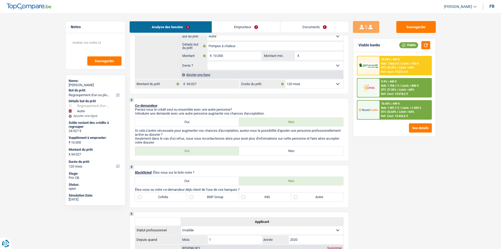
drag, startPoint x: 248, startPoint y: 66, endPoint x: 245, endPoint y: 67, distance: 3.2
click at [248, 66] on select "Oui Non Non répondu Sélectionner une option" at bounding box center [275, 65] width 136 height 8
select select "yes"
click at [207, 61] on select "Oui Non Non répondu Sélectionner une option" at bounding box center [275, 65] width 136 height 8
select select "yes"
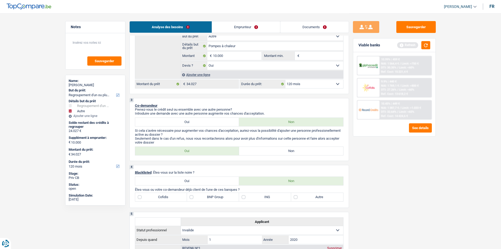
click at [400, 41] on div "Viable banks Refresh" at bounding box center [394, 45] width 82 height 14
click at [400, 41] on button "button" at bounding box center [425, 45] width 9 height 8
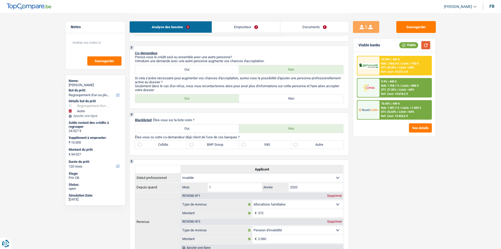
scroll to position [210, 0]
click at [214, 147] on label "BNP Group" at bounding box center [213, 144] width 52 height 8
click at [214, 147] on input "BNP Group" at bounding box center [213, 144] width 52 height 8
checkbox input "true"
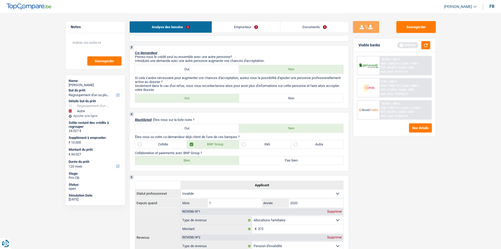
click at [202, 159] on label "Bien" at bounding box center [187, 160] width 104 height 8
click at [202, 159] on input "Bien" at bounding box center [187, 160] width 104 height 8
radio input "true"
click at [400, 46] on button "button" at bounding box center [425, 45] width 9 height 8
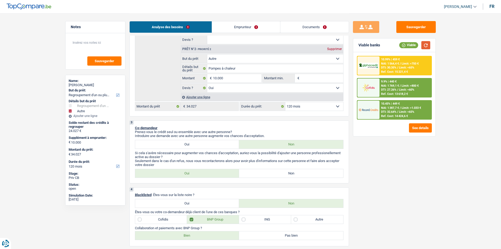
scroll to position [53, 0]
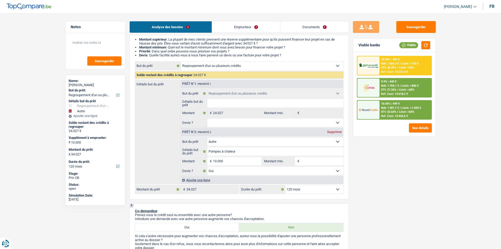
click at [179, 192] on div "34.027 € Montant du prêt" at bounding box center [186, 189] width 103 height 8
click at [400, 180] on div "Sauvegarder Viable banks Viable 10.99% | 459 € NAI: 1 564,4 € / Limit: >750 € D…" at bounding box center [394, 130] width 91 height 219
click at [400, 104] on div "10.45% | 449 € NAI: 1 387,7 € / Limit: >1.033 € DTI: 32.64% / Limit: <65% Ref. …" at bounding box center [406, 109] width 52 height 18
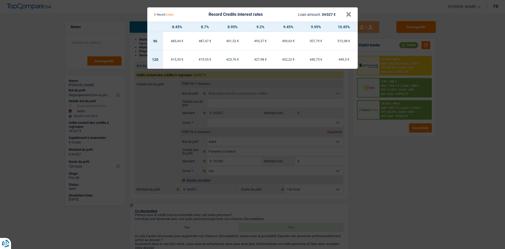
click at [400, 163] on Credits "Record Credits interest rates Loan amount: 34 027 € × 8.45% 8.7% 8.95% 9.2% 9.4…" at bounding box center [252, 124] width 505 height 249
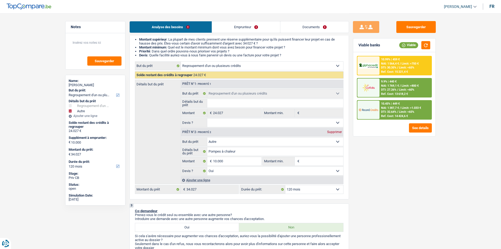
click at [328, 192] on select "12 mois 18 mois 24 mois 30 mois 36 mois 42 mois 48 mois 60 mois 72 mois 84 mois…" at bounding box center [314, 189] width 58 height 8
select select "96"
click at [285, 185] on select "12 mois 18 mois 24 mois 30 mois 36 mois 42 mois 48 mois 60 mois 72 mois 84 mois…" at bounding box center [314, 189] width 58 height 8
select select "96"
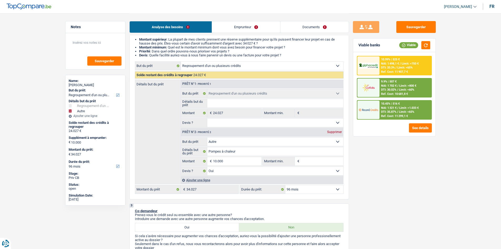
click at [396, 112] on span "DTI: 35.87%" at bounding box center [388, 111] width 15 height 3
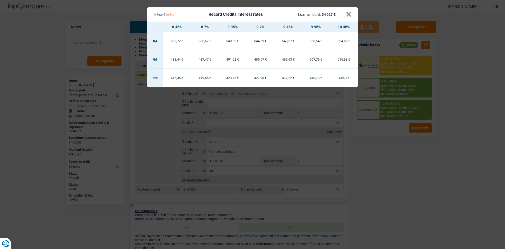
click at [400, 185] on Credits "Record Credits interest rates Loan amount: 34 027 € × 8.45% 8.7% 8.95% 9.2% 9.4…" at bounding box center [252, 124] width 505 height 249
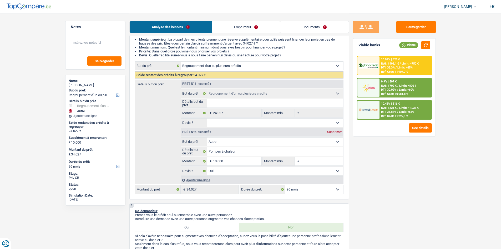
click at [400, 88] on div "9.9% | 507 € NAI: 1 702 € / Limit: >800 € DTI: 30.02% / Limit: <60% Ref. Cost: …" at bounding box center [406, 87] width 52 height 18
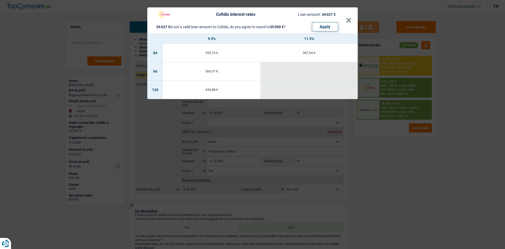
click at [400, 169] on div "Cofidis interest rates Loan amount: 34 027 € 34 027 € is not a valid loan amoun…" at bounding box center [252, 124] width 505 height 249
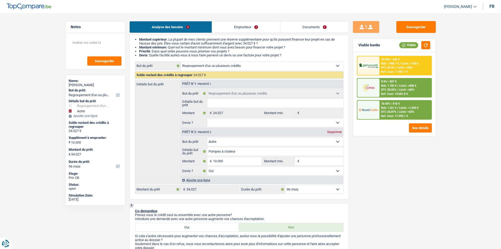
click at [382, 65] on span "NAI: 1 498,1 €" at bounding box center [390, 63] width 18 height 3
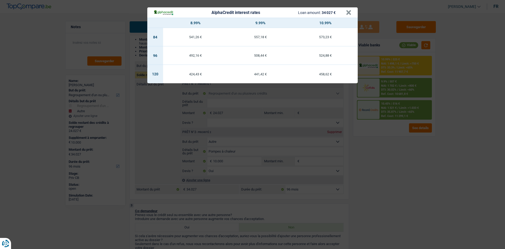
click at [400, 150] on div "AlphaCredit interest rates Loan amount: 34 027 € × 8.99% 9.99% 10.99% 84 541,26…" at bounding box center [252, 124] width 505 height 249
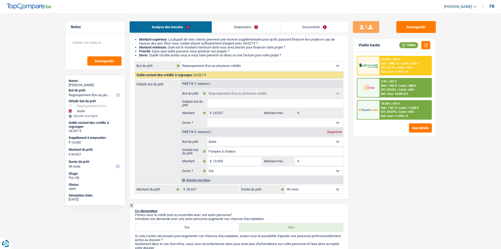
click at [397, 145] on div "Sauvegarder Viable banks Viable 10.99% | 525 € NAI: 1 498,1 € / Limit: >750 € D…" at bounding box center [394, 130] width 91 height 219
click at [106, 46] on textarea at bounding box center [95, 45] width 52 height 16
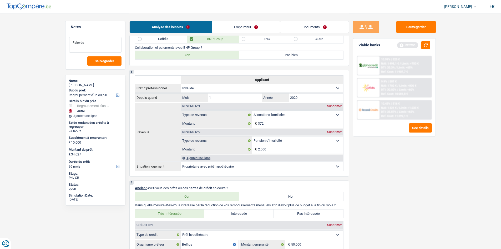
scroll to position [447, 0]
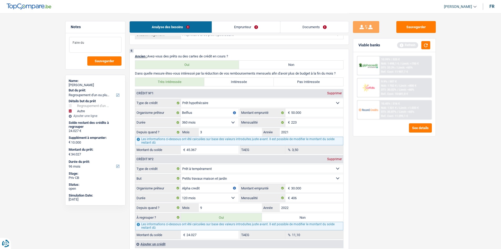
type textarea "Faire du"
click at [313, 192] on input "406" at bounding box center [317, 197] width 52 height 8
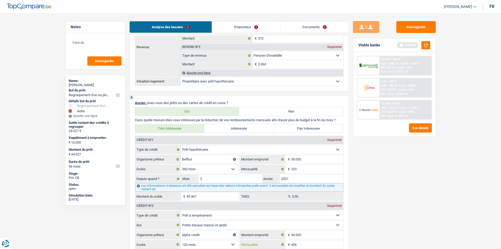
scroll to position [474, 0]
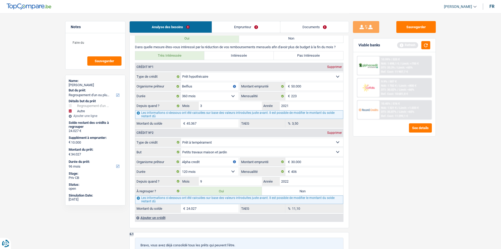
click at [392, 168] on div "Sauvegarder Viable banks Refresh 10.99% | 525 € NAI: 1 498,1 € / Limit: >750 € …" at bounding box center [394, 130] width 91 height 219
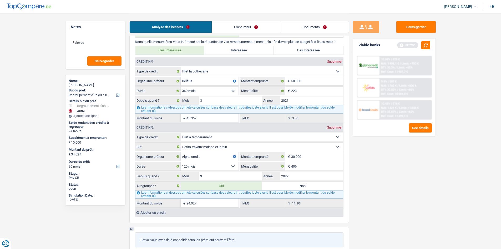
scroll to position [526, 0]
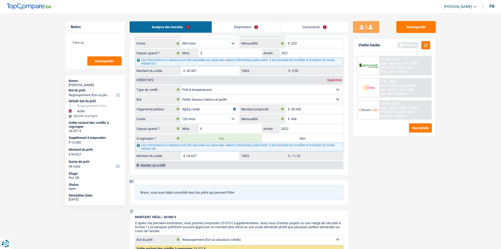
click at [309, 114] on fieldset "Carte ou ouverture de crédit Prêt hypothécaire Vente à tempérament Prêt à tempé…" at bounding box center [239, 122] width 208 height 75
click at [318, 122] on input "406" at bounding box center [317, 118] width 52 height 8
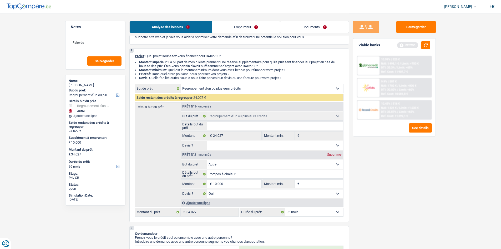
scroll to position [26, 0]
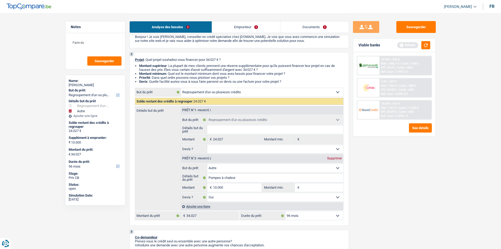
click at [248, 95] on select "Confort maison: meubles, textile, peinture, électroménager, outillage non-profe…" at bounding box center [262, 92] width 162 height 8
click at [381, 174] on div "Sauvegarder Viable banks Refresh 10.99% | 525 € NAI: 1 498,1 € / Limit: >750 € …" at bounding box center [394, 130] width 91 height 219
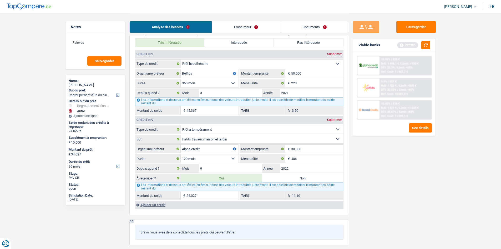
scroll to position [526, 0]
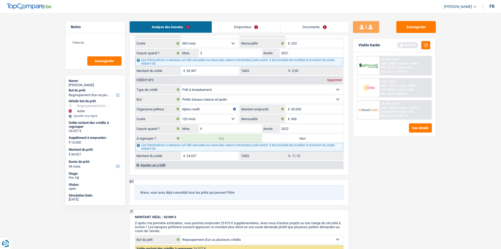
drag, startPoint x: 311, startPoint y: 137, endPoint x: 453, endPoint y: 48, distance: 167.3
click at [312, 136] on label "Non" at bounding box center [302, 138] width 81 height 8
click at [312, 136] on input "Non" at bounding box center [302, 138] width 81 height 8
radio input "true"
select select "other"
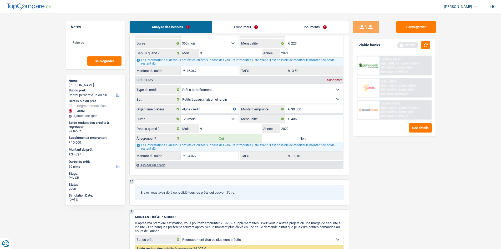
select select "other"
select select "48"
select select "other"
type input "Pompes à chaleur"
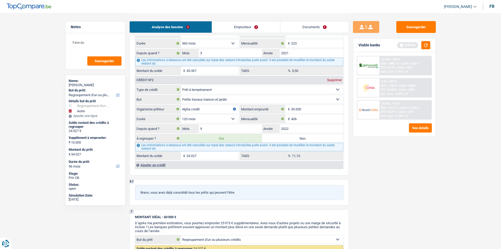
type input "10.000"
select select "yes"
select select "48"
select select "other"
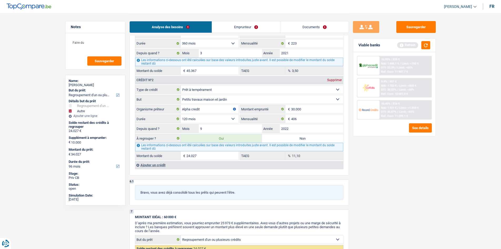
type input "Pompes à chaleur"
type input "10.000"
select select "yes"
select select "48"
radio input "false"
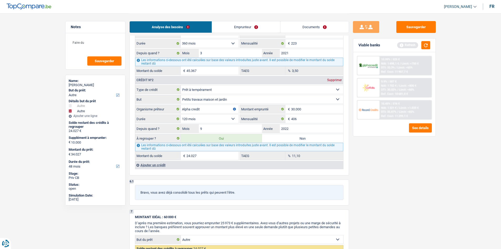
type input "10.000"
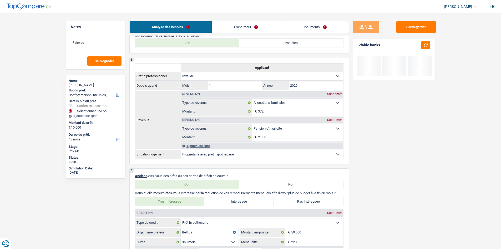
scroll to position [237, 0]
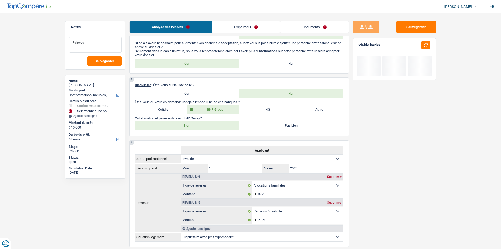
click at [99, 37] on textarea "Faire du" at bounding box center [95, 45] width 52 height 16
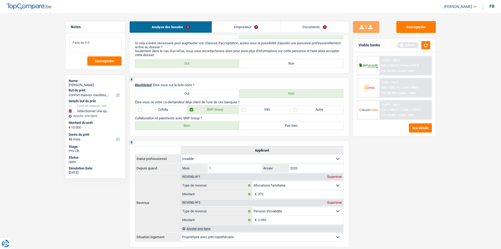
type textarea "Faire du 9.9"
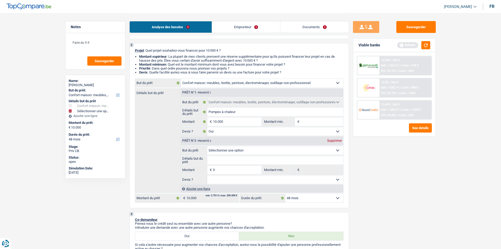
scroll to position [26, 0]
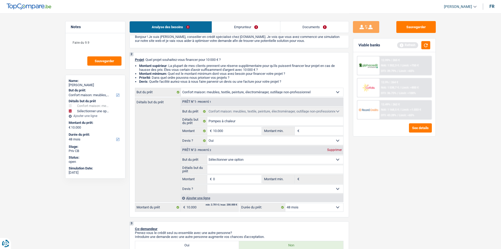
click at [338, 150] on div "Supprimer" at bounding box center [334, 149] width 17 height 3
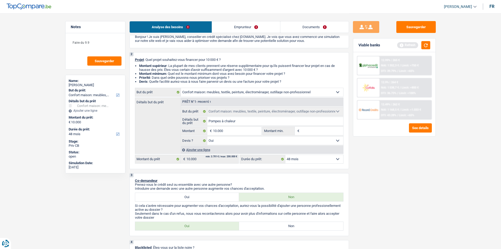
drag, startPoint x: 255, startPoint y: 91, endPoint x: 260, endPoint y: 91, distance: 4.5
click at [255, 91] on select "Confort maison: meubles, textile, peinture, électroménager, outillage non-profe…" at bounding box center [262, 92] width 162 height 8
select select "energy"
click at [181, 88] on select "Confort maison: meubles, textile, peinture, électroménager, outillage non-profe…" at bounding box center [262, 92] width 162 height 8
select select "energy"
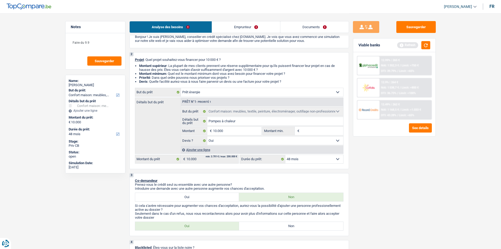
select select "energy"
select select
select select "energy"
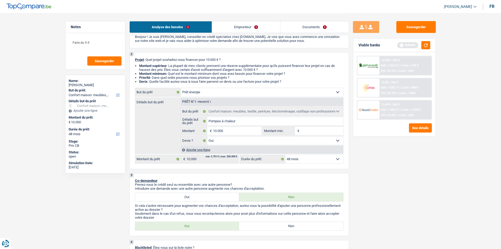
select select
select select "other"
select select "yes"
select select "other"
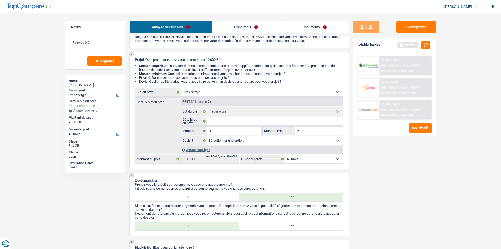
select select "yes"
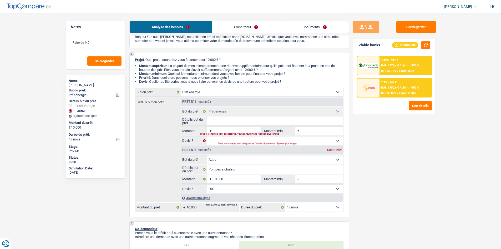
click at [339, 150] on div "Supprimer" at bounding box center [334, 149] width 17 height 3
select select
type input "0"
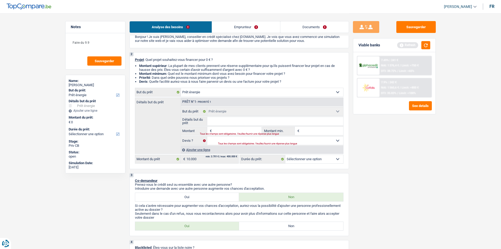
click at [234, 129] on input "Montant" at bounding box center [237, 131] width 48 height 8
type input "1"
type input "10"
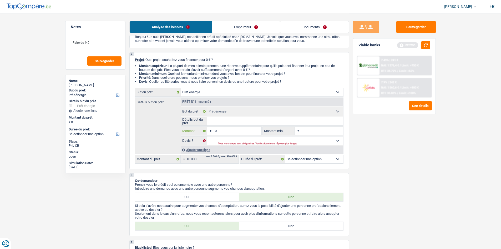
type input "100"
type input "1.000"
type input "10.000"
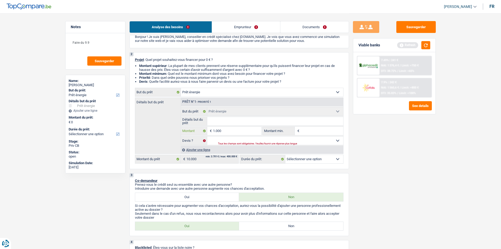
type input "10.000"
click at [393, 176] on div "Sauvegarder Viable banks Refresh 7.49% | 241 € NAI: 1 376,4 € / Limit: >750 € D…" at bounding box center [394, 130] width 91 height 219
select select "48"
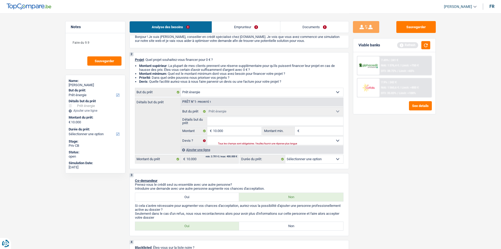
select select "48"
click at [215, 142] on select "Oui Non Non répondu Sélectionner une option" at bounding box center [275, 140] width 136 height 8
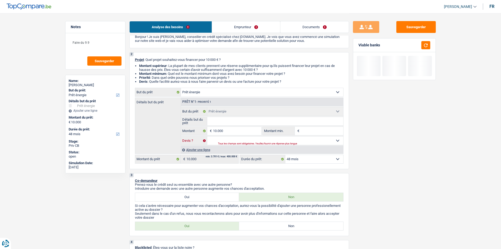
select select "yes"
click at [207, 136] on select "Oui Non Non répondu Sélectionner une option" at bounding box center [275, 140] width 136 height 8
select select "yes"
drag, startPoint x: 381, startPoint y: 162, endPoint x: 362, endPoint y: 158, distance: 19.7
click at [379, 162] on div "Sauvegarder Viable banks" at bounding box center [394, 130] width 91 height 219
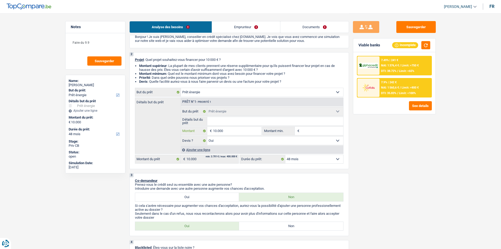
click at [246, 130] on input "10.000" at bounding box center [237, 131] width 48 height 8
type input "1.000"
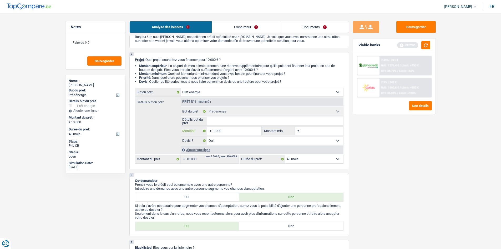
type input "10.001"
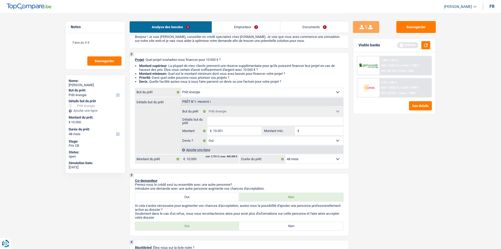
type input "10.001"
drag, startPoint x: 435, startPoint y: 152, endPoint x: 431, endPoint y: 154, distance: 3.7
select select "60"
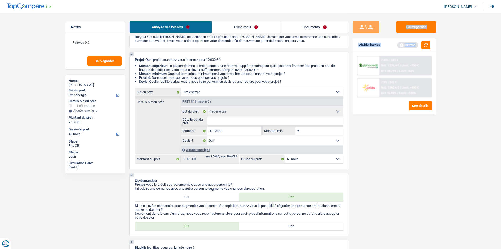
select select "60"
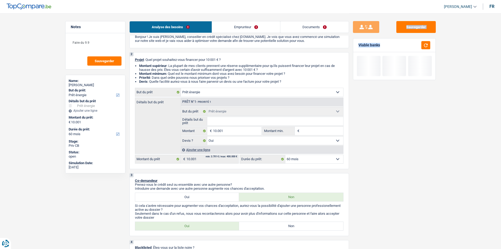
click at [383, 140] on div "Sauvegarder Viable banks" at bounding box center [394, 130] width 91 height 219
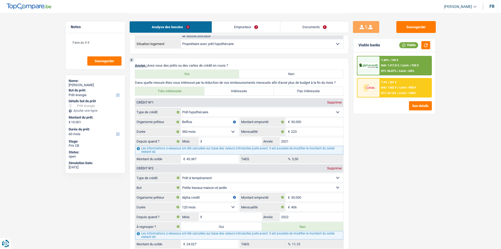
scroll to position [395, 0]
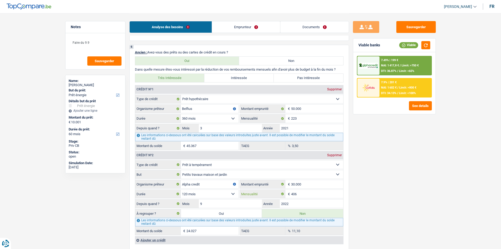
click at [322, 192] on input "406" at bounding box center [317, 193] width 52 height 8
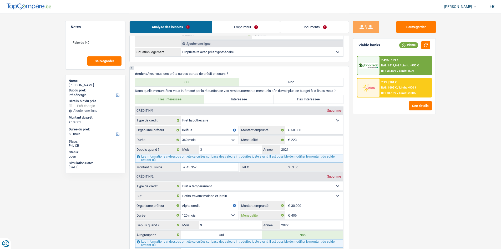
scroll to position [421, 0]
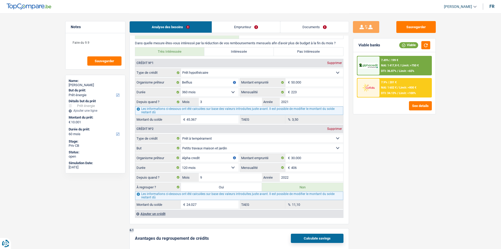
click at [203, 192] on input "24.027" at bounding box center [213, 204] width 52 height 8
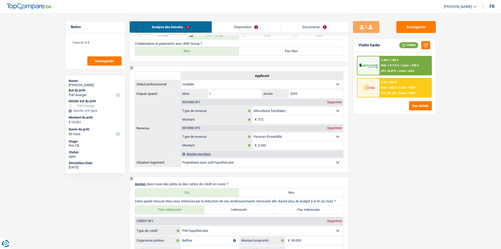
scroll to position [395, 0]
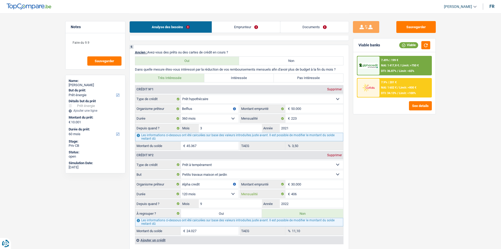
drag, startPoint x: 303, startPoint y: 192, endPoint x: 311, endPoint y: 191, distance: 8.2
click at [303, 192] on input "406" at bounding box center [317, 193] width 52 height 8
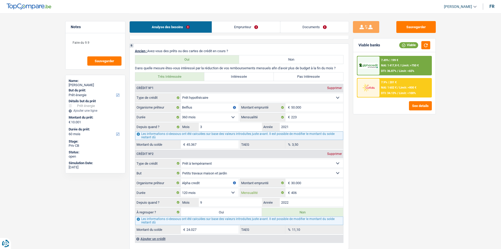
scroll to position [421, 0]
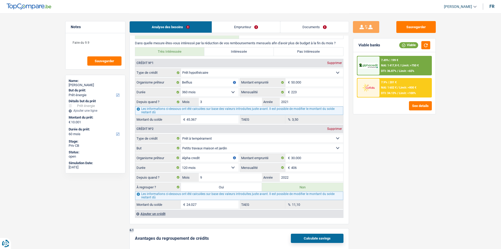
click at [220, 187] on label "Oui" at bounding box center [221, 187] width 81 height 8
click at [220, 187] on input "Oui" at bounding box center [221, 187] width 81 height 8
radio input "true"
type input "24.027"
select select
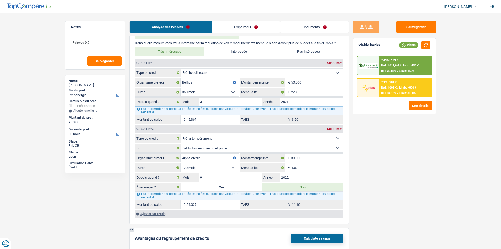
type input "24.027"
select select
radio input "false"
type input "34.028"
select select "refinancing"
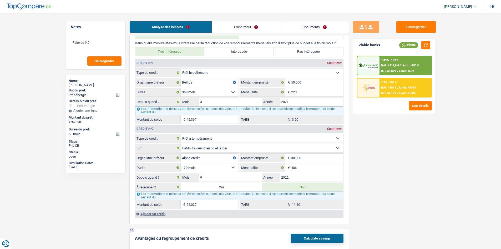
select select "refinancing"
select select "120"
select select "refinancing"
select select "120"
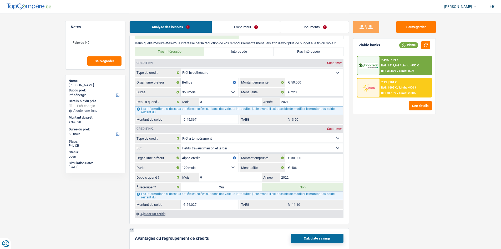
select select "refinancing"
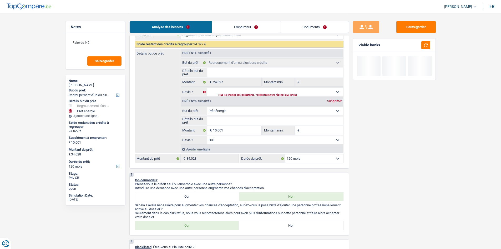
scroll to position [79, 0]
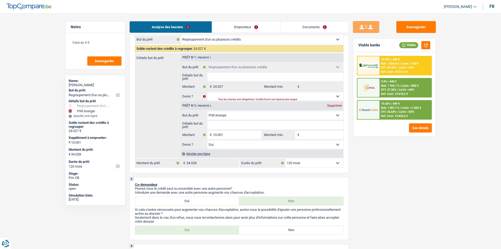
click at [243, 129] on fieldset "Détails but du prêt Tous les champs sont obligatoires. Veuillez fournir une rép…" at bounding box center [262, 124] width 162 height 9
click at [244, 126] on input "Détails but du prêt" at bounding box center [275, 125] width 136 height 8
click at [273, 116] on select "Confort maison: meubles, textile, peinture, électroménager, outillage non-profe…" at bounding box center [275, 115] width 136 height 8
click at [207, 111] on select "Confort maison: meubles, textile, peinture, électroménager, outillage non-profe…" at bounding box center [275, 115] width 136 height 8
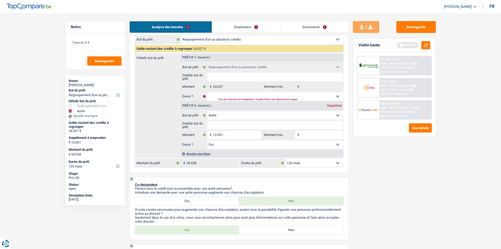
click at [237, 130] on fieldset "Confort maison: meubles, textile, peinture, électroménager, outillage non-profe…" at bounding box center [262, 130] width 162 height 38
click at [240, 125] on input "Détails but du prêt" at bounding box center [275, 125] width 136 height 8
click at [400, 192] on div "Sauvegarder Viable banks Refresh 10.99% | 459 € NAI: 1 564,4 € / Limit: >750 € …" at bounding box center [394, 130] width 91 height 219
click at [253, 135] on input "10.001" at bounding box center [237, 134] width 48 height 8
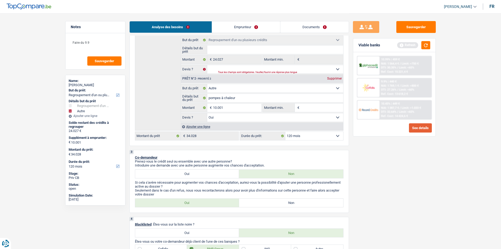
scroll to position [132, 0]
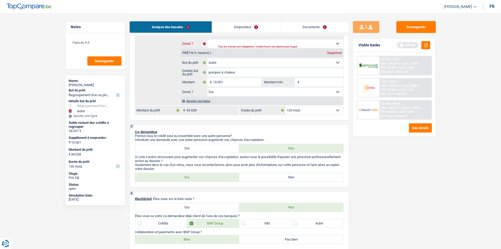
click at [245, 41] on select "Oui Non Non répondu Sélectionner une option" at bounding box center [275, 43] width 136 height 8
click at [207, 39] on select "Oui Non Non répondu Sélectionner une option" at bounding box center [275, 43] width 136 height 8
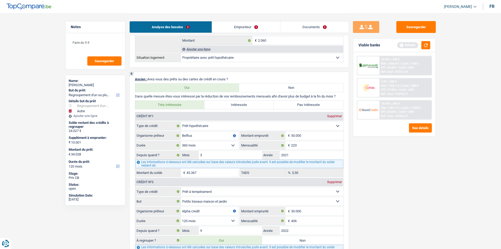
scroll to position [474, 0]
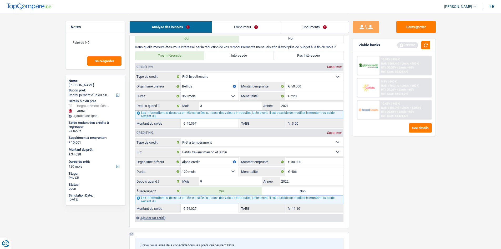
drag, startPoint x: 379, startPoint y: 64, endPoint x: 374, endPoint y: 64, distance: 5.5
click at [374, 64] on div at bounding box center [368, 65] width 22 height 18
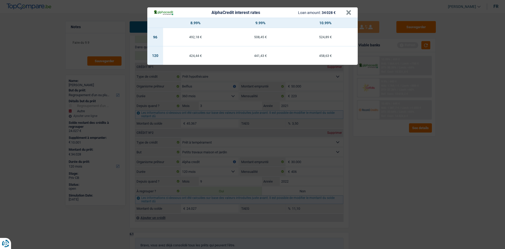
click at [384, 144] on div "AlphaCredit interest rates Loan amount: 34 028 € × 8.99% 9.99% 10.99% 96 492,18…" at bounding box center [252, 124] width 505 height 249
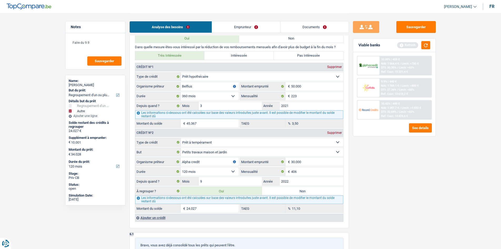
click at [400, 115] on div "Ref. Cost: 14 424,6 €" at bounding box center [394, 115] width 27 height 3
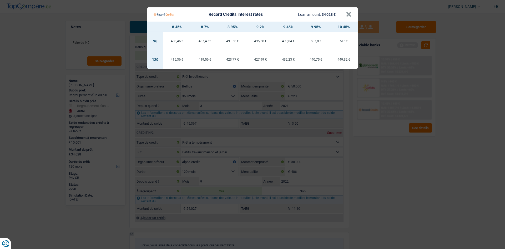
click at [392, 189] on Credits "Record Credits interest rates Loan amount: 34 028 € × 8.45% 8.7% 8.95% 9.2% 9.4…" at bounding box center [252, 124] width 505 height 249
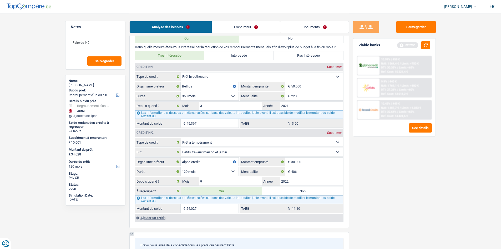
click at [400, 61] on div "10.99% | 459 € NAI: 1 564,4 € / Limit: >750 € DTI: 30.35% / Limit: <65% Ref. Co…" at bounding box center [406, 65] width 52 height 18
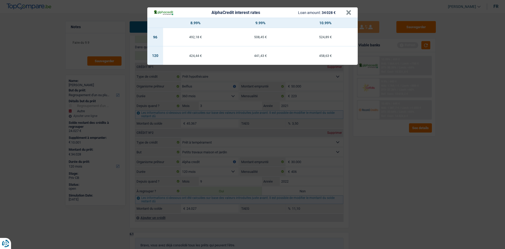
click at [390, 184] on div "AlphaCredit interest rates Loan amount: 34 028 € × 8.99% 9.99% 10.99% 96 492,18…" at bounding box center [252, 124] width 505 height 249
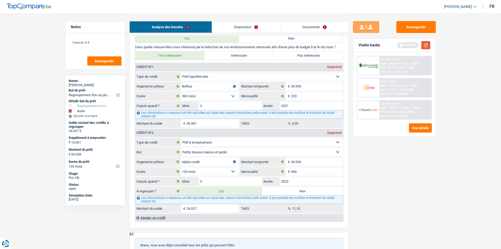
click at [400, 48] on button "button" at bounding box center [425, 45] width 9 height 8
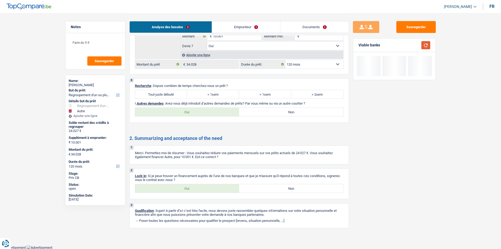
scroll to position [825, 0]
click at [175, 96] on label "Tout juste débuté" at bounding box center [161, 94] width 52 height 8
click at [175, 96] on input "Tout juste débuté" at bounding box center [161, 94] width 52 height 8
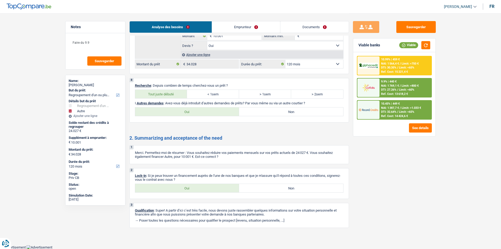
click at [201, 192] on div "2 Lock-in : Si je peux trouver un financement auprès de l'une de nos banques et…" at bounding box center [239, 183] width 220 height 31
drag, startPoint x: 215, startPoint y: 191, endPoint x: 272, endPoint y: 188, distance: 57.4
click at [215, 191] on label "Oui" at bounding box center [187, 188] width 104 height 8
click at [215, 191] on input "Oui" at bounding box center [187, 188] width 104 height 8
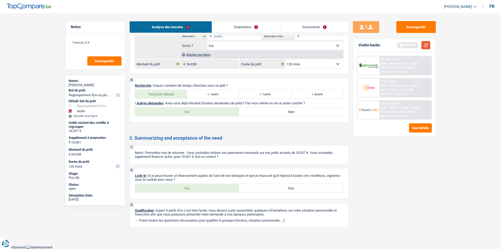
click at [400, 44] on button "button" at bounding box center [425, 45] width 9 height 8
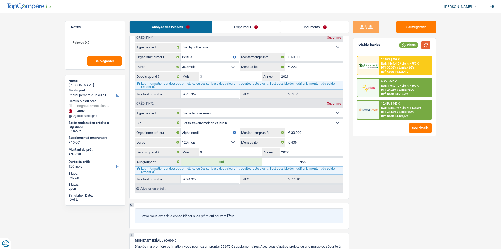
scroll to position [430, 0]
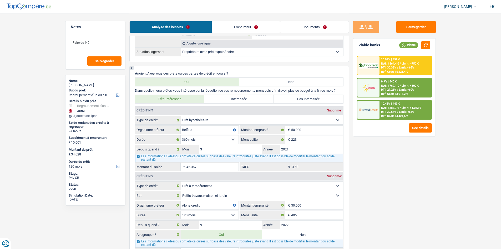
click at [393, 62] on span "NAI: 1 564,4 €" at bounding box center [390, 63] width 18 height 3
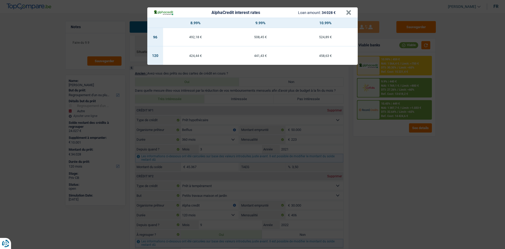
click at [395, 166] on div "AlphaCredit interest rates Loan amount: 34 028 € × 8.99% 9.99% 10.99% 96 492,18…" at bounding box center [252, 124] width 505 height 249
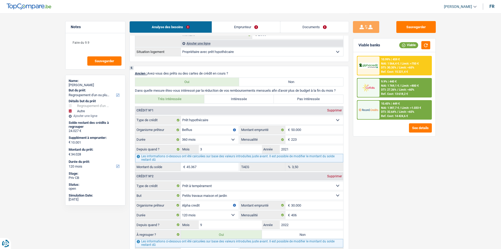
click at [391, 112] on span "DTI: 32.64%" at bounding box center [388, 111] width 15 height 3
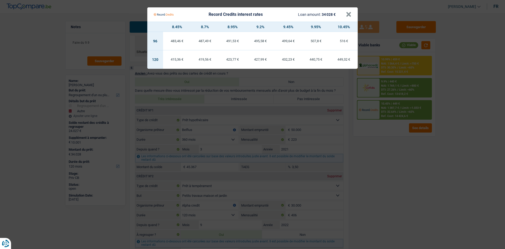
click at [388, 182] on Credits "Record Credits interest rates Loan amount: 34 028 € × 8.45% 8.7% 8.95% 9.2% 9.4…" at bounding box center [252, 124] width 505 height 249
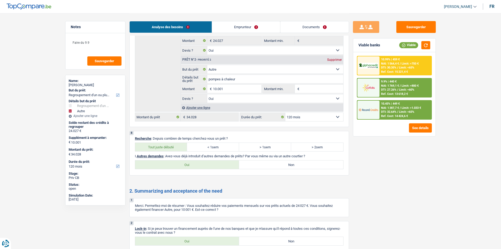
scroll to position [772, 0]
click at [310, 169] on div "Oui Non Tous les champs sont obligatoires. Veuillez sélectionner une option" at bounding box center [239, 164] width 209 height 9
click at [252, 23] on link "Emprunteur" at bounding box center [246, 26] width 68 height 11
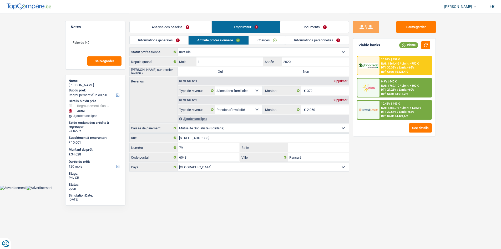
scroll to position [0, 0]
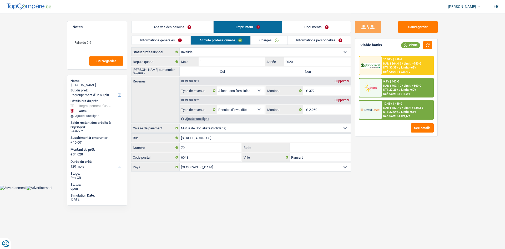
click at [193, 20] on div "Analyse des besoins Emprunteur Documents" at bounding box center [241, 24] width 220 height 22
click at [187, 26] on link "Analyse des besoins" at bounding box center [173, 26] width 82 height 11
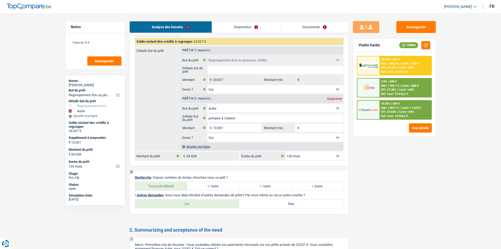
scroll to position [815, 0]
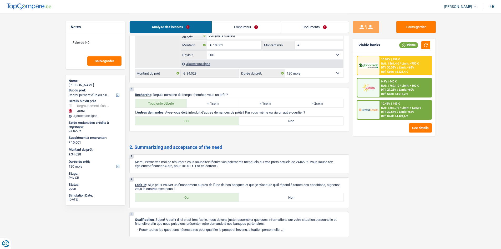
click at [300, 118] on label "Non" at bounding box center [291, 121] width 104 height 8
click at [300, 118] on input "Non" at bounding box center [291, 121] width 104 height 8
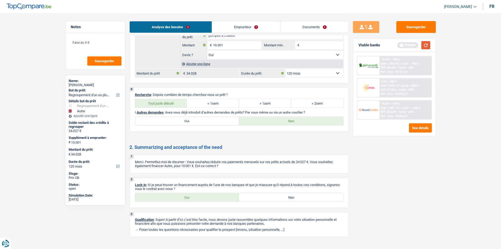
click at [400, 44] on button "button" at bounding box center [425, 45] width 9 height 8
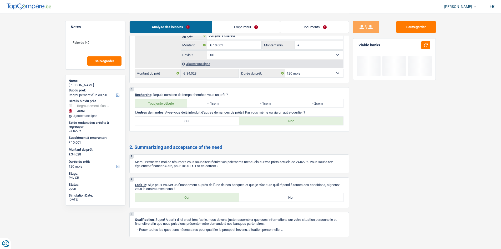
click at [260, 28] on link "Emprunteur" at bounding box center [246, 26] width 68 height 11
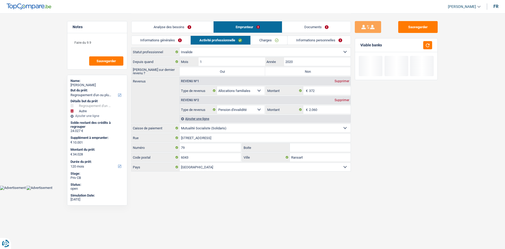
drag, startPoint x: 164, startPoint y: 38, endPoint x: 346, endPoint y: 104, distance: 193.4
click at [164, 38] on link "Informations générales" at bounding box center [161, 40] width 59 height 9
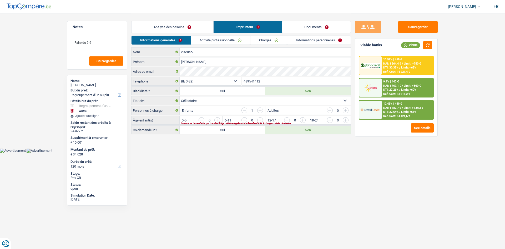
click at [216, 122] on div "La somme des enfants par tranche d'âge doit être égale au nombre d'enfants à ch…" at bounding box center [257, 123] width 152 height 2
click at [216, 119] on input "button" at bounding box center [323, 121] width 219 height 8
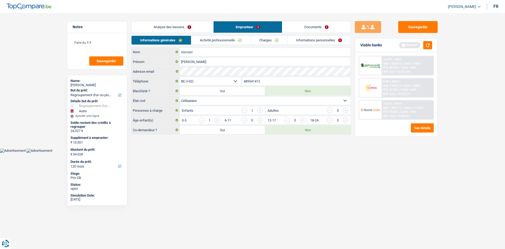
click at [225, 39] on link "Activité professionnelle" at bounding box center [220, 40] width 59 height 9
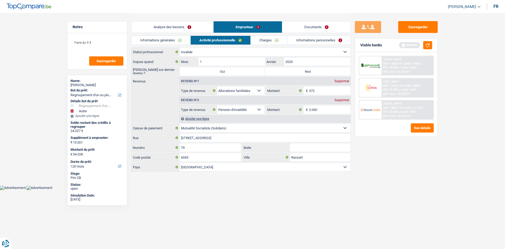
drag, startPoint x: 321, startPoint y: 72, endPoint x: 315, endPoint y: 62, distance: 11.3
click at [323, 72] on label "Non" at bounding box center [307, 71] width 85 height 8
click at [323, 72] on input "Non" at bounding box center [307, 71] width 85 height 8
drag, startPoint x: 314, startPoint y: 61, endPoint x: 321, endPoint y: 63, distance: 7.8
click at [314, 61] on input "2020" at bounding box center [317, 61] width 67 height 8
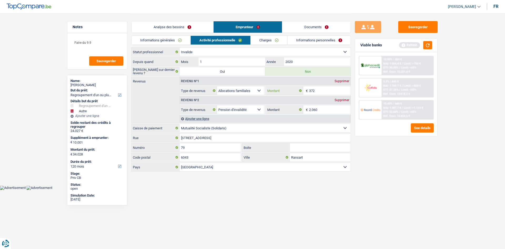
click at [331, 88] on input "372" at bounding box center [330, 90] width 42 height 8
click at [395, 180] on div "Sauvegarder Viable banks Refresh 10.99% | 459 € NAI: 1 564,4 € / Limit: >750 € …" at bounding box center [396, 130] width 91 height 219
click at [322, 88] on input "372" at bounding box center [330, 90] width 42 height 8
drag, startPoint x: 387, startPoint y: 187, endPoint x: 372, endPoint y: 156, distance: 35.1
click at [388, 185] on div "Sauvegarder Viable banks Refresh 10.99% | 459 € NAI: 1 564,4 € / Limit: >750 € …" at bounding box center [396, 130] width 91 height 219
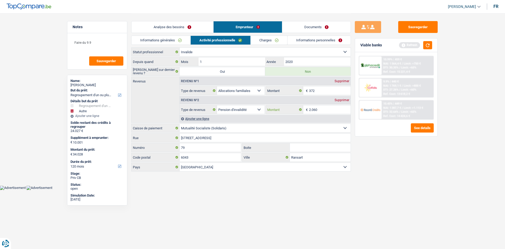
click at [333, 106] on input "2.060" at bounding box center [330, 109] width 42 height 8
drag, startPoint x: 401, startPoint y: 237, endPoint x: 412, endPoint y: 234, distance: 11.1
click at [400, 192] on div "Sauvegarder Viable banks Refresh 10.99% | 459 € NAI: 1 564,4 € / Limit: >750 € …" at bounding box center [396, 130] width 91 height 219
click at [271, 39] on link "Charges" at bounding box center [269, 40] width 37 height 9
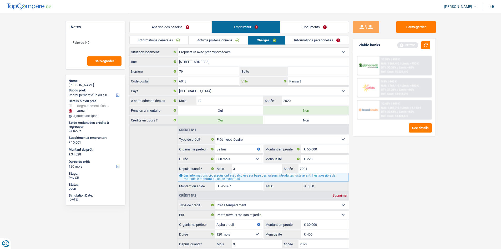
click at [310, 80] on input "Ransart" at bounding box center [318, 81] width 61 height 8
click at [183, 63] on input "79 Rue de la Cave" at bounding box center [263, 61] width 171 height 8
click at [400, 184] on main "Notes Faire du 9.9 Sauvegarder Name: Giuseppina viscuso But du prêt: Confort ma…" at bounding box center [250, 149] width 501 height 298
click at [400, 48] on button "button" at bounding box center [425, 45] width 9 height 8
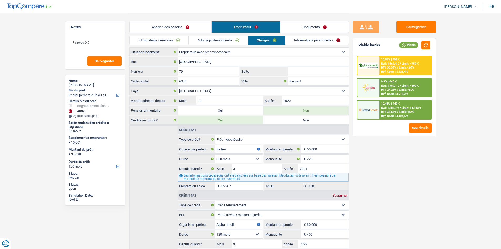
click at [318, 42] on link "Informations personnelles" at bounding box center [316, 40] width 63 height 9
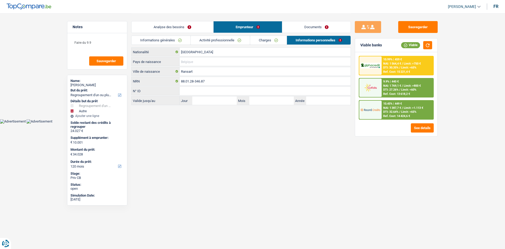
click at [216, 58] on input "Pays de naissance" at bounding box center [265, 61] width 171 height 8
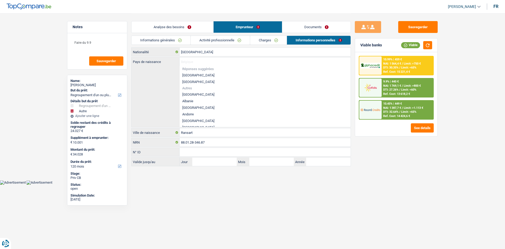
click at [201, 73] on li "[GEOGRAPHIC_DATA]" at bounding box center [265, 75] width 171 height 7
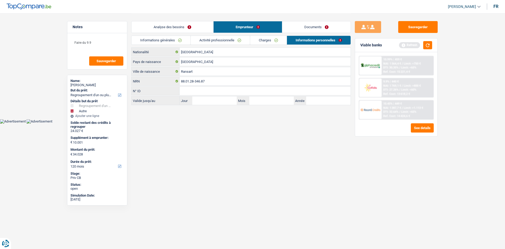
click at [329, 29] on link "Documents" at bounding box center [316, 26] width 68 height 11
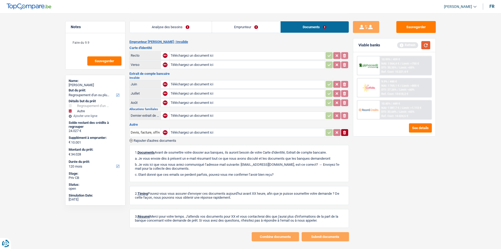
click at [400, 46] on button "button" at bounding box center [425, 45] width 9 height 8
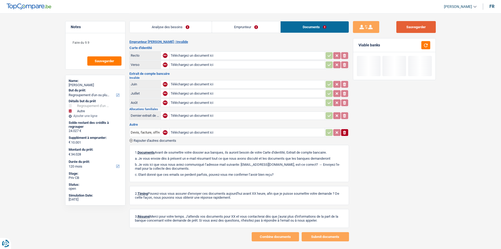
click at [400, 26] on button "Sauvegarder" at bounding box center [415, 27] width 39 height 12
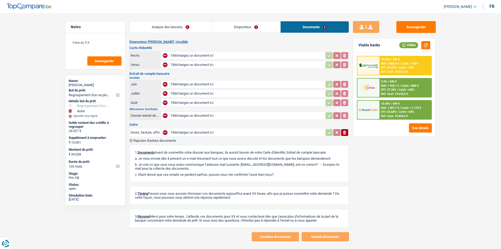
click at [168, 18] on div "Analyse des besoins Emprunteur Documents" at bounding box center [239, 24] width 220 height 22
click at [171, 29] on link "Analyse des besoins" at bounding box center [171, 26] width 82 height 11
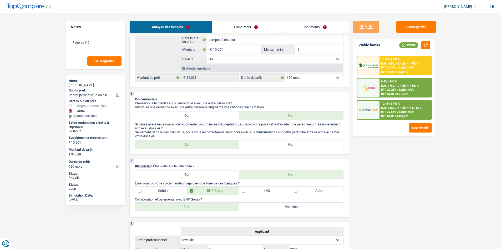
scroll to position [210, 0]
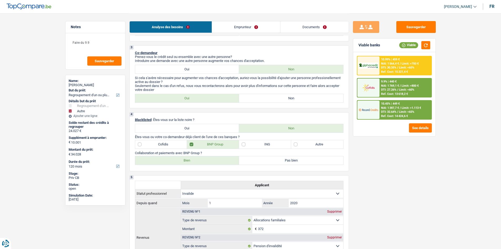
click at [314, 99] on label "Non" at bounding box center [291, 98] width 104 height 8
click at [314, 99] on input "Non" at bounding box center [291, 98] width 104 height 8
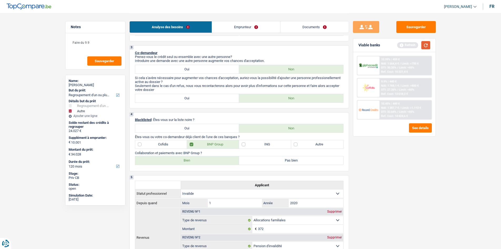
click at [400, 47] on button "button" at bounding box center [425, 45] width 9 height 8
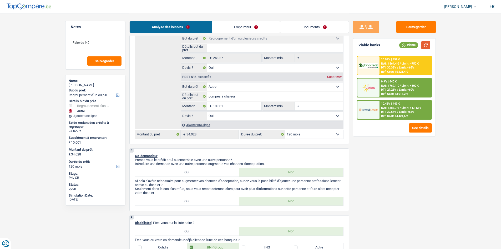
scroll to position [105, 0]
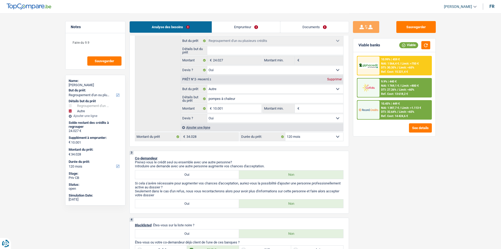
click at [291, 139] on select "12 mois 18 mois 24 mois 30 mois 36 mois 42 mois 48 mois 60 mois 72 mois 84 mois…" at bounding box center [314, 136] width 58 height 8
click at [285, 132] on select "12 mois 18 mois 24 mois 30 mois 36 mois 42 mois 48 mois 60 mois 72 mois 84 mois…" at bounding box center [314, 136] width 58 height 8
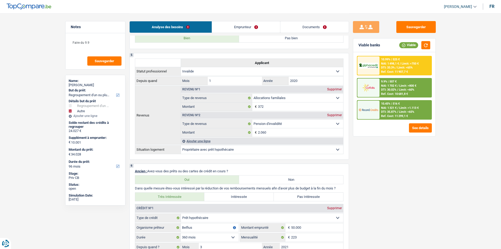
scroll to position [368, 0]
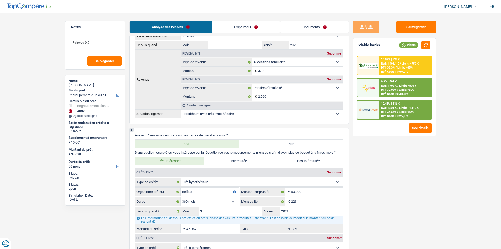
drag, startPoint x: 500, startPoint y: 92, endPoint x: 492, endPoint y: 167, distance: 76.0
click at [400, 192] on main "Notes Faire du 9.9 Sauvegarder Name: Giuseppina viscuso But du prêt: Confort ma…" at bounding box center [250, 166] width 501 height 1069
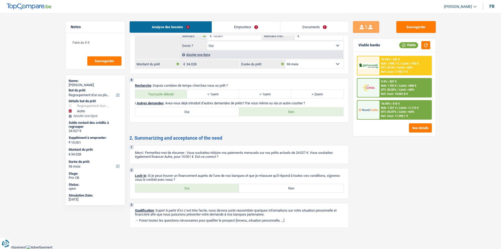
scroll to position [0, 0]
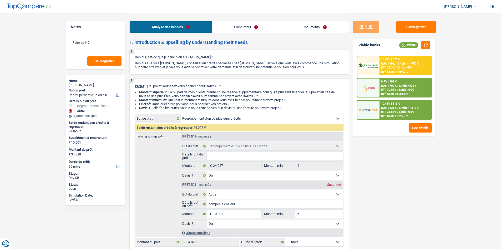
click at [304, 28] on link "Documents" at bounding box center [314, 26] width 68 height 11
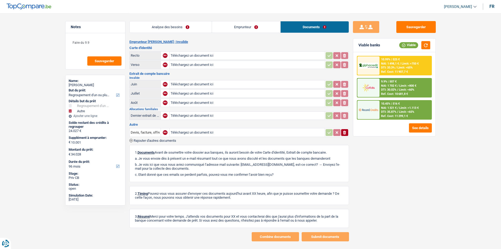
click at [400, 37] on div "Sauvegarder Viable banks Viable 10.99% | 525 € NAI: 1 498,1 € / Limit: >750 € D…" at bounding box center [394, 130] width 91 height 219
drag, startPoint x: 415, startPoint y: 24, endPoint x: 432, endPoint y: 20, distance: 17.9
click at [400, 23] on button "Sauvegarder" at bounding box center [415, 27] width 39 height 12
click at [105, 62] on span "Sauvegarder" at bounding box center [104, 60] width 19 height 3
click at [247, 28] on link "Emprunteur" at bounding box center [246, 26] width 68 height 11
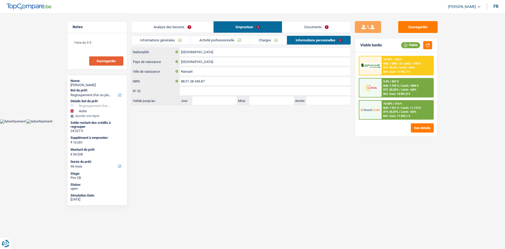
click at [271, 42] on link "Charges" at bounding box center [268, 40] width 37 height 9
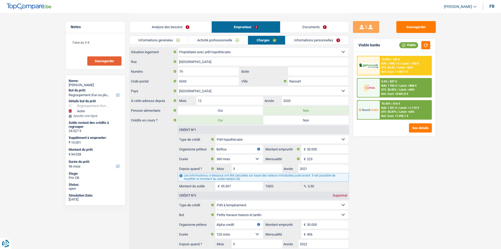
click at [229, 40] on link "Activité professionnelle" at bounding box center [218, 40] width 59 height 9
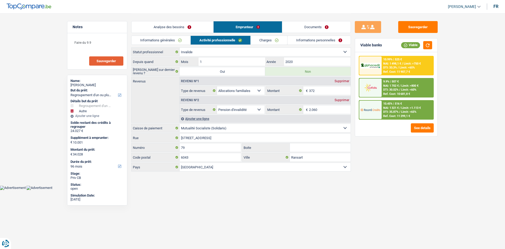
click at [308, 40] on link "Informations personnelles" at bounding box center [319, 40] width 63 height 9
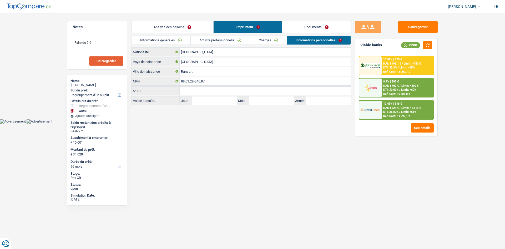
click at [313, 29] on link "Documents" at bounding box center [316, 26] width 68 height 11
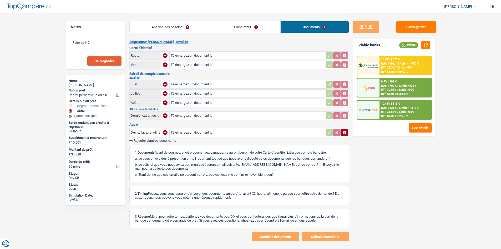
click at [259, 30] on link "Emprunteur" at bounding box center [246, 26] width 68 height 11
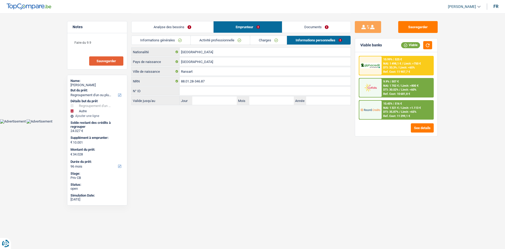
click at [285, 40] on link "Charges" at bounding box center [268, 40] width 37 height 9
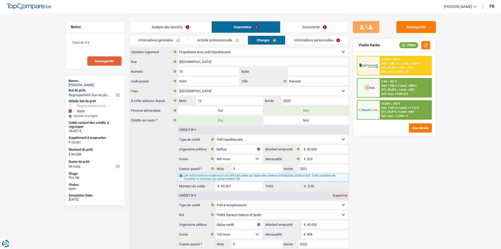
click at [234, 40] on link "Activité professionnelle" at bounding box center [218, 40] width 59 height 9
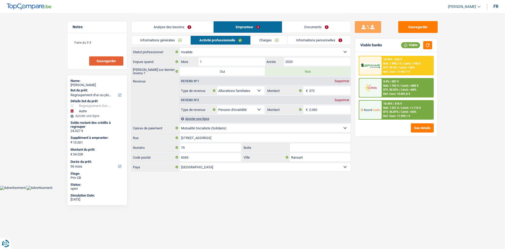
click at [326, 41] on link "Informations personnelles" at bounding box center [319, 40] width 63 height 9
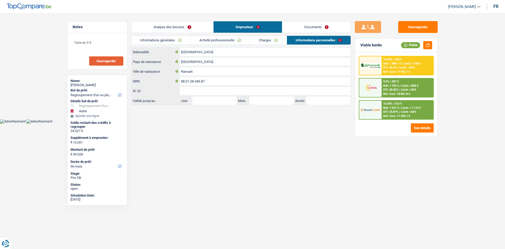
click at [278, 37] on link "Charges" at bounding box center [268, 40] width 37 height 9
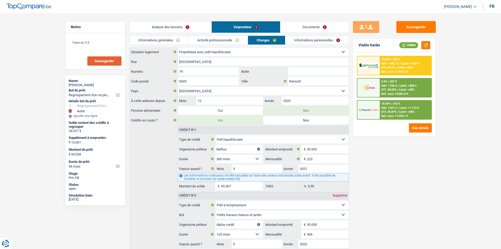
click at [231, 39] on link "Activité professionnelle" at bounding box center [218, 40] width 59 height 9
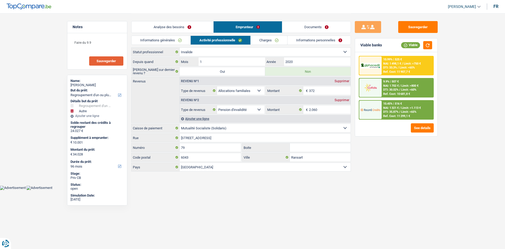
click at [155, 34] on div "Analyse des besoins Emprunteur Documents" at bounding box center [241, 24] width 220 height 22
click at [170, 37] on link "Informations générales" at bounding box center [161, 40] width 59 height 9
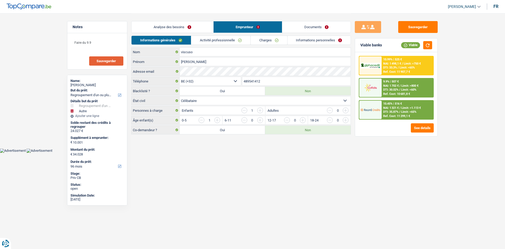
click at [196, 28] on link "Analyse des besoins" at bounding box center [173, 26] width 82 height 11
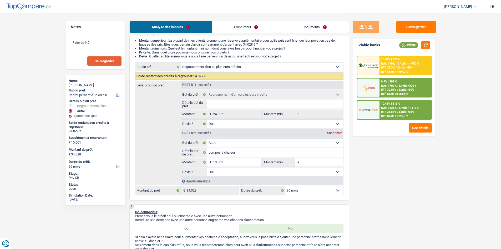
scroll to position [53, 0]
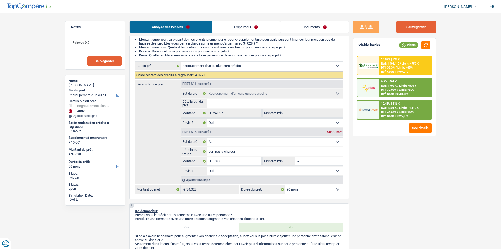
click at [400, 29] on button "Sauvegarder" at bounding box center [415, 27] width 39 height 12
click at [400, 103] on div "10.45% | 516 €" at bounding box center [390, 103] width 19 height 3
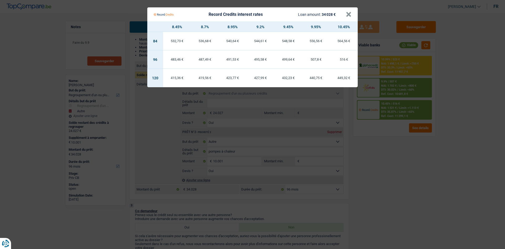
click at [400, 170] on Credits "Record Credits interest rates Loan amount: 34 028 € × 8.45% 8.7% 8.95% 9.2% 9.4…" at bounding box center [252, 124] width 505 height 249
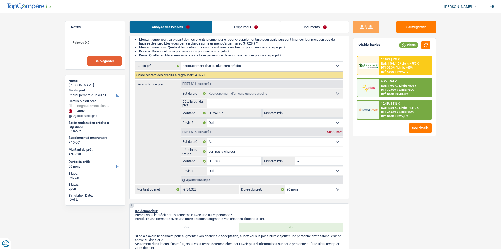
click at [113, 63] on span "Sauvegarder" at bounding box center [104, 60] width 19 height 3
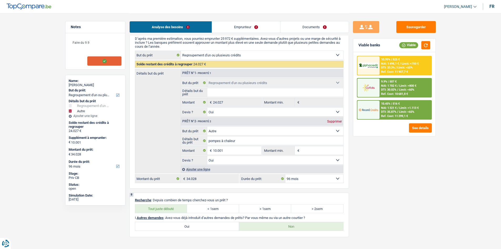
scroll to position [825, 0]
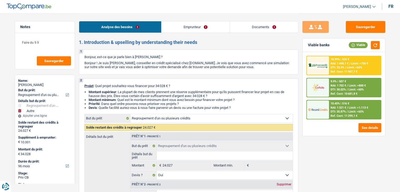
select select "refinancing"
select select "other"
select select "96"
select select "refinancing"
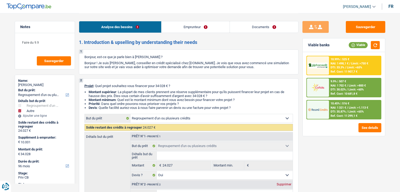
select select "refinancing"
select select "yes"
select select "other"
select select "yes"
select select "96"
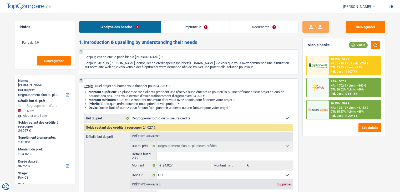
select select "invalid"
select select "familyAllowances"
select select "disabilityPension"
select select "ownerWithMortgage"
select select "mortgage"
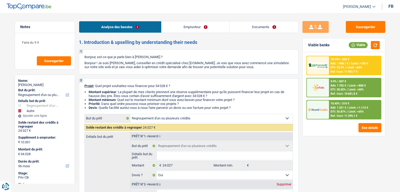
select select "360"
select select "personalLoan"
select select "smallWorks"
select select "120"
select select "refinancing"
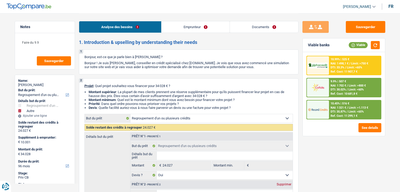
select select "refinancing"
select select "yes"
select select "other"
select select "yes"
select select "96"
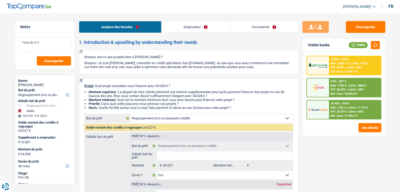
click at [56, 41] on textarea "Faire du 9.9" at bounding box center [45, 45] width 52 height 16
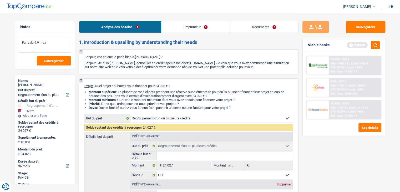
type textarea "Faire du 9.9 max"
drag, startPoint x: 56, startPoint y: 66, endPoint x: 52, endPoint y: 65, distance: 3.7
click at [52, 66] on div "Faire du 9.9 max Sauvegarder" at bounding box center [45, 51] width 60 height 36
click at [52, 65] on button "Sauvegarder" at bounding box center [54, 60] width 34 height 9
click at [358, 64] on span "Limit: >750 €" at bounding box center [359, 63] width 17 height 3
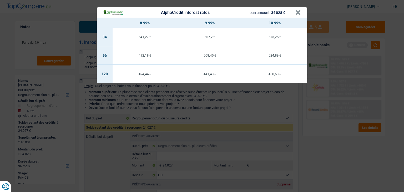
click at [373, 147] on div "AlphaCredit interest rates Loan amount: 34 028 € × 8.99% 9.99% 10.99% 84 541,27…" at bounding box center [202, 96] width 404 height 192
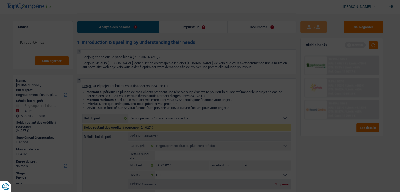
click at [350, 110] on span "Limit: <65%" at bounding box center [354, 111] width 15 height 3
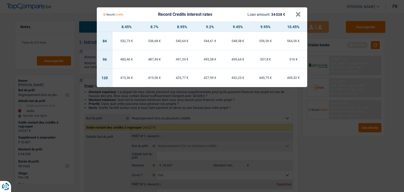
click at [343, 134] on Credits "Record Credits interest rates Loan amount: 34 028 € × 8.45% 8.7% 8.95% 9.2% 9.4…" at bounding box center [202, 96] width 404 height 192
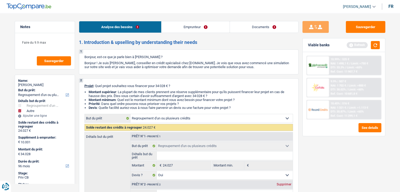
click at [347, 86] on div "NAI: 1 702 € / Limit: >800 €" at bounding box center [348, 85] width 35 height 3
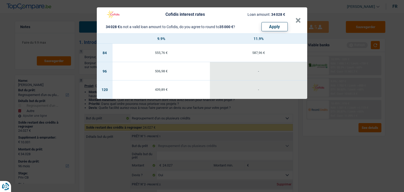
click at [343, 141] on div "Cofidis interest rates Loan amount: 34 028 € 34 028 € is not a valid loan amoun…" at bounding box center [202, 96] width 404 height 192
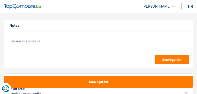
select select "privateEmployee"
select select "netSalary"
select select "mealVouchers"
select select "rents"
select select "personalSale"
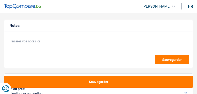
select select "36"
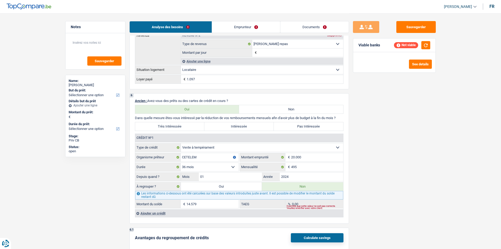
scroll to position [395, 0]
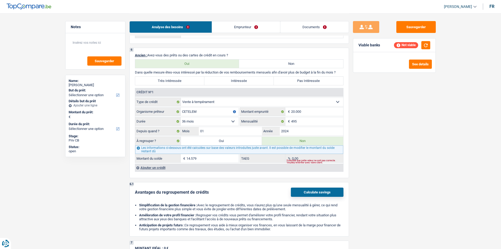
click at [196, 32] on link "Emprunteur" at bounding box center [246, 26] width 68 height 11
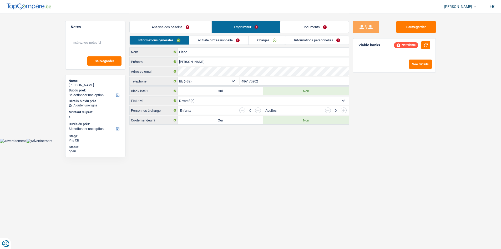
scroll to position [0, 0]
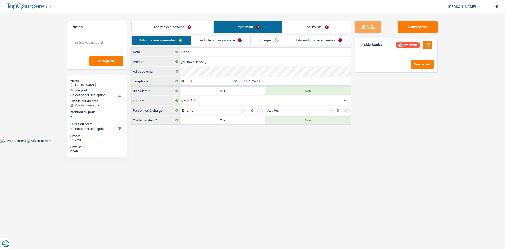
click at [196, 40] on link "Activité professionnelle" at bounding box center [220, 40] width 59 height 9
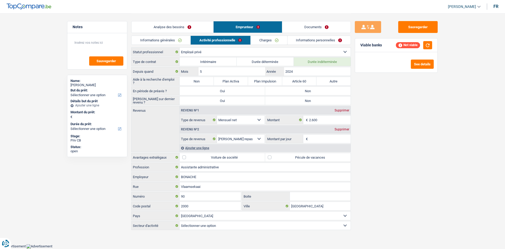
click at [196, 39] on link "Charges" at bounding box center [269, 40] width 37 height 9
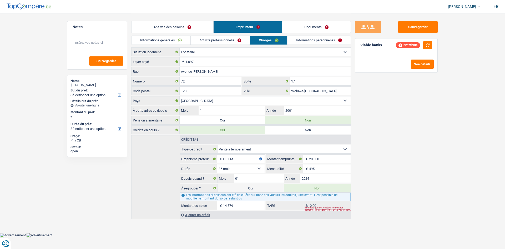
click at [196, 42] on link "Informations personnelles" at bounding box center [319, 40] width 63 height 9
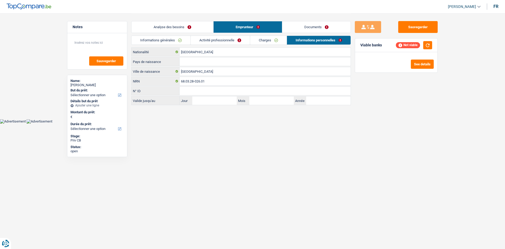
click at [191, 25] on link "Analyse des besoins" at bounding box center [173, 26] width 82 height 11
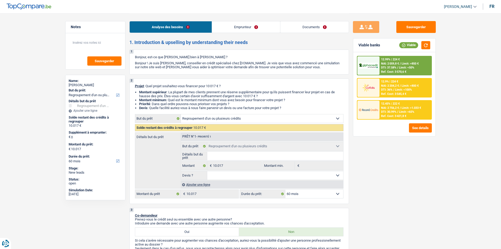
select select "refinancing"
select select "60"
select select "refinancing"
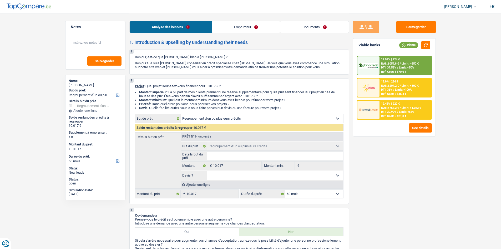
select select "60"
select select "privateEmployee"
select select "netSalary"
select select "mealVouchers"
select select "rents"
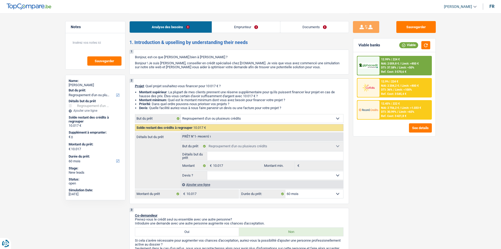
select select "renovationLoan"
select select "42"
select select "refinancing"
select select "60"
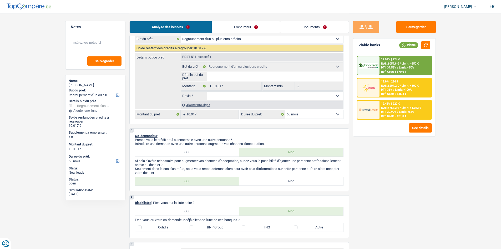
scroll to position [79, 0]
click at [214, 107] on div "Ajouter une ligne" at bounding box center [262, 106] width 163 height 8
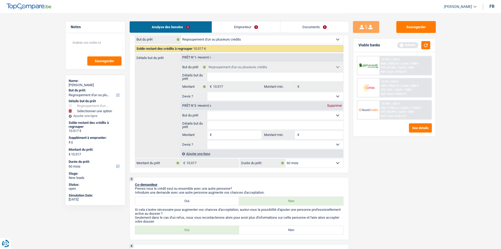
click at [228, 115] on select "Confort maison: meubles, textile, peinture, électroménager, outillage non-profe…" at bounding box center [275, 115] width 136 height 8
click at [353, 155] on div "Sauvegarder Viable banks Refresh 12.99% | 224 € NAI: 2 059,8 € / Limit: >850 € …" at bounding box center [394, 130] width 91 height 219
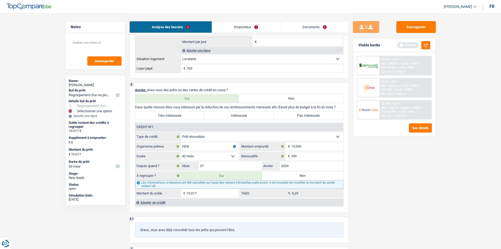
scroll to position [474, 0]
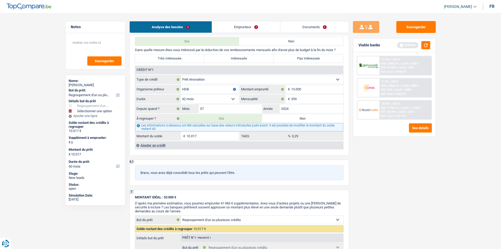
click at [206, 134] on input "10.017" at bounding box center [213, 136] width 52 height 8
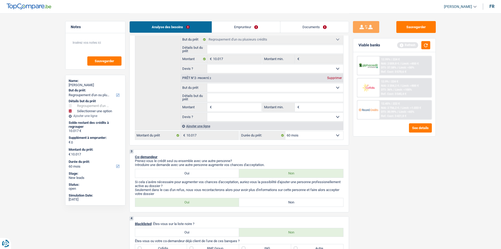
scroll to position [105, 0]
click at [222, 87] on select "Confort maison: meubles, textile, peinture, électroménager, outillage non-profe…" at bounding box center [275, 89] width 136 height 8
select select "houseOrGarden"
click at [207, 85] on select "Confort maison: meubles, textile, peinture, électroménager, outillage non-profe…" at bounding box center [275, 89] width 136 height 8
select select "houseOrGarden"
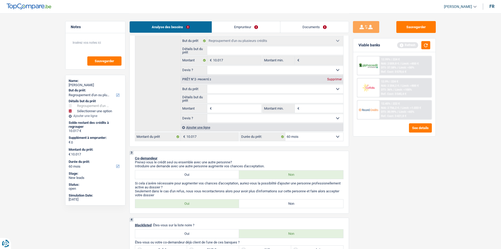
select select "houseOrGarden"
click at [227, 109] on input "Montant" at bounding box center [237, 108] width 48 height 8
type input "3"
type input "30"
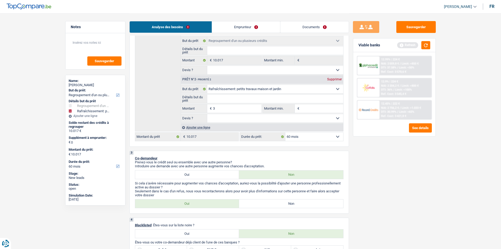
type input "30"
type input "300"
type input "3.000"
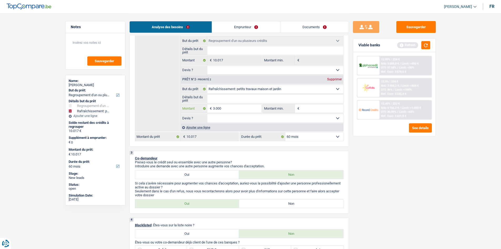
type input "30.000"
click at [426, 214] on div "Sauvegarder Viable banks Refresh 12.99% | 224 € NAI: 2 059,8 € / Limit: >850 € …" at bounding box center [394, 130] width 91 height 219
type input "30.000"
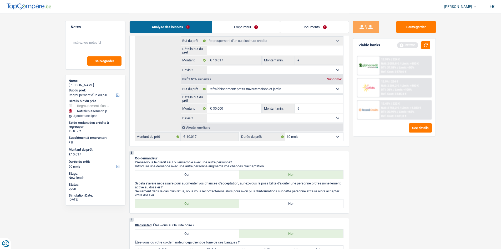
type input "40.017"
select select "144"
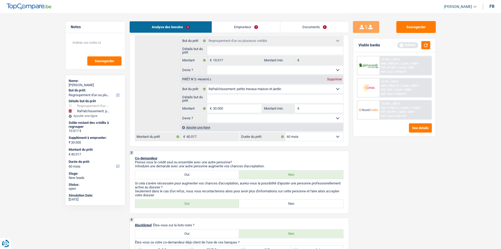
select select "144"
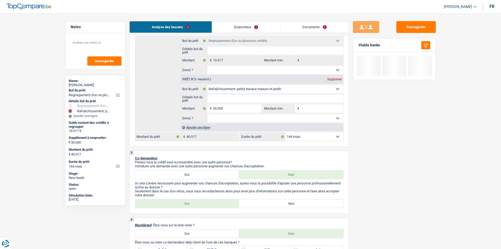
drag, startPoint x: 247, startPoint y: 22, endPoint x: 255, endPoint y: 39, distance: 18.9
click at [247, 22] on link "Emprunteur" at bounding box center [246, 26] width 68 height 11
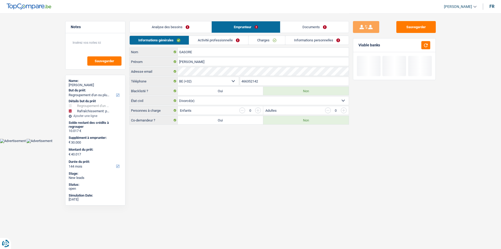
scroll to position [0, 0]
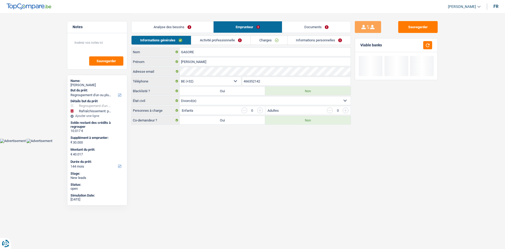
click at [267, 43] on link "Charges" at bounding box center [269, 40] width 37 height 9
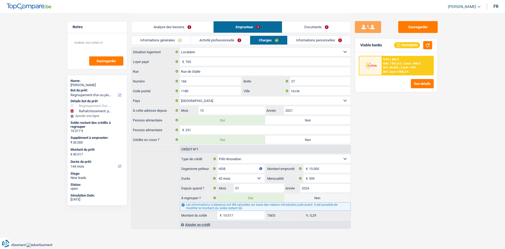
click at [222, 38] on link "Activité professionnelle" at bounding box center [220, 40] width 59 height 9
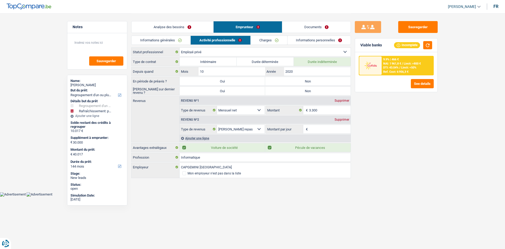
click at [185, 22] on link "Analyse des besoins" at bounding box center [173, 26] width 82 height 11
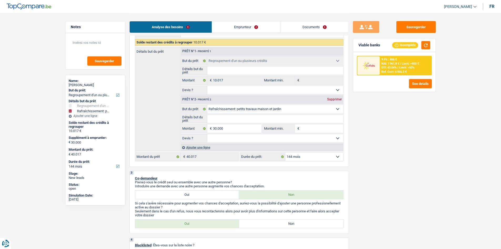
scroll to position [105, 0]
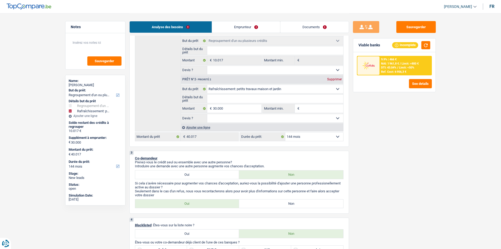
click at [304, 137] on select "12 mois 18 mois 24 mois 30 mois 36 mois 42 mois 48 mois 60 mois 72 mois 84 mois…" at bounding box center [314, 136] width 58 height 8
select select "120"
click at [285, 132] on select "12 mois 18 mois 24 mois 30 mois 36 mois 42 mois 48 mois 60 mois 72 mois 84 mois…" at bounding box center [314, 136] width 58 height 8
select select "120"
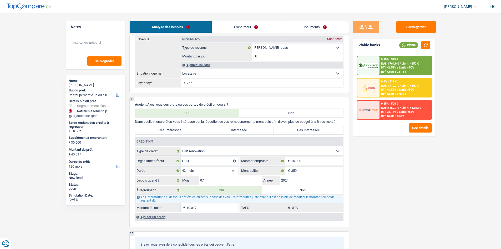
scroll to position [447, 0]
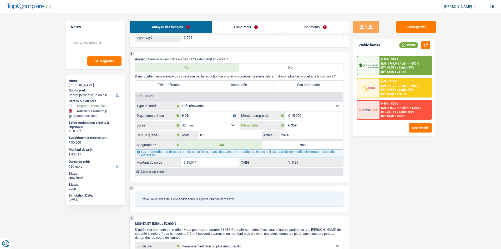
click at [328, 125] on input "359" at bounding box center [317, 125] width 52 height 8
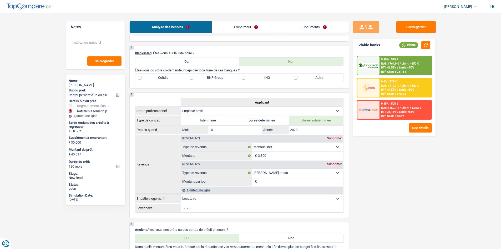
scroll to position [210, 0]
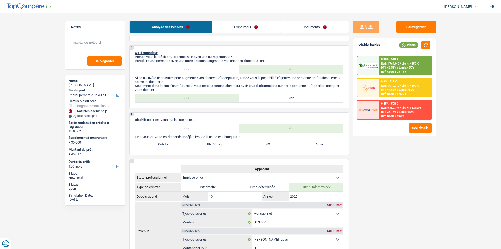
click at [392, 69] on span "DTI: 46.52%" at bounding box center [388, 67] width 15 height 3
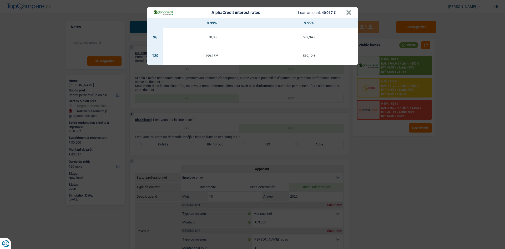
click at [400, 163] on div "AlphaCredit interest rates Loan amount: 40 017 € × 8.99% 9.99% 96 578,8 € 597,9…" at bounding box center [252, 124] width 505 height 249
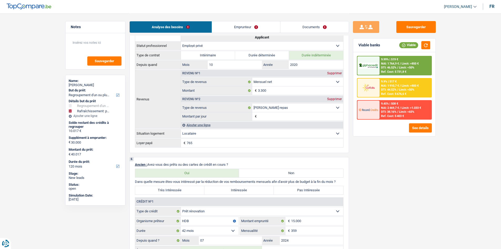
scroll to position [368, 0]
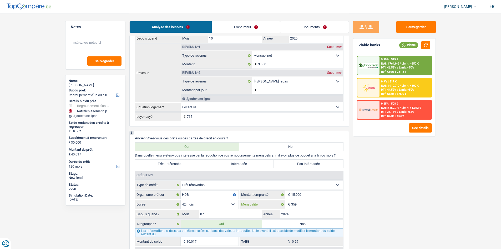
click at [306, 206] on input "359" at bounding box center [317, 204] width 52 height 8
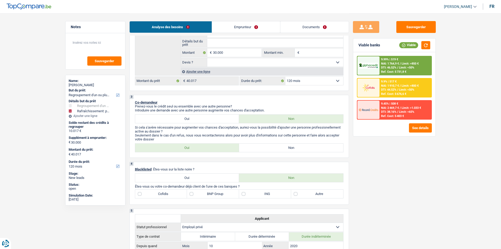
scroll to position [53, 0]
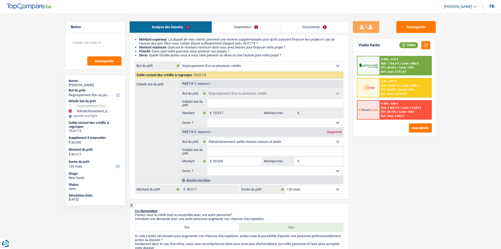
drag, startPoint x: 286, startPoint y: 116, endPoint x: 438, endPoint y: 163, distance: 159.1
click at [438, 163] on div "Sauvegarder Viable banks Viable 9.99% | 519 € NAI: 1 764,9 € / Limit: >850 € DT…" at bounding box center [394, 130] width 91 height 219
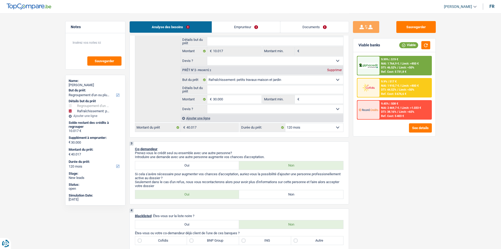
scroll to position [105, 0]
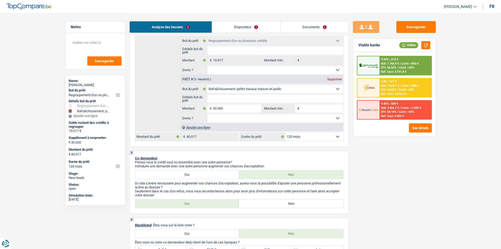
click at [395, 62] on span "NAI: 1 764,9 €" at bounding box center [390, 63] width 18 height 3
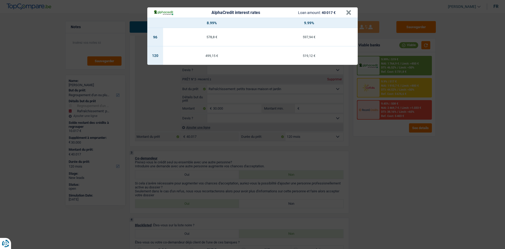
click at [411, 146] on div "AlphaCredit interest rates Loan amount: 40 017 € × 8.99% 9.99% 96 578,8 € 597,9…" at bounding box center [252, 124] width 505 height 249
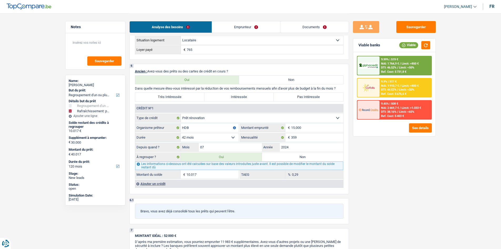
scroll to position [474, 0]
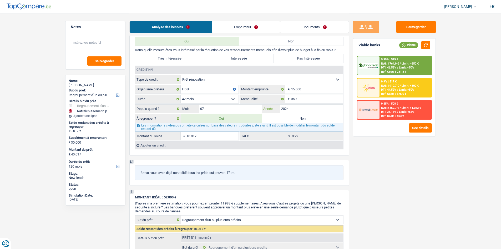
click at [304, 110] on input "2024" at bounding box center [311, 108] width 63 height 8
click at [320, 24] on link "Documents" at bounding box center [314, 26] width 68 height 11
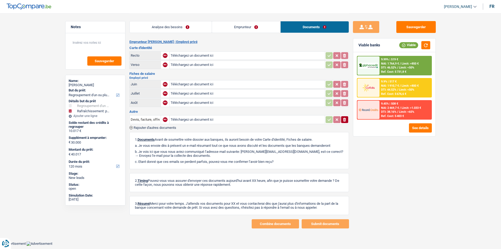
scroll to position [0, 0]
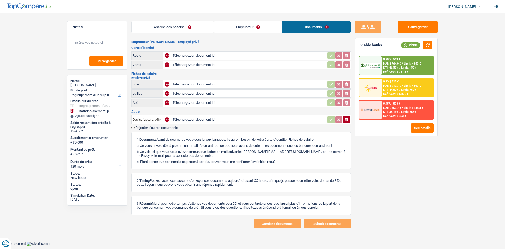
click at [265, 31] on link "Emprunteur" at bounding box center [248, 26] width 68 height 11
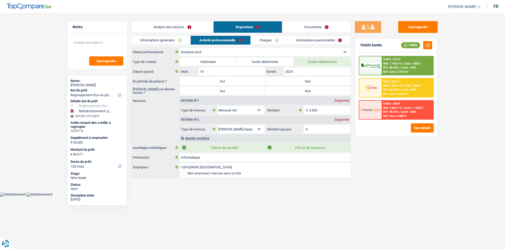
click at [310, 37] on link "Informations personnelles" at bounding box center [319, 40] width 63 height 9
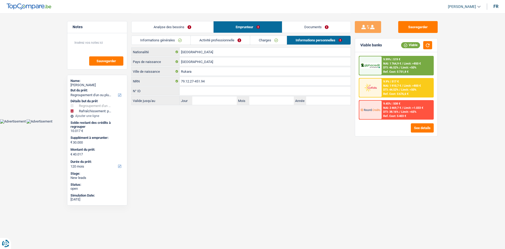
click at [316, 28] on link "Documents" at bounding box center [316, 26] width 68 height 11
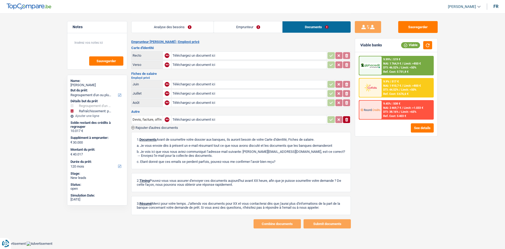
click at [208, 25] on link "Analyse des besoins" at bounding box center [173, 26] width 82 height 11
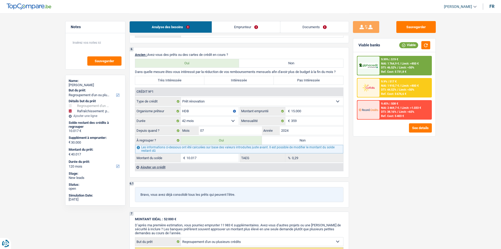
scroll to position [421, 0]
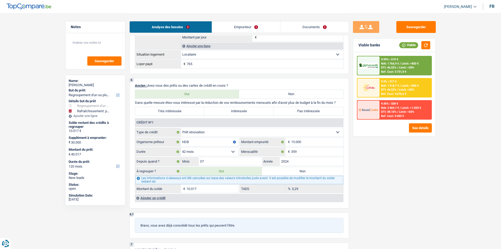
click at [179, 113] on label "Très Intéressée" at bounding box center [169, 111] width 69 height 8
click at [179, 113] on input "Très Intéressée" at bounding box center [169, 111] width 69 height 8
radio input "true"
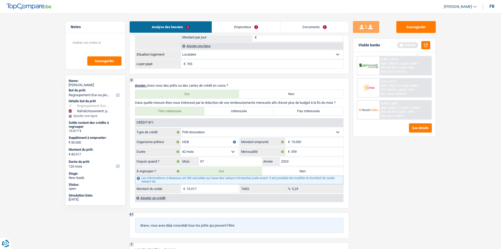
drag, startPoint x: 389, startPoint y: 193, endPoint x: 360, endPoint y: 178, distance: 32.8
click at [386, 189] on div "Sauvegarder Viable banks Refresh 9.99% | 519 € NAI: 1 764,9 € / Limit: >850 € D…" at bounding box center [394, 130] width 91 height 219
click at [310, 164] on input "2024" at bounding box center [311, 161] width 63 height 8
drag, startPoint x: 423, startPoint y: 167, endPoint x: 425, endPoint y: 165, distance: 3.5
click at [423, 167] on div "Sauvegarder Viable banks Refresh 9.99% | 519 € NAI: 1 764,9 € / Limit: >850 € D…" at bounding box center [394, 130] width 91 height 219
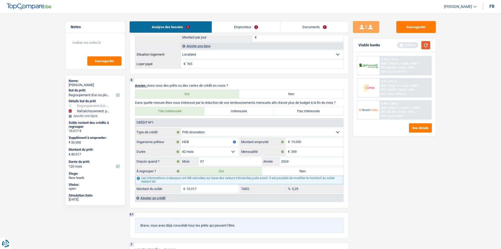
click at [427, 48] on button "button" at bounding box center [425, 45] width 9 height 8
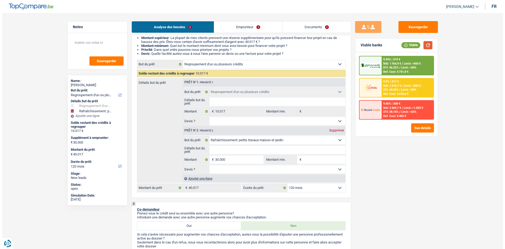
scroll to position [53, 0]
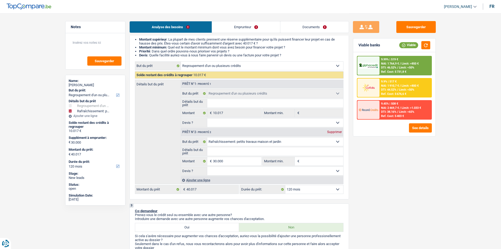
click at [394, 89] on span "DTI: 44.52%" at bounding box center [388, 89] width 15 height 3
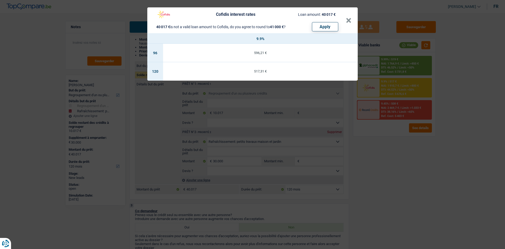
click at [387, 143] on div "Cofidis interest rates Loan amount: 40 017 € 40 017 € is not a valid loan amoun…" at bounding box center [252, 124] width 505 height 249
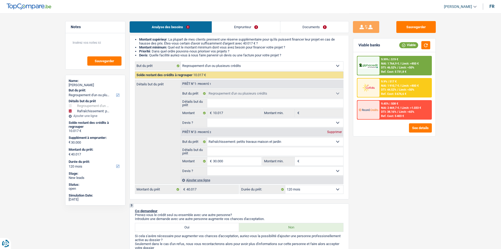
click at [395, 67] on span "DTI: 46.52%" at bounding box center [388, 67] width 15 height 3
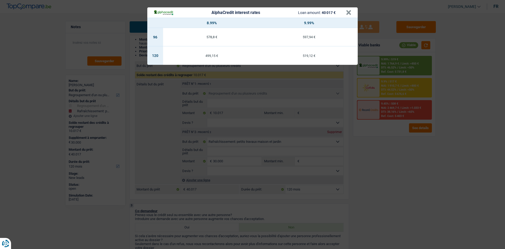
drag, startPoint x: 436, startPoint y: 168, endPoint x: 424, endPoint y: 159, distance: 15.7
click at [438, 169] on div "AlphaCredit interest rates Loan amount: 40 017 € × 8.99% 9.99% 96 578,8 € 597,9…" at bounding box center [252, 124] width 505 height 249
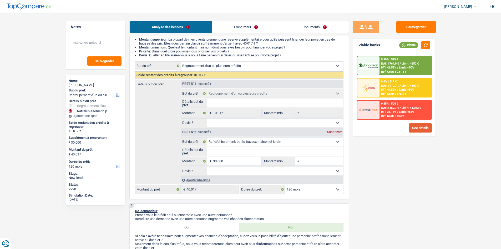
click at [419, 128] on button "See details" at bounding box center [420, 127] width 23 height 9
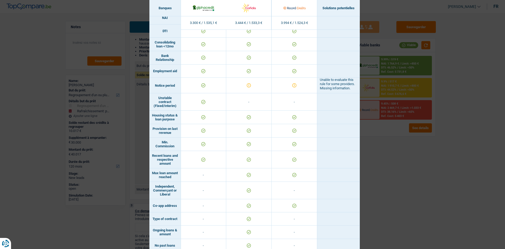
scroll to position [260, 0]
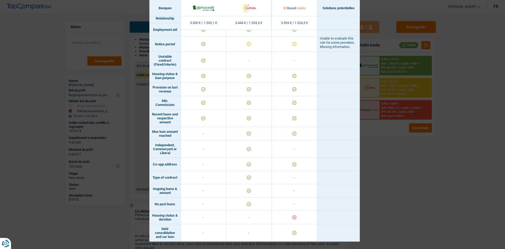
drag, startPoint x: 428, startPoint y: 194, endPoint x: 436, endPoint y: 198, distance: 9.1
click at [430, 195] on div "Banks conditions × Banques Solutions potentielles Revenus / Charges 3.300 € / 1…" at bounding box center [252, 124] width 505 height 249
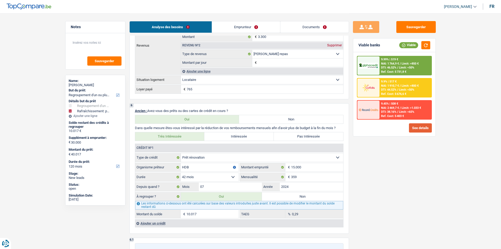
scroll to position [447, 0]
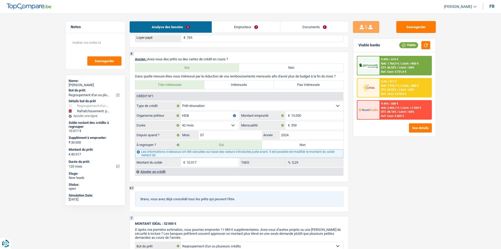
click at [394, 112] on span "DTI: 38.16%" at bounding box center [388, 111] width 15 height 3
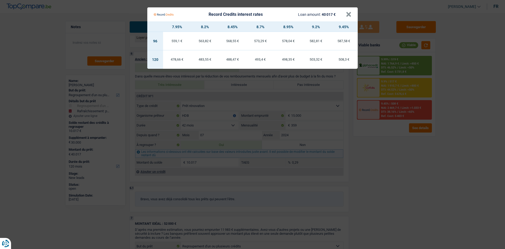
click at [395, 181] on Credits "Record Credits interest rates Loan amount: 40 017 € × 7.95% 8.2% 8.45% 8.7% 8.9…" at bounding box center [252, 124] width 505 height 249
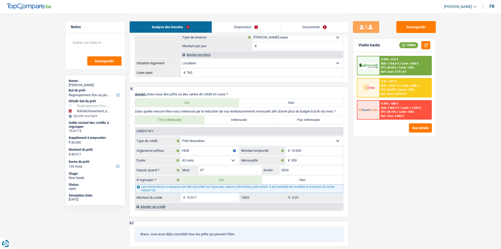
scroll to position [368, 0]
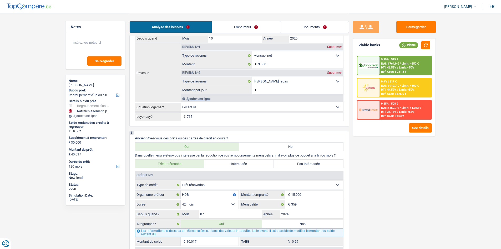
drag, startPoint x: 257, startPoint y: 27, endPoint x: 259, endPoint y: 24, distance: 3.2
click at [257, 27] on link "Emprunteur" at bounding box center [246, 26] width 68 height 11
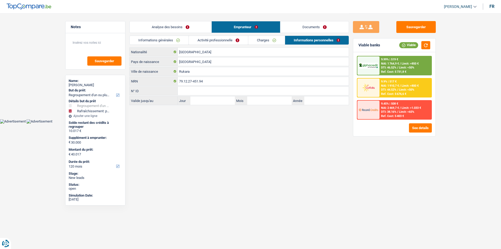
scroll to position [0, 0]
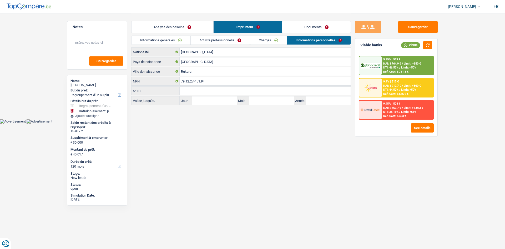
click at [257, 44] on link "Charges" at bounding box center [268, 40] width 37 height 9
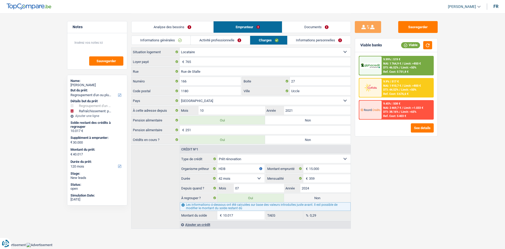
click at [238, 40] on link "Activité professionnelle" at bounding box center [220, 40] width 59 height 9
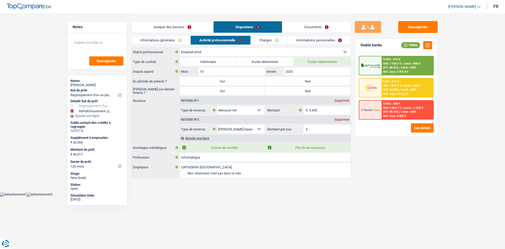
click at [304, 42] on link "Informations personnelles" at bounding box center [319, 40] width 63 height 9
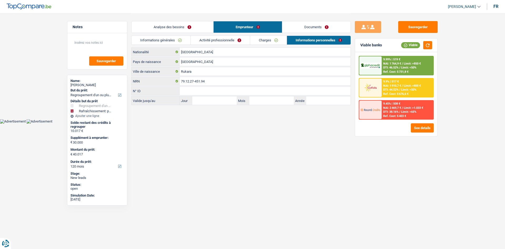
click at [198, 27] on link "Analyse des besoins" at bounding box center [173, 26] width 82 height 11
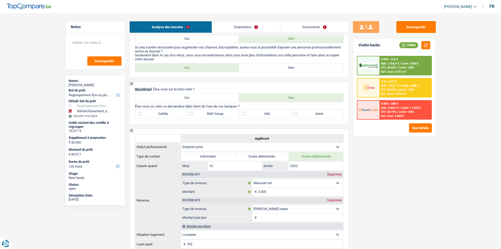
scroll to position [237, 0]
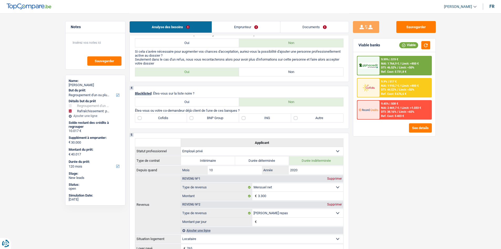
click at [305, 119] on label "Autre" at bounding box center [317, 118] width 52 height 8
click at [305, 119] on input "Autre" at bounding box center [317, 118] width 52 height 8
checkbox input "true"
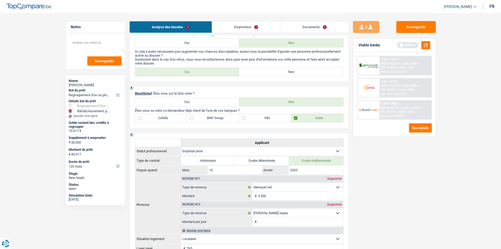
scroll to position [105, 0]
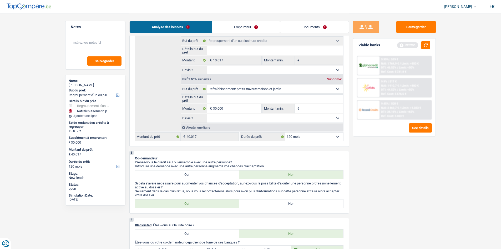
click at [244, 23] on link "Emprunteur" at bounding box center [246, 26] width 68 height 11
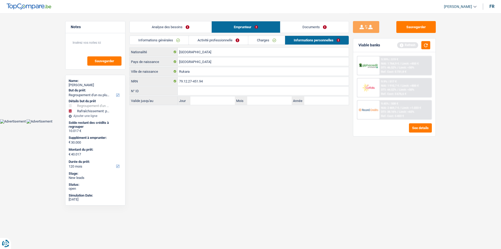
scroll to position [0, 0]
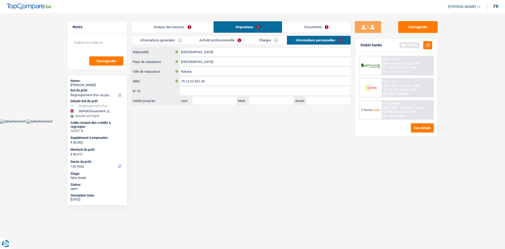
click at [231, 43] on link "Activité professionnelle" at bounding box center [220, 40] width 59 height 9
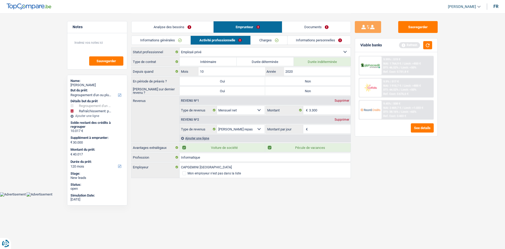
click at [257, 40] on link "Charges" at bounding box center [269, 40] width 37 height 9
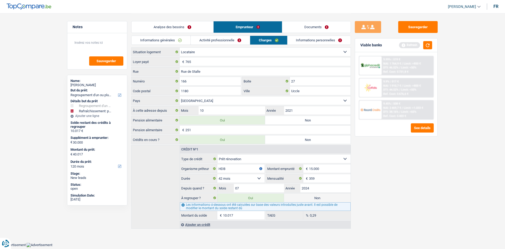
click at [239, 37] on link "Activité professionnelle" at bounding box center [220, 40] width 59 height 9
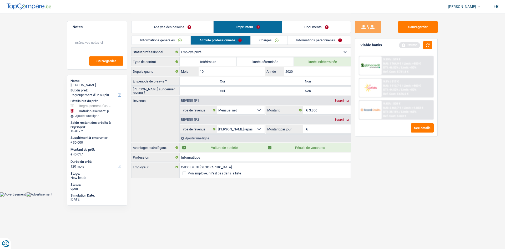
click at [301, 42] on link "Informations personnelles" at bounding box center [319, 40] width 63 height 9
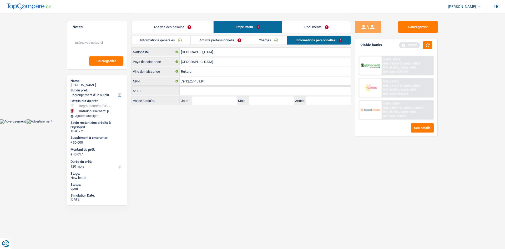
click at [178, 42] on link "Informations générales" at bounding box center [161, 40] width 59 height 9
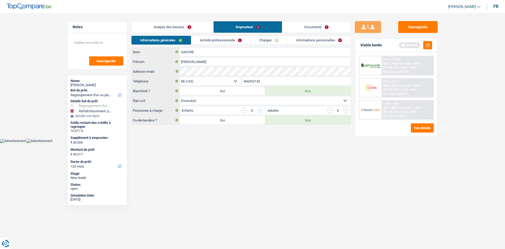
click at [198, 26] on link "Analyse des besoins" at bounding box center [173, 26] width 82 height 11
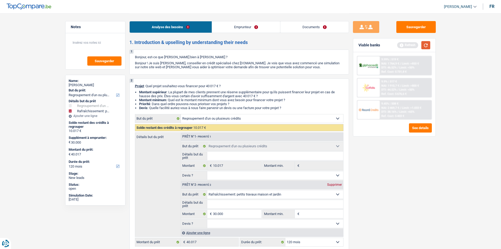
click at [423, 44] on button "button" at bounding box center [425, 45] width 9 height 8
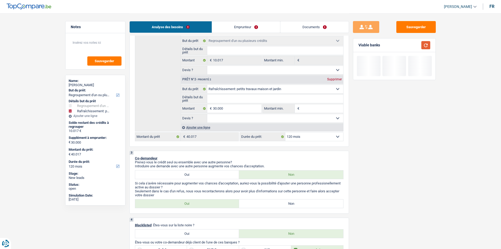
scroll to position [132, 0]
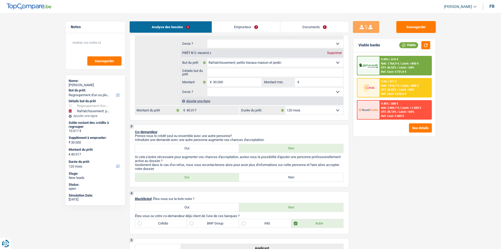
click at [325, 178] on label "Non" at bounding box center [291, 177] width 104 height 8
click at [325, 178] on input "Non" at bounding box center [291, 177] width 104 height 8
radio input "true"
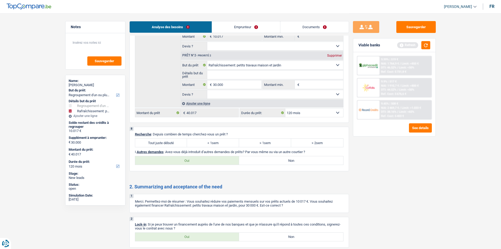
scroll to position [710, 0]
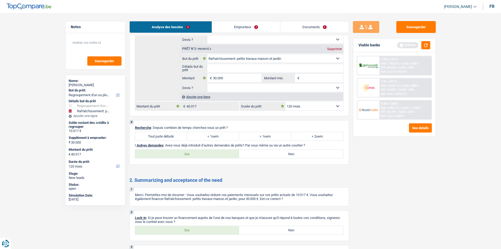
click at [149, 134] on label "Tout juste débuté" at bounding box center [161, 136] width 52 height 8
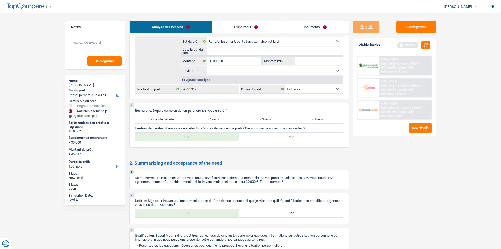
scroll to position [752, 0]
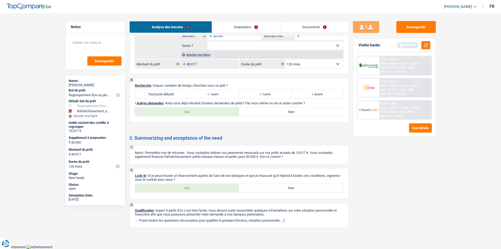
click at [193, 184] on label "Oui" at bounding box center [187, 188] width 104 height 8
click at [193, 184] on input "Oui" at bounding box center [187, 188] width 104 height 8
radio input "true"
click at [164, 94] on label "Tout juste débuté" at bounding box center [161, 94] width 52 height 8
click at [164, 94] on input "Tout juste débuté" at bounding box center [161, 94] width 52 height 8
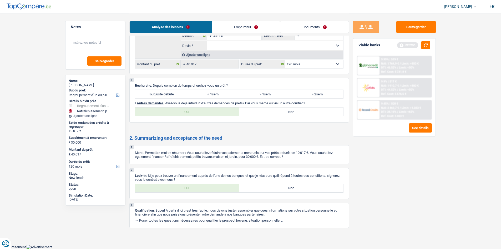
radio input "true"
click at [265, 110] on label "Non" at bounding box center [291, 111] width 104 height 8
click at [265, 110] on input "Non" at bounding box center [291, 111] width 104 height 8
radio input "true"
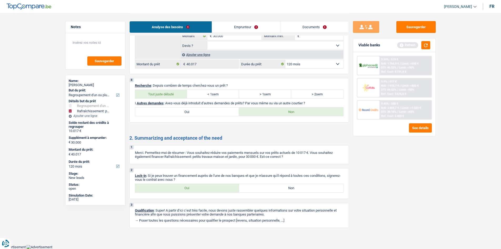
drag, startPoint x: 236, startPoint y: 31, endPoint x: 237, endPoint y: 33, distance: 2.8
click at [236, 31] on link "Emprunteur" at bounding box center [246, 26] width 68 height 11
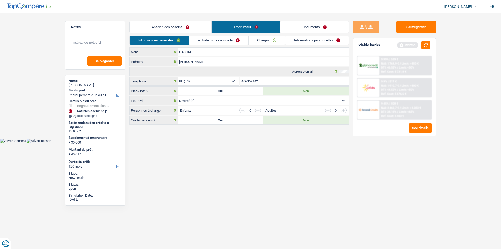
scroll to position [0, 0]
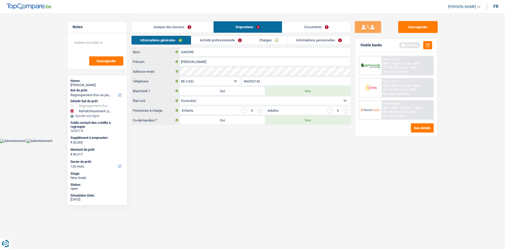
click at [258, 41] on link "Charges" at bounding box center [269, 40] width 37 height 9
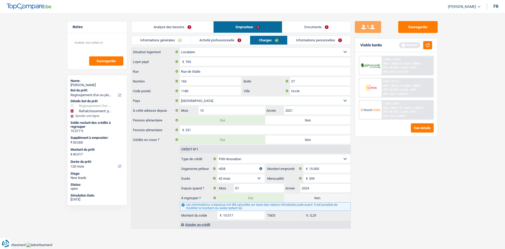
click at [301, 39] on link "Informations personnelles" at bounding box center [319, 40] width 63 height 9
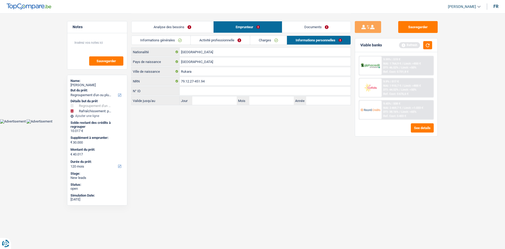
drag, startPoint x: 243, startPoint y: 40, endPoint x: 260, endPoint y: 40, distance: 17.1
click at [243, 39] on link "Activité professionnelle" at bounding box center [220, 40] width 59 height 9
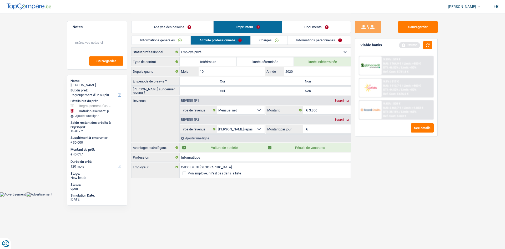
click at [295, 39] on link "Informations personnelles" at bounding box center [319, 40] width 63 height 9
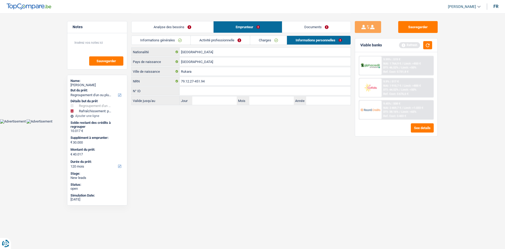
click at [281, 42] on link "Charges" at bounding box center [268, 40] width 37 height 9
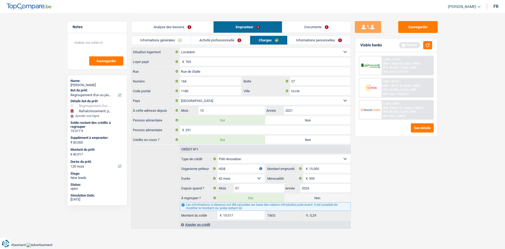
click at [200, 31] on link "Analyse des besoins" at bounding box center [173, 26] width 82 height 11
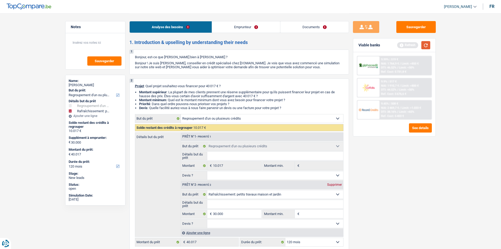
click at [424, 45] on button "button" at bounding box center [425, 45] width 9 height 8
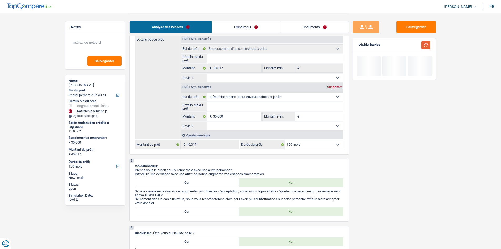
scroll to position [105, 0]
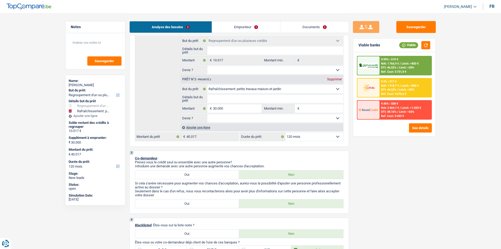
click at [237, 32] on link "Emprunteur" at bounding box center [246, 26] width 68 height 11
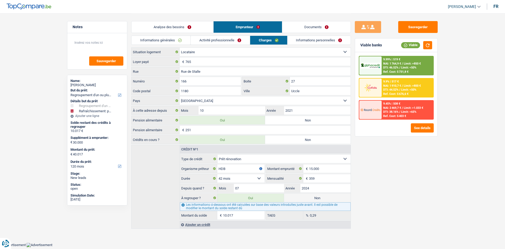
click at [189, 40] on link "Informations générales" at bounding box center [161, 40] width 59 height 9
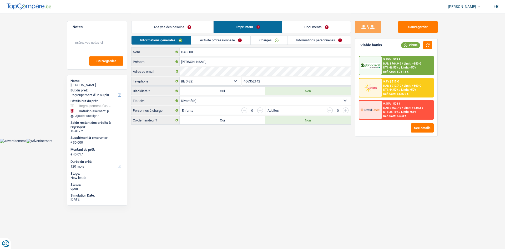
click at [234, 40] on link "Activité professionnelle" at bounding box center [220, 40] width 59 height 9
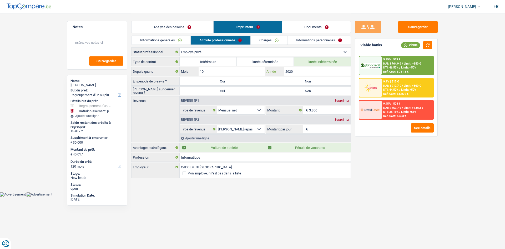
click at [304, 72] on input "2020" at bounding box center [317, 71] width 67 height 8
click at [308, 82] on label "Non" at bounding box center [307, 81] width 85 height 8
click at [308, 82] on input "Non" at bounding box center [307, 81] width 85 height 8
radio input "true"
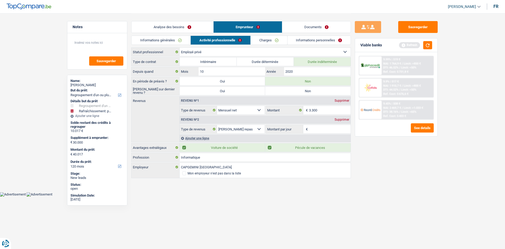
click at [308, 92] on label "Non" at bounding box center [307, 91] width 85 height 8
click at [308, 92] on input "Non" at bounding box center [307, 91] width 85 height 8
radio input "true"
click at [301, 72] on input "2020" at bounding box center [317, 71] width 67 height 8
click at [323, 136] on div "Ajouter une ligne" at bounding box center [265, 138] width 171 height 8
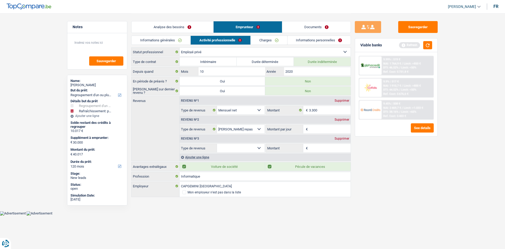
click at [346, 140] on div "Revenu nº3 Supprimer" at bounding box center [265, 138] width 171 height 8
click at [344, 136] on div "Revenu nº3 Supprimer" at bounding box center [265, 138] width 171 height 8
click at [346, 139] on div "Supprimer" at bounding box center [341, 138] width 17 height 3
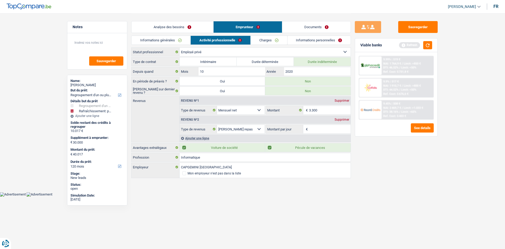
click at [323, 129] on input "Montant par jour" at bounding box center [330, 129] width 42 height 8
type input "4"
type input "7,0"
click at [387, 166] on div "Sauvegarder Viable banks Refresh 9.99% | 519 € NAI: 1 764,9 € / Limit: >850 € D…" at bounding box center [396, 130] width 91 height 219
click at [266, 39] on link "Charges" at bounding box center [269, 40] width 37 height 9
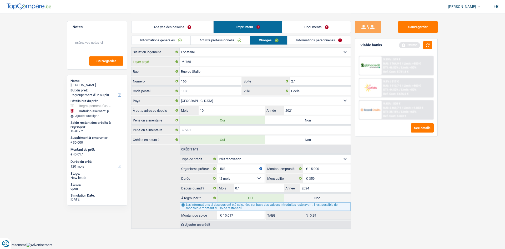
click at [224, 61] on input "765" at bounding box center [267, 61] width 165 height 8
click at [197, 128] on input "251" at bounding box center [267, 129] width 165 height 8
click at [312, 39] on link "Informations personnelles" at bounding box center [319, 40] width 63 height 9
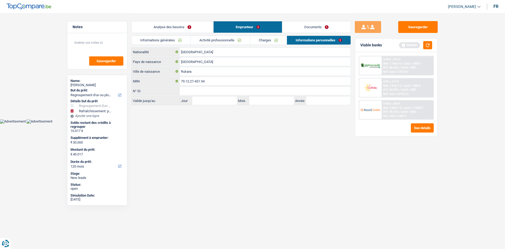
click at [164, 31] on link "Analyse des besoins" at bounding box center [173, 26] width 82 height 11
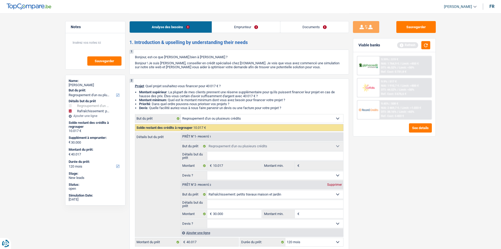
click at [260, 29] on link "Emprunteur" at bounding box center [246, 26] width 68 height 11
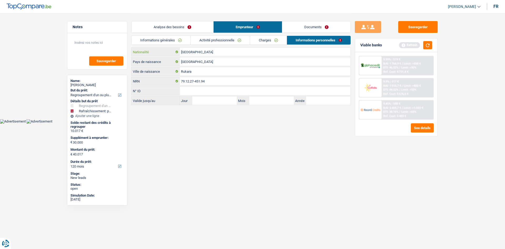
click at [219, 54] on input "[GEOGRAPHIC_DATA]" at bounding box center [265, 52] width 171 height 8
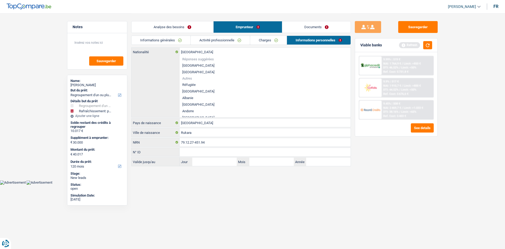
drag, startPoint x: 244, startPoint y: 192, endPoint x: 243, endPoint y: 187, distance: 5.3
click at [244, 184] on html "Vous avez le contrôle de vos données Nous utilisons des cookies, tout comme nos…" at bounding box center [252, 92] width 505 height 184
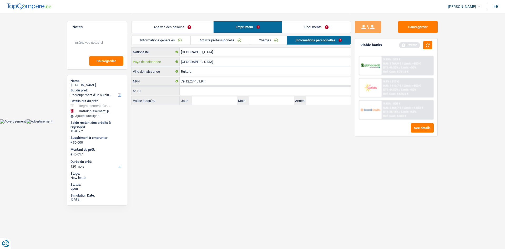
click at [214, 62] on input "[GEOGRAPHIC_DATA]" at bounding box center [265, 61] width 171 height 8
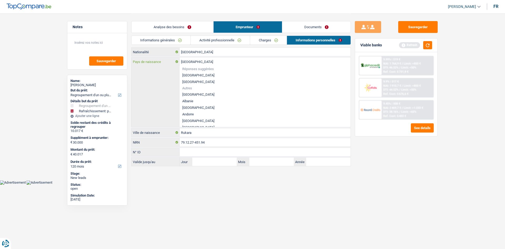
type input "Belgiqu"
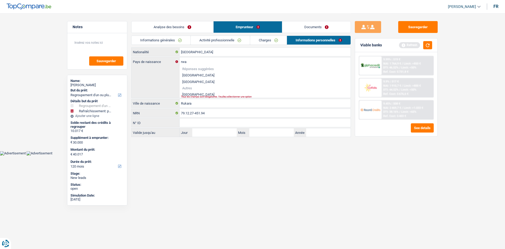
click at [187, 92] on li "[GEOGRAPHIC_DATA]" at bounding box center [265, 94] width 171 height 7
type input "[GEOGRAPHIC_DATA]"
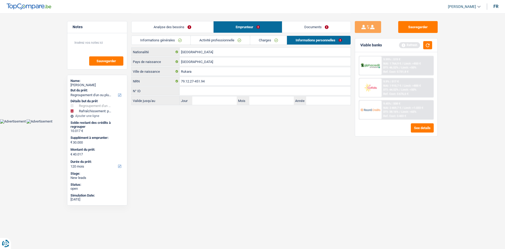
drag, startPoint x: 263, startPoint y: 36, endPoint x: 261, endPoint y: 38, distance: 2.7
click at [263, 36] on link "Charges" at bounding box center [268, 40] width 37 height 9
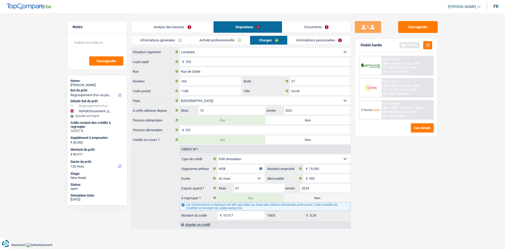
click at [223, 37] on link "Activité professionnelle" at bounding box center [220, 40] width 59 height 9
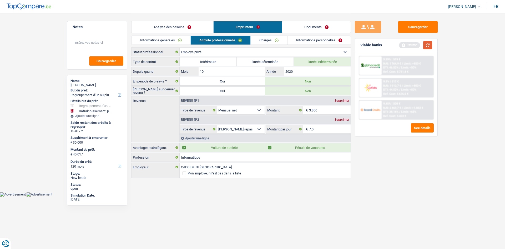
click at [426, 42] on button "button" at bounding box center [427, 45] width 9 height 8
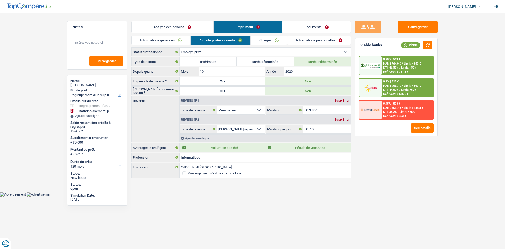
click at [308, 43] on link "Informations personnelles" at bounding box center [319, 40] width 63 height 9
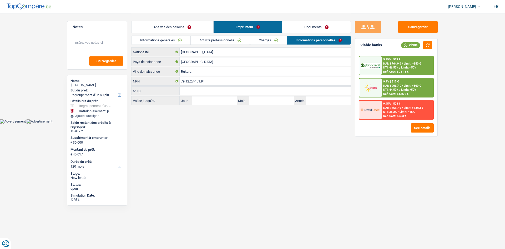
click at [258, 41] on link "Charges" at bounding box center [268, 40] width 37 height 9
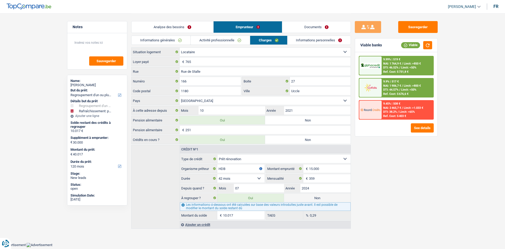
click at [225, 41] on link "Activité professionnelle" at bounding box center [220, 40] width 59 height 9
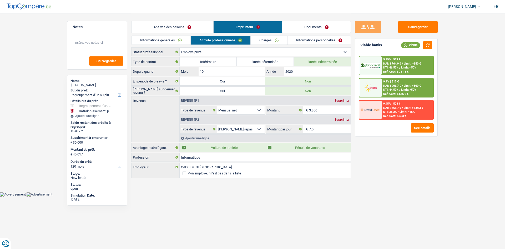
click at [307, 28] on link "Documents" at bounding box center [316, 26] width 68 height 11
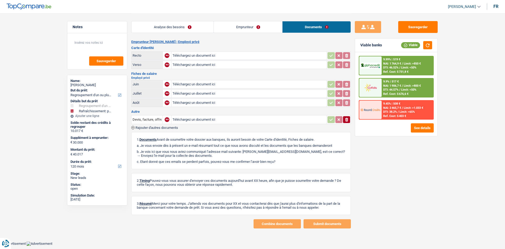
click at [198, 28] on link "Analyse des besoins" at bounding box center [173, 26] width 82 height 11
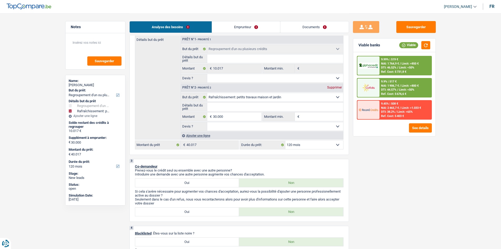
scroll to position [16, 0]
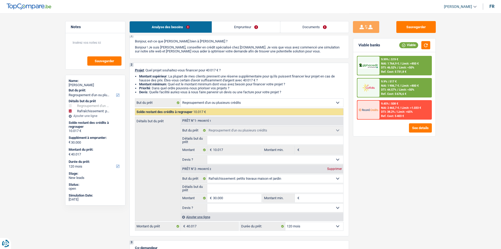
click at [428, 33] on div "Sauvegarder Viable banks Viable 9.99% | 519 € NAI: 1 764,9 € / Limit: >850 € DT…" at bounding box center [394, 130] width 91 height 219
click at [431, 30] on button "Sauvegarder" at bounding box center [415, 27] width 39 height 12
click at [229, 33] on div "Analyse des besoins Emprunteur Documents" at bounding box center [239, 24] width 220 height 22
click at [236, 29] on link "Emprunteur" at bounding box center [246, 26] width 68 height 11
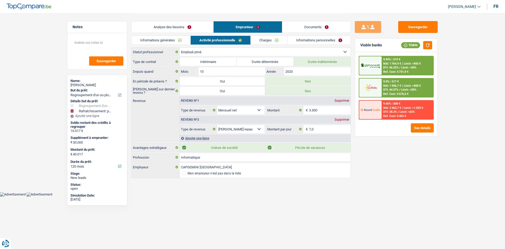
click at [269, 39] on link "Charges" at bounding box center [269, 40] width 37 height 9
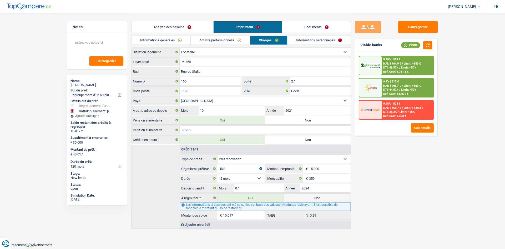
click at [304, 41] on link "Informations personnelles" at bounding box center [319, 40] width 63 height 9
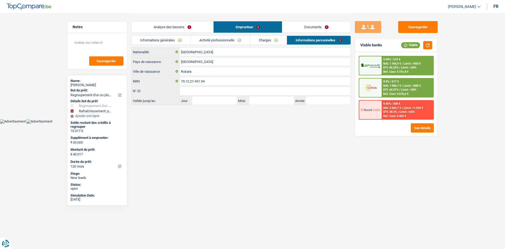
click at [312, 28] on link "Documents" at bounding box center [316, 26] width 68 height 11
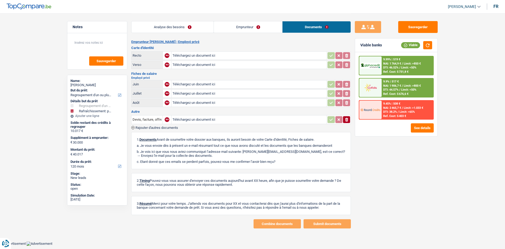
click at [265, 27] on link "Emprunteur" at bounding box center [248, 26] width 68 height 11
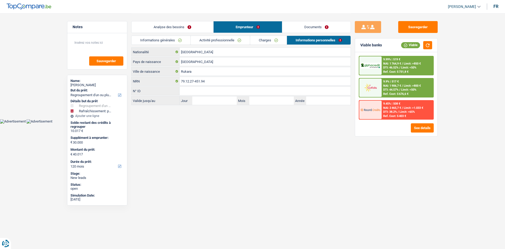
click at [163, 24] on link "Analyse des besoins" at bounding box center [173, 26] width 82 height 11
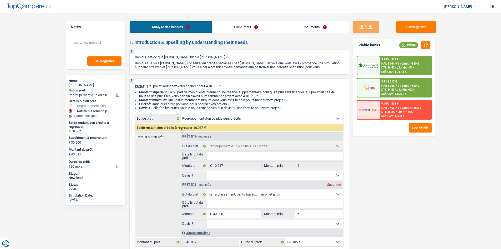
click at [122, 43] on div "Sauvegarder" at bounding box center [96, 51] width 60 height 36
drag, startPoint x: 83, startPoint y: 44, endPoint x: 111, endPoint y: 49, distance: 28.6
click at [83, 44] on textarea at bounding box center [95, 45] width 52 height 16
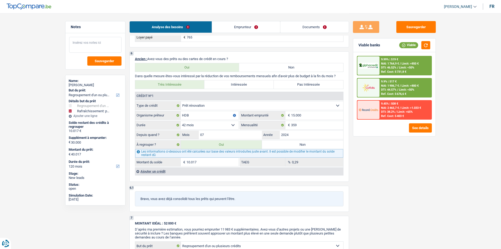
scroll to position [447, 0]
click at [317, 27] on link "Documents" at bounding box center [314, 26] width 68 height 11
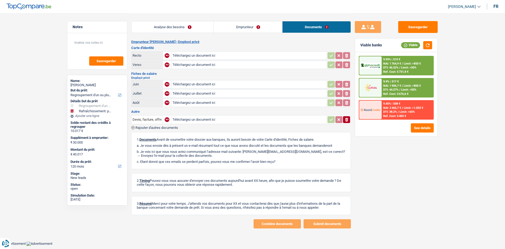
click at [165, 30] on link "Analyse des besoins" at bounding box center [173, 26] width 82 height 11
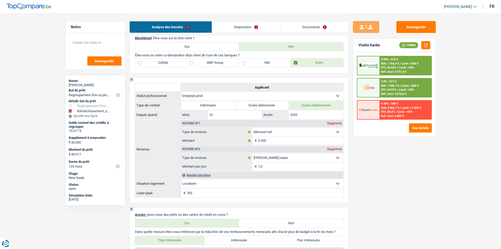
scroll to position [289, 0]
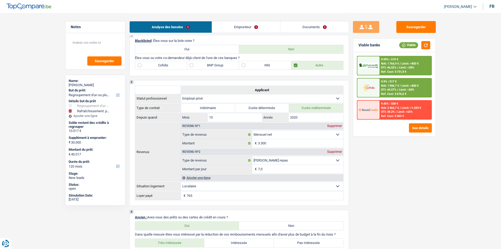
click at [404, 65] on span "Limit: >850 €" at bounding box center [410, 63] width 17 height 3
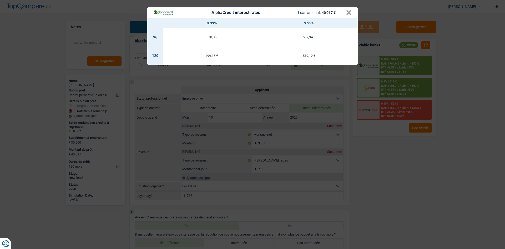
click at [379, 151] on div "AlphaCredit interest rates Loan amount: 40 017 € × 8.99% 9.99% 96 578,8 € 597,9…" at bounding box center [252, 124] width 505 height 249
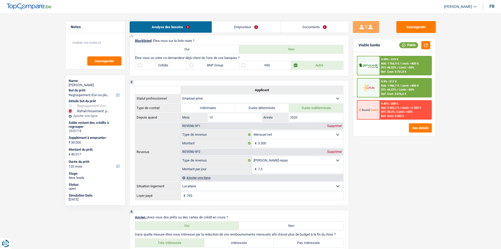
click at [370, 62] on div at bounding box center [368, 65] width 22 height 18
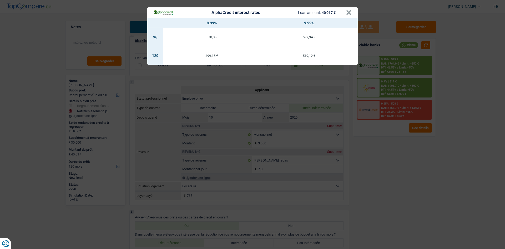
click at [399, 124] on div "AlphaCredit interest rates Loan amount: 40 017 € × 8.99% 9.99% 96 578,8 € 597,9…" at bounding box center [252, 124] width 505 height 249
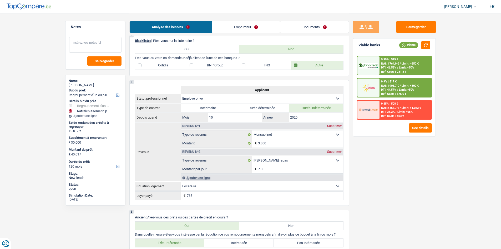
click at [102, 40] on textarea at bounding box center [95, 45] width 52 height 16
type textarea "A"
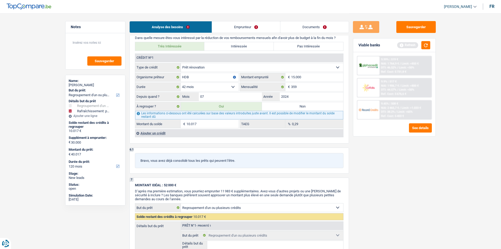
scroll to position [447, 0]
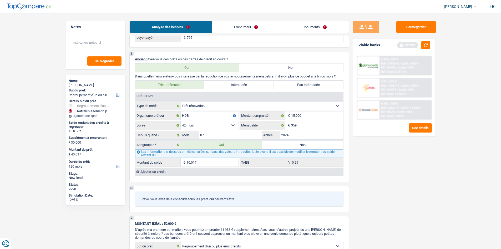
click at [264, 23] on link "Emprunteur" at bounding box center [246, 26] width 68 height 11
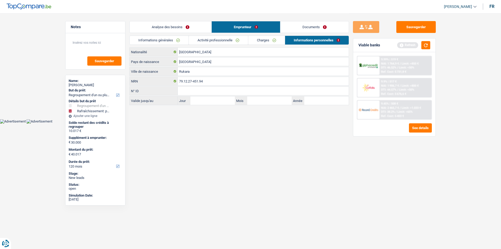
scroll to position [0, 0]
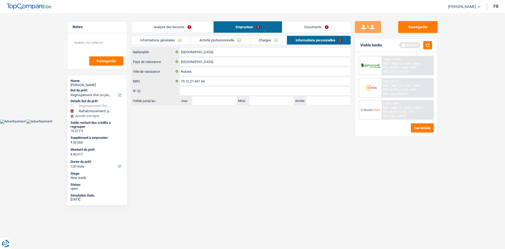
click at [316, 26] on link "Documents" at bounding box center [316, 26] width 68 height 11
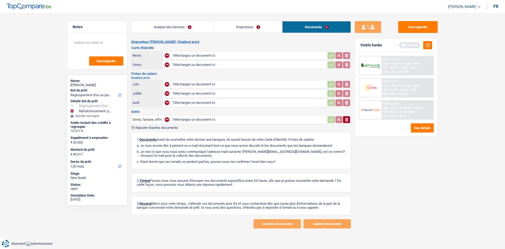
click at [285, 33] on div "Analyse des besoins Emprunteur Documents" at bounding box center [241, 24] width 220 height 22
click at [262, 26] on link "Emprunteur" at bounding box center [248, 26] width 68 height 11
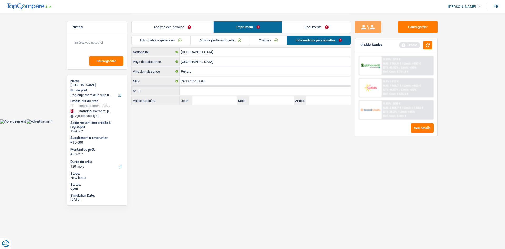
click at [249, 41] on link "Activité professionnelle" at bounding box center [220, 40] width 59 height 9
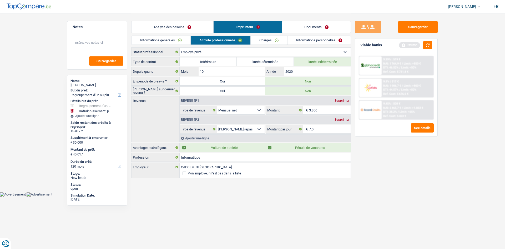
click at [317, 28] on link "Documents" at bounding box center [316, 26] width 68 height 11
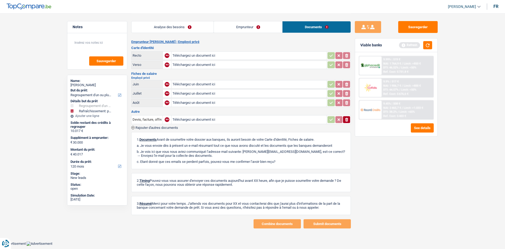
click at [184, 29] on link "Analyse des besoins" at bounding box center [173, 26] width 82 height 11
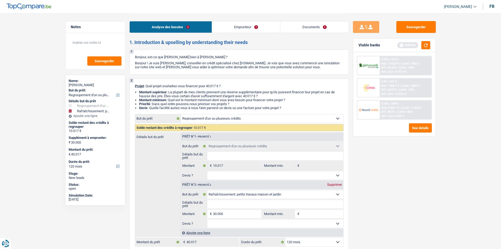
scroll to position [53, 0]
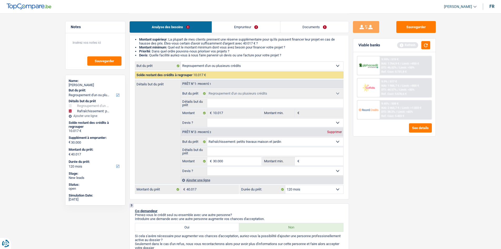
click at [309, 163] on input "Montant min." at bounding box center [322, 161] width 43 height 8
click at [228, 154] on input "Détails but du prêt" at bounding box center [275, 151] width 136 height 8
type input "t"
type input "tr"
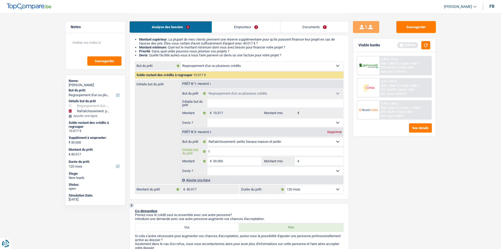
type input "tr"
type input "tra"
type input "trav"
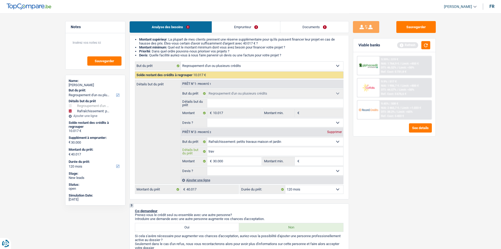
type input "trava"
type input "travau"
type input "travaux"
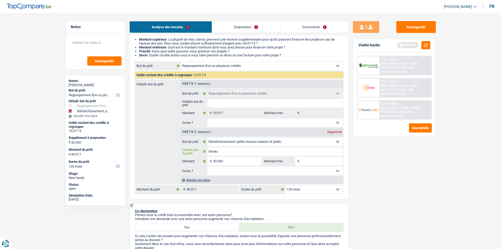
type input "travaux"
click at [117, 48] on textarea at bounding box center [95, 45] width 52 height 16
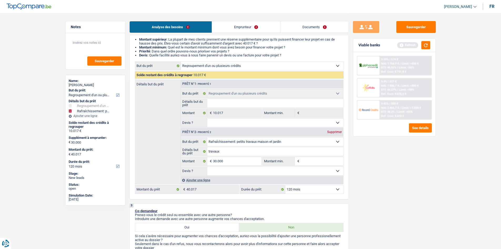
click at [386, 168] on div "Sauvegarder Viable banks Refresh 9.99% | 519 € NAI: 1 764,9 € / Limit: >850 € D…" at bounding box center [394, 130] width 91 height 219
click at [318, 160] on input "Montant min." at bounding box center [322, 161] width 43 height 8
type input "2"
type input "25"
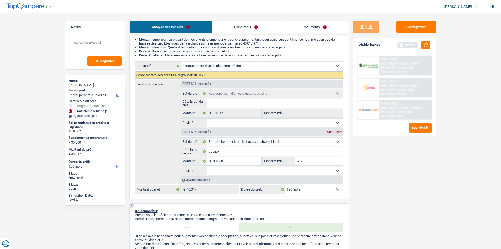
type input "25"
type input "250"
type input "2.500"
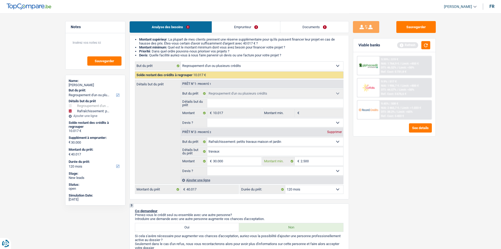
type input "25.000"
drag, startPoint x: 312, startPoint y: 155, endPoint x: 317, endPoint y: 163, distance: 9.3
click at [312, 155] on input "travaux" at bounding box center [275, 151] width 136 height 8
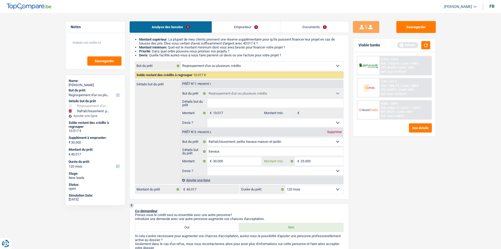
click at [317, 163] on input "25.000" at bounding box center [322, 161] width 43 height 8
type input "2.500"
type input "250"
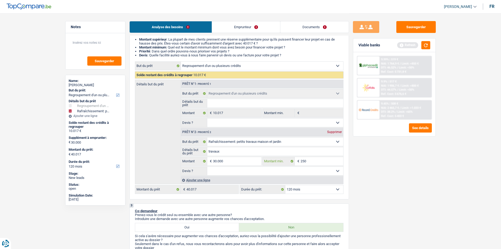
type input "25"
type input "2"
type input "20"
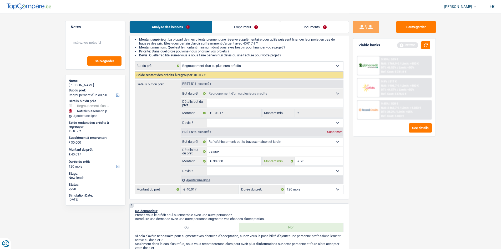
type input "20"
type input "200"
type input "2.000"
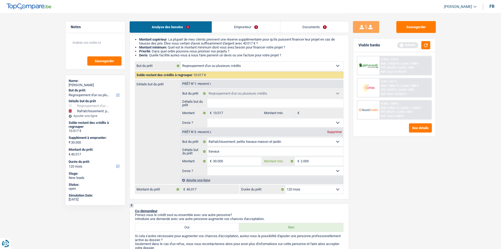
type input "20.000"
click at [408, 168] on div "Sauvegarder Viable banks Refresh 9.99% | 519 € NAI: 1 764,9 € / Limit: >850 € D…" at bounding box center [394, 130] width 91 height 219
click at [411, 32] on button "Sauvegarder" at bounding box center [415, 27] width 39 height 12
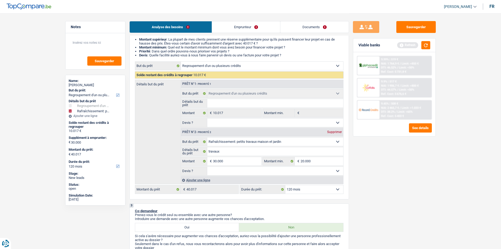
click at [419, 58] on div "9.99% | 519 € NAI: 1 764,9 € / Limit: >850 € DTI: 46.52% / Limit: <50% Ref. Cos…" at bounding box center [406, 65] width 52 height 18
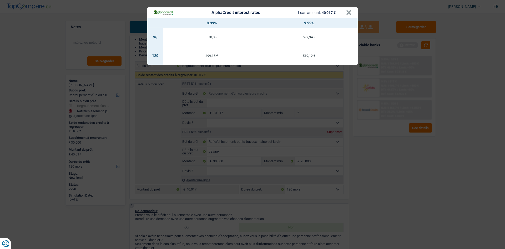
drag, startPoint x: 403, startPoint y: 160, endPoint x: 313, endPoint y: 161, distance: 90.2
click at [402, 160] on div "AlphaCredit interest rates Loan amount: 40 017 € × 8.99% 9.99% 96 578,8 € 597,9…" at bounding box center [252, 124] width 505 height 249
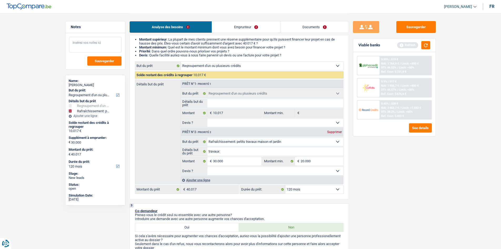
click at [94, 33] on div "Notes" at bounding box center [96, 27] width 60 height 12
click at [96, 40] on textarea at bounding box center [95, 45] width 52 height 16
type textarea "Faire du 8.99%"
click at [100, 61] on span "Sauvegarder" at bounding box center [104, 60] width 19 height 3
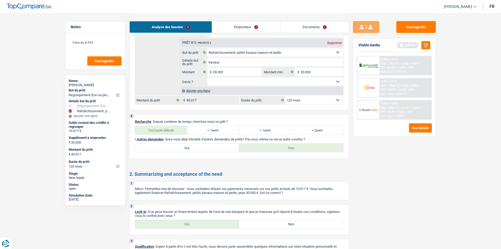
scroll to position [752, 0]
